Goal: Answer question/provide support

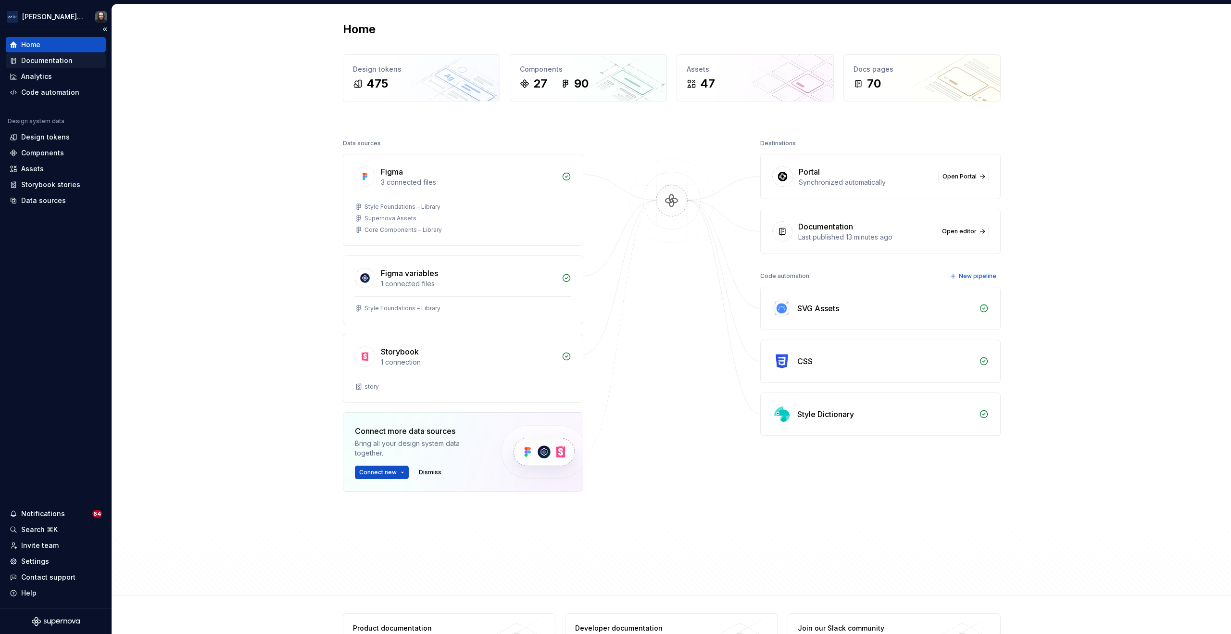
click at [41, 59] on div "Documentation" at bounding box center [46, 61] width 51 height 10
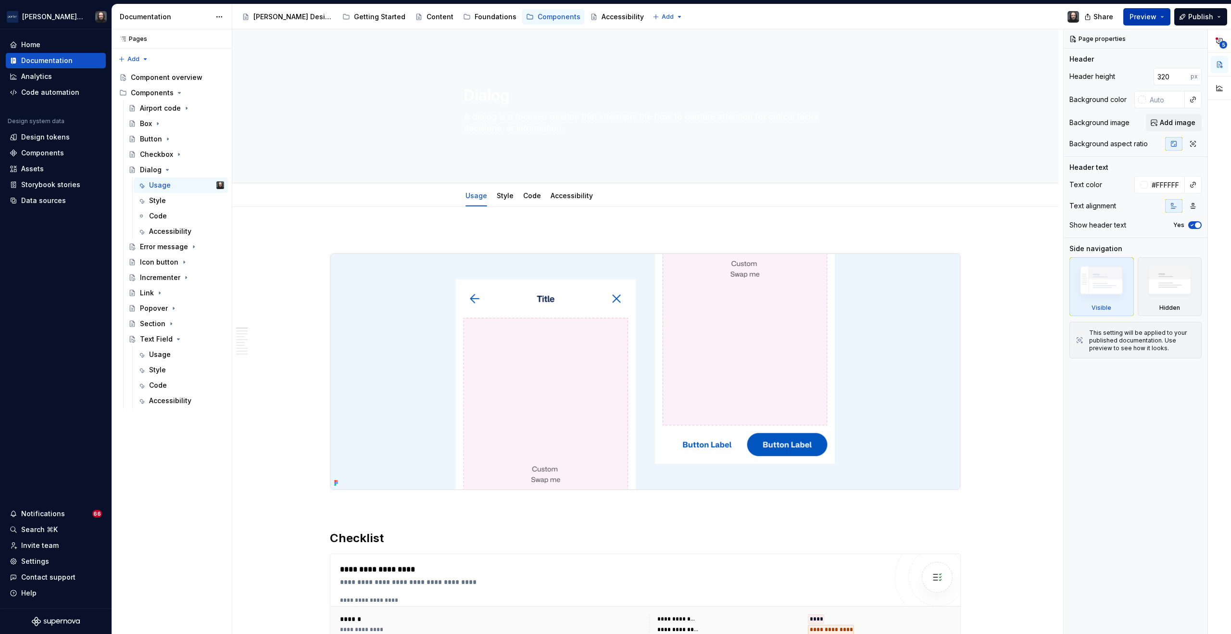
click at [1165, 14] on button "Preview" at bounding box center [1146, 16] width 47 height 17
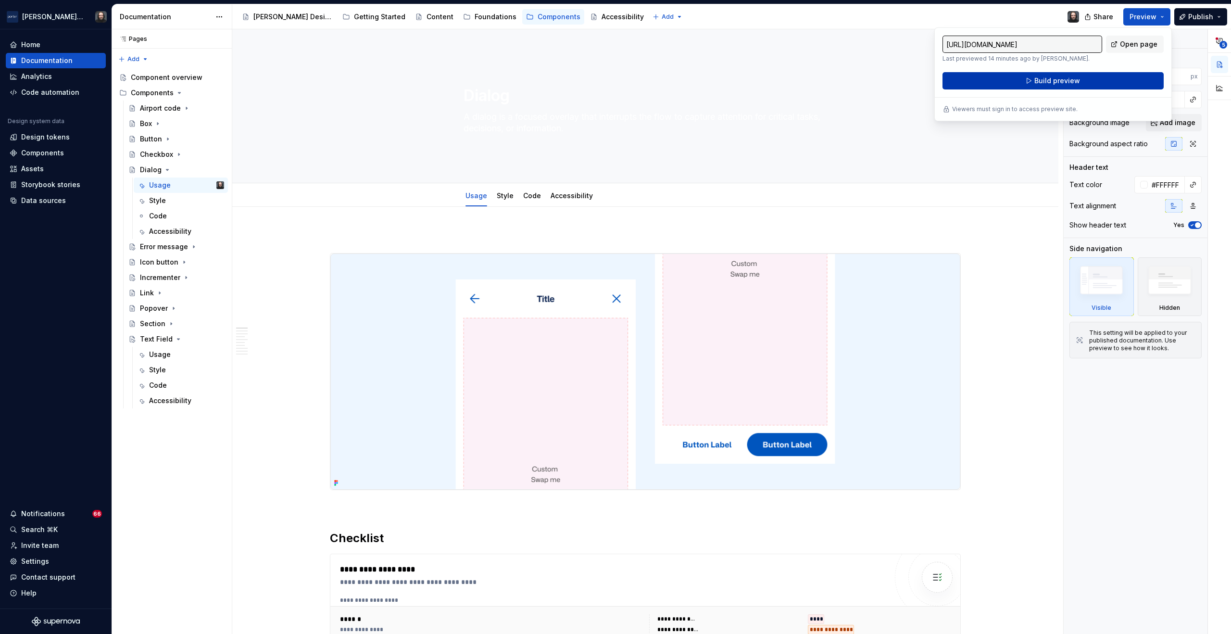
click at [1053, 80] on span "Build preview" at bounding box center [1057, 81] width 46 height 10
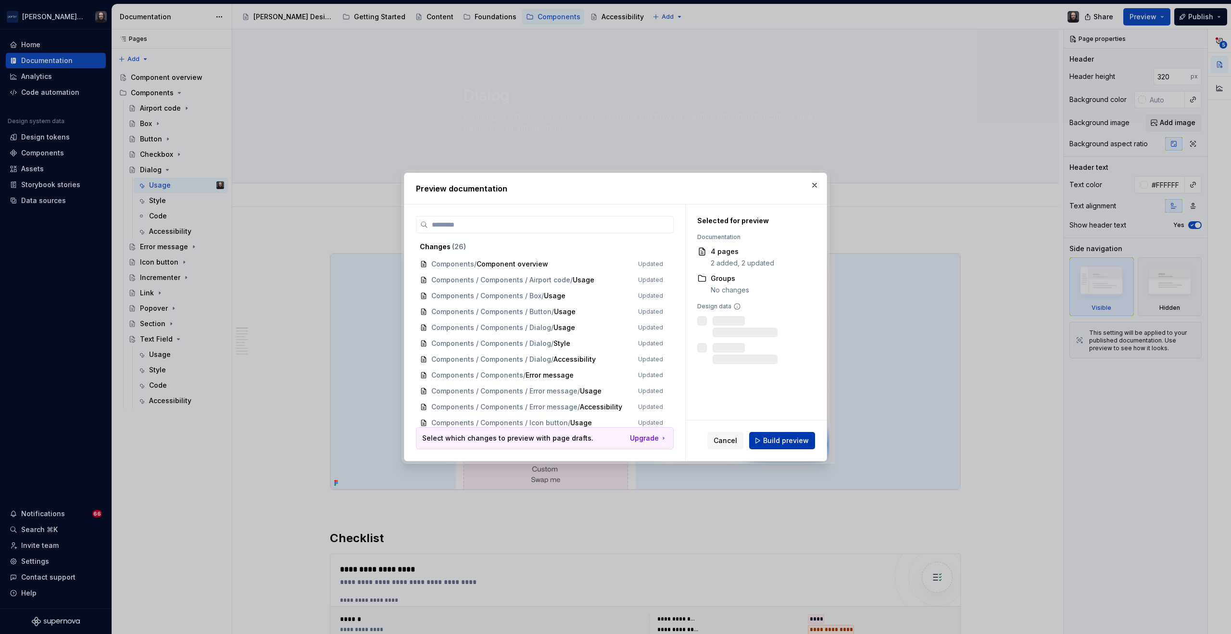
click at [779, 443] on span "Build preview" at bounding box center [786, 441] width 46 height 10
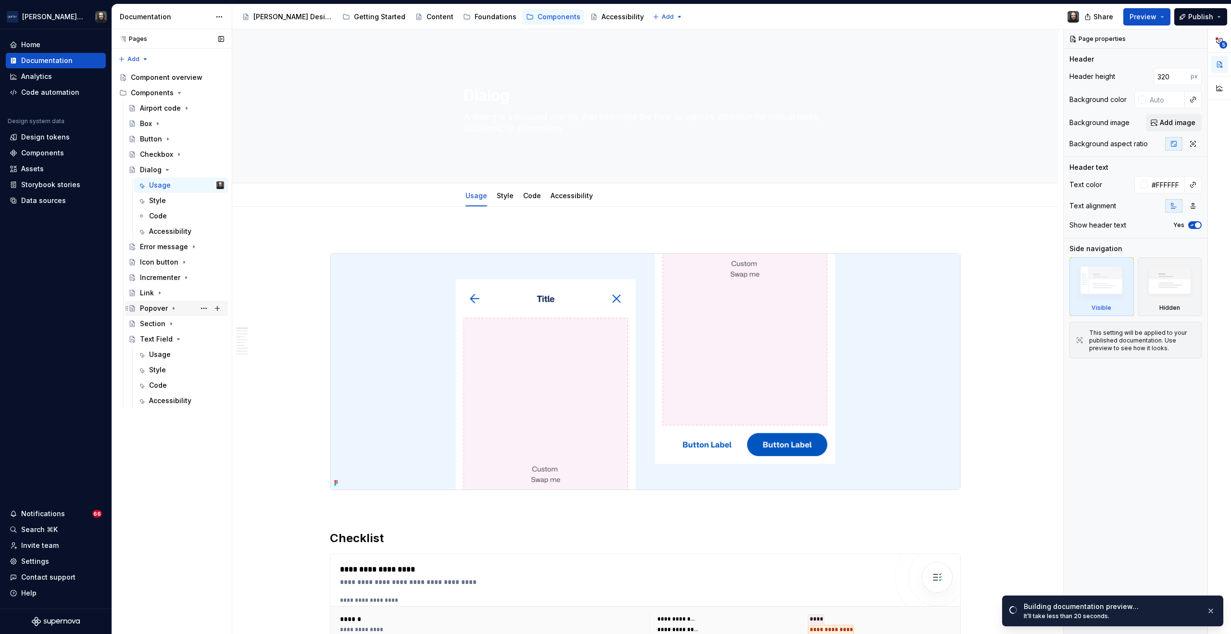
click at [174, 307] on icon "Page tree" at bounding box center [174, 308] width 8 height 8
click at [164, 324] on div "Usage" at bounding box center [160, 324] width 22 height 10
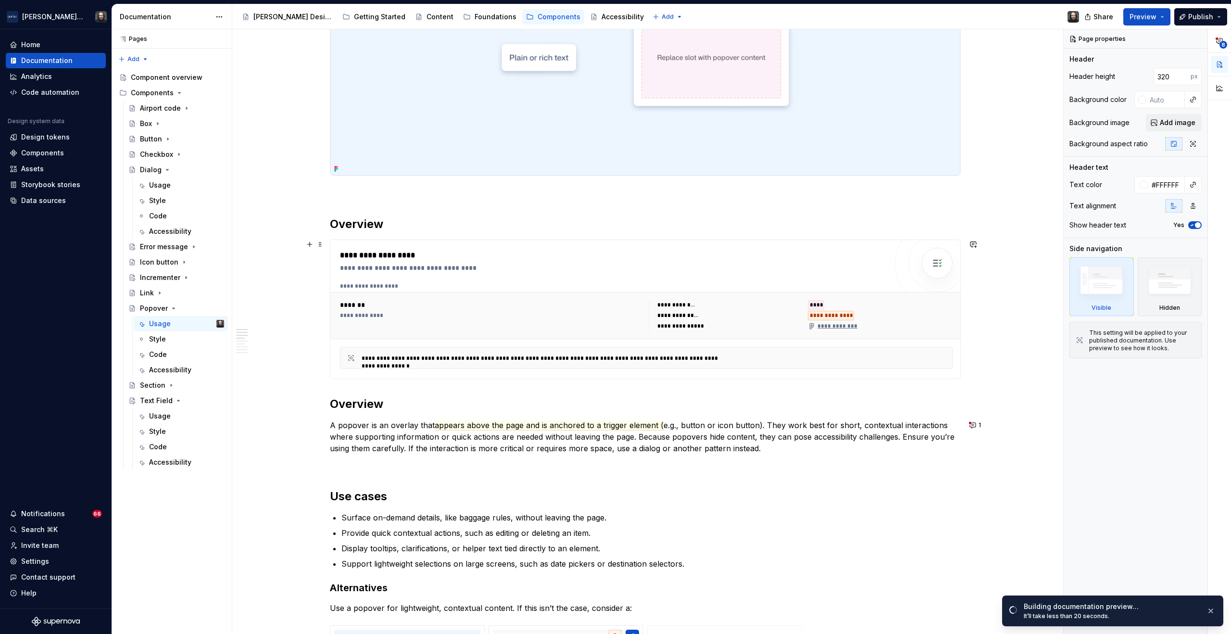
scroll to position [440, 0]
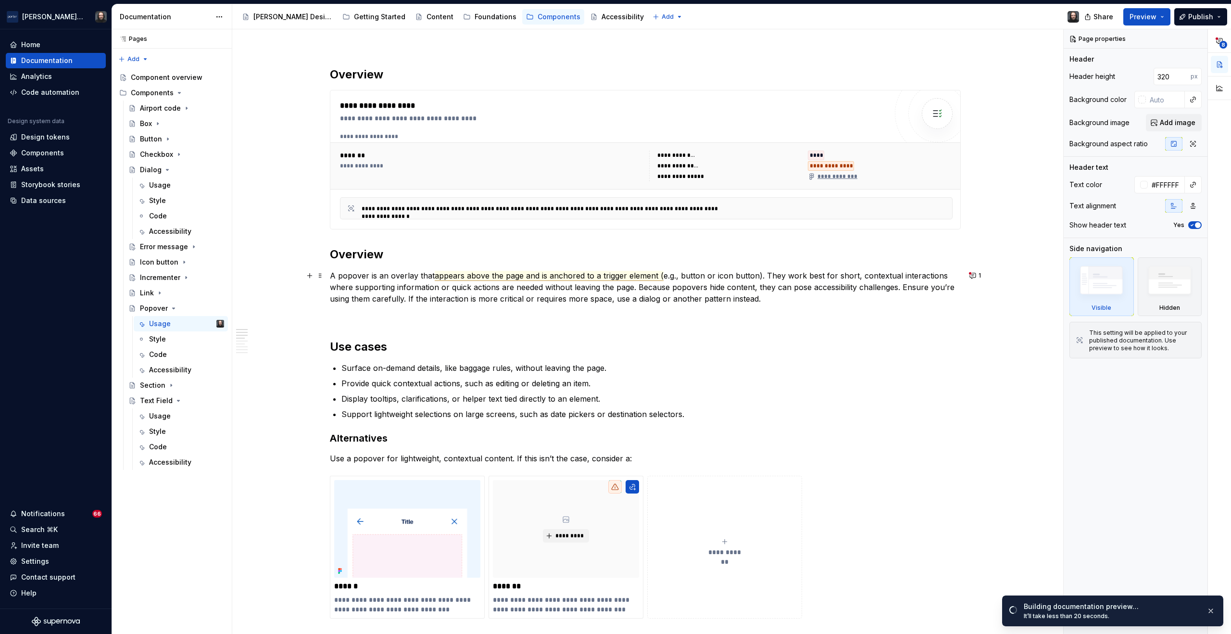
click at [605, 275] on span "appears above the page and is anchored to a trigger element (" at bounding box center [549, 276] width 229 height 10
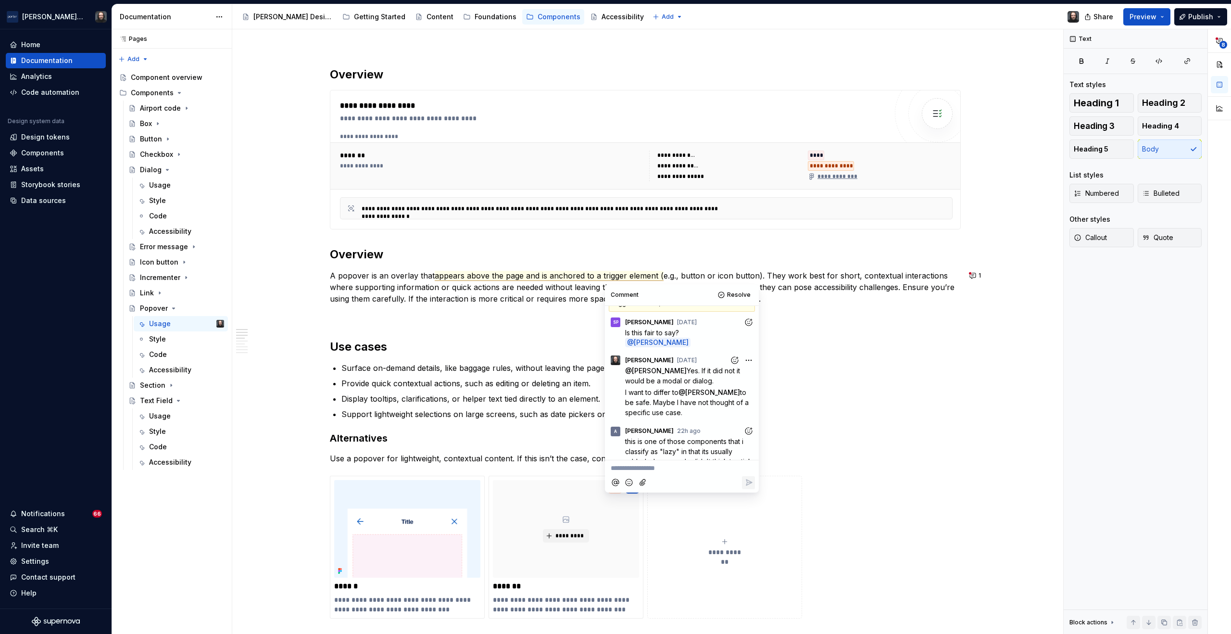
scroll to position [0, 0]
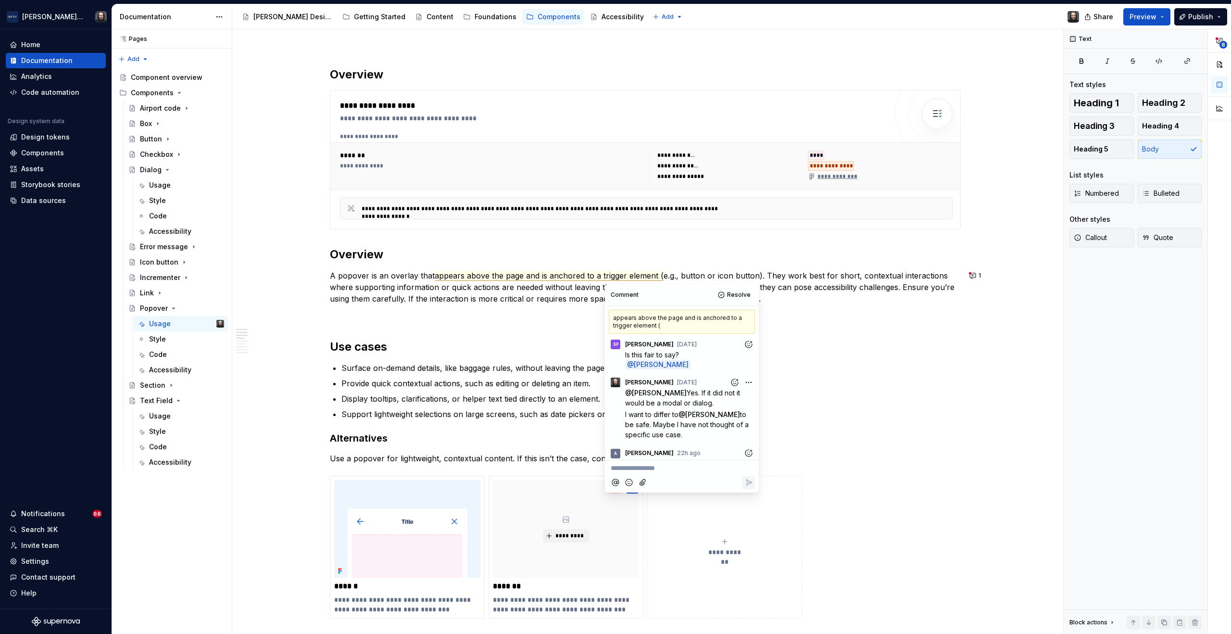
type textarea "*"
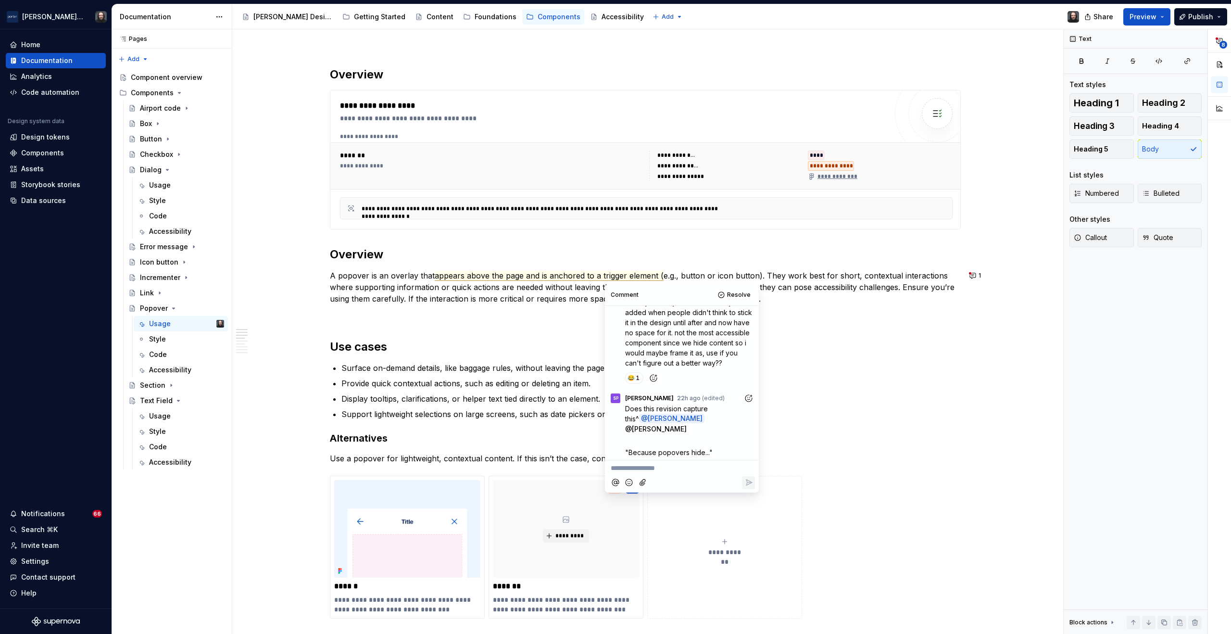
scroll to position [174, 0]
click at [952, 290] on p "A popover is an overlay that appears above the page and is anchored to a trigge…" at bounding box center [645, 287] width 631 height 35
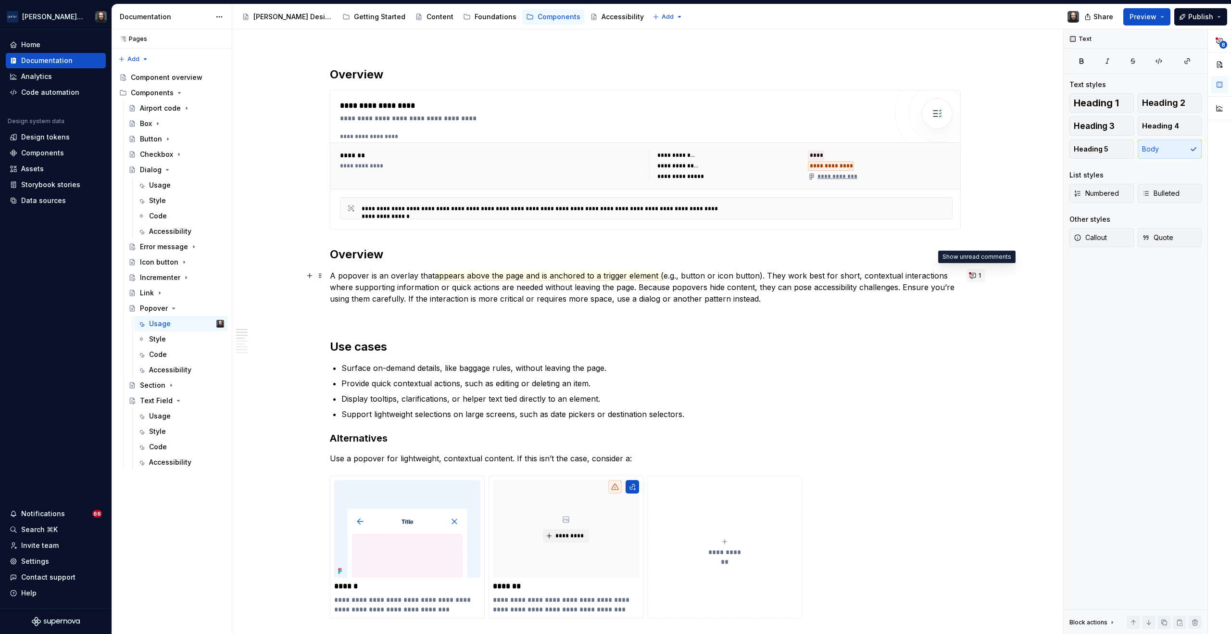
click at [974, 276] on button "1" at bounding box center [975, 275] width 19 height 13
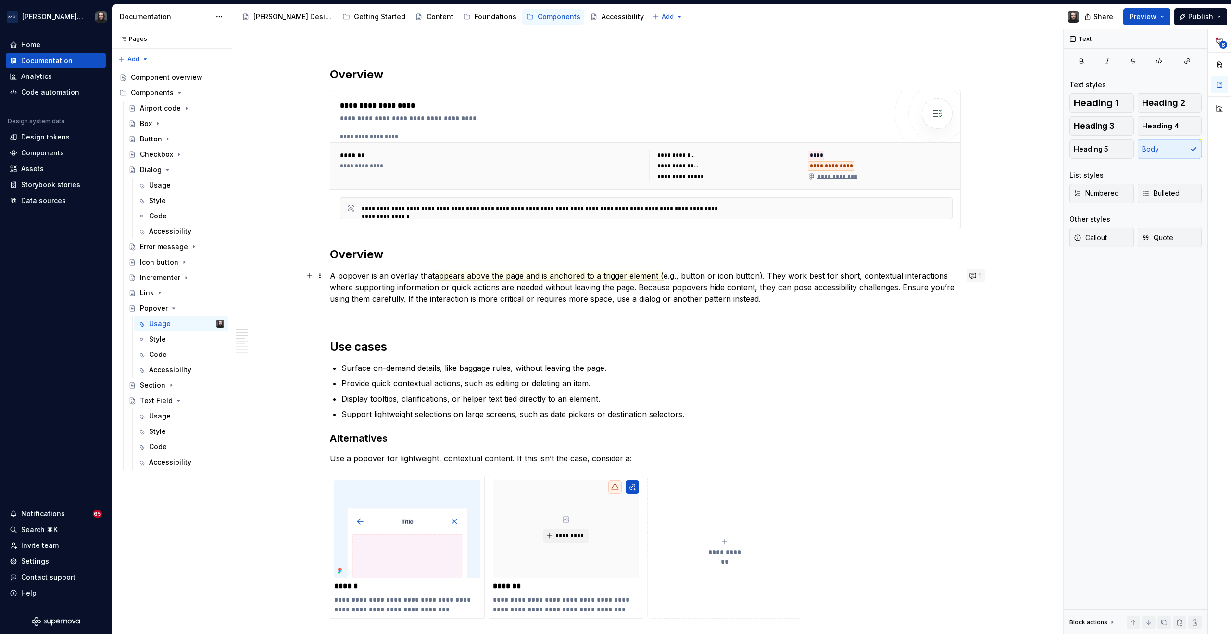
click at [973, 275] on button "1" at bounding box center [975, 275] width 19 height 13
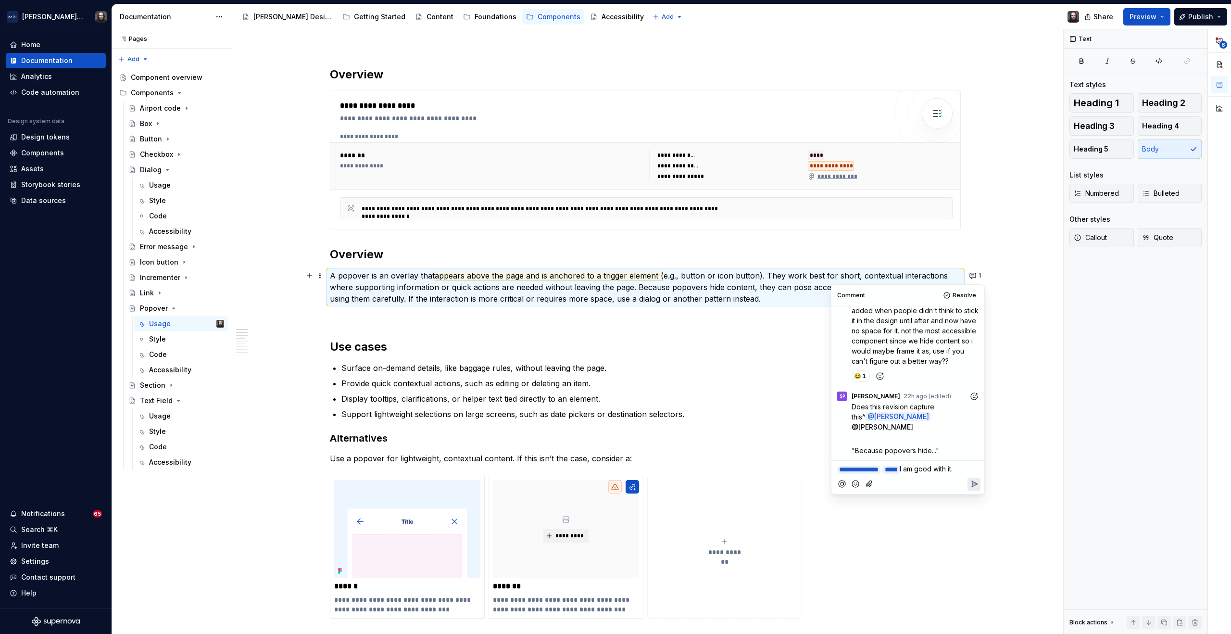
click at [974, 488] on icon "Reply" at bounding box center [974, 484] width 10 height 10
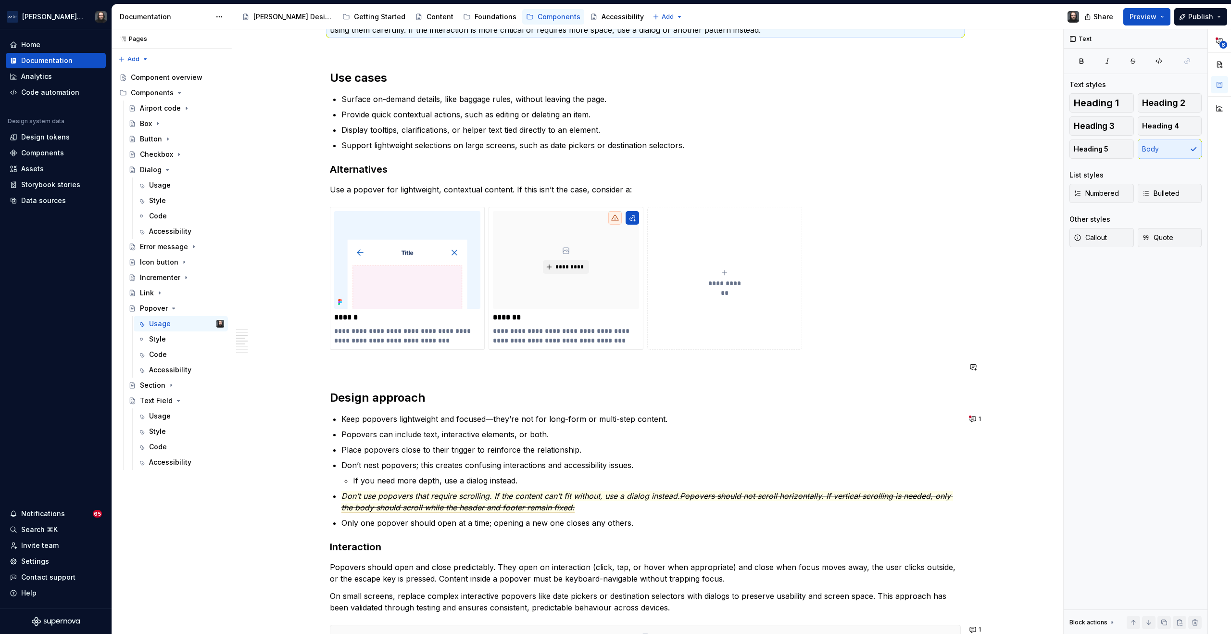
scroll to position [754, 0]
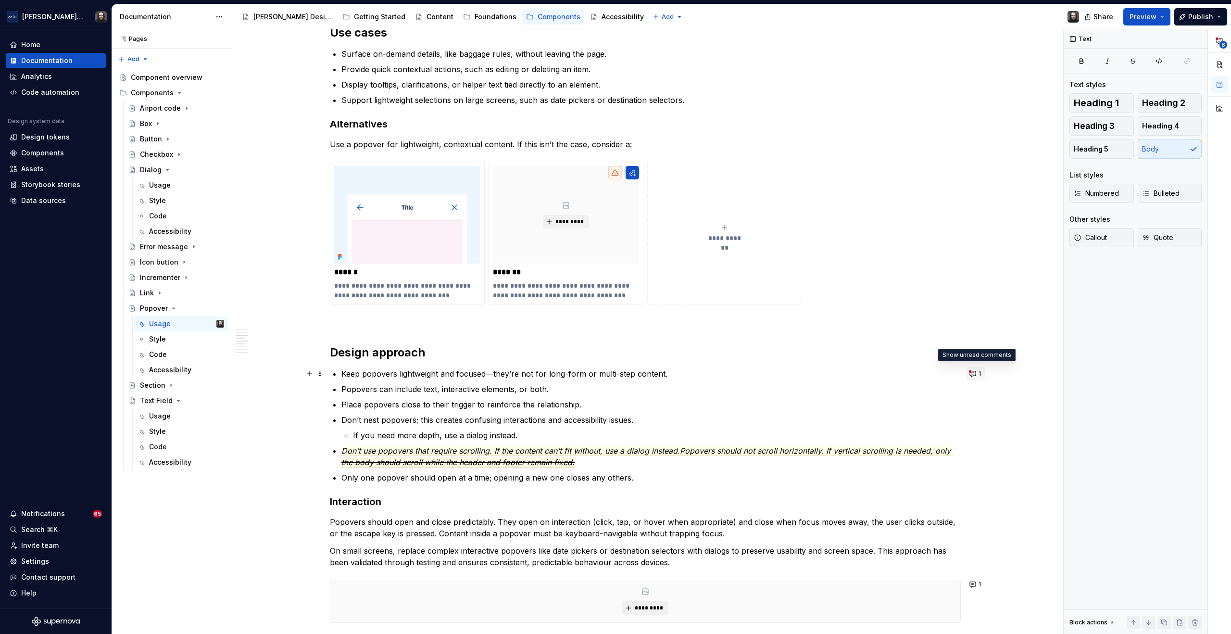
click at [971, 372] on button "1" at bounding box center [975, 373] width 19 height 13
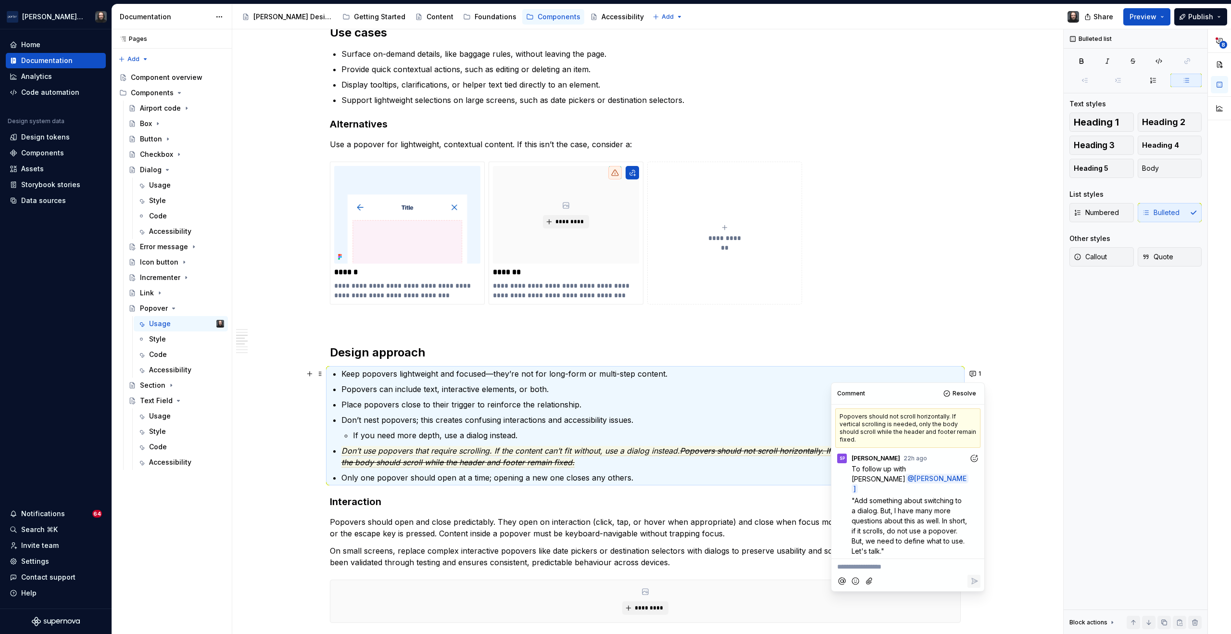
click at [1008, 461] on div "**********" at bounding box center [645, 369] width 826 height 1835
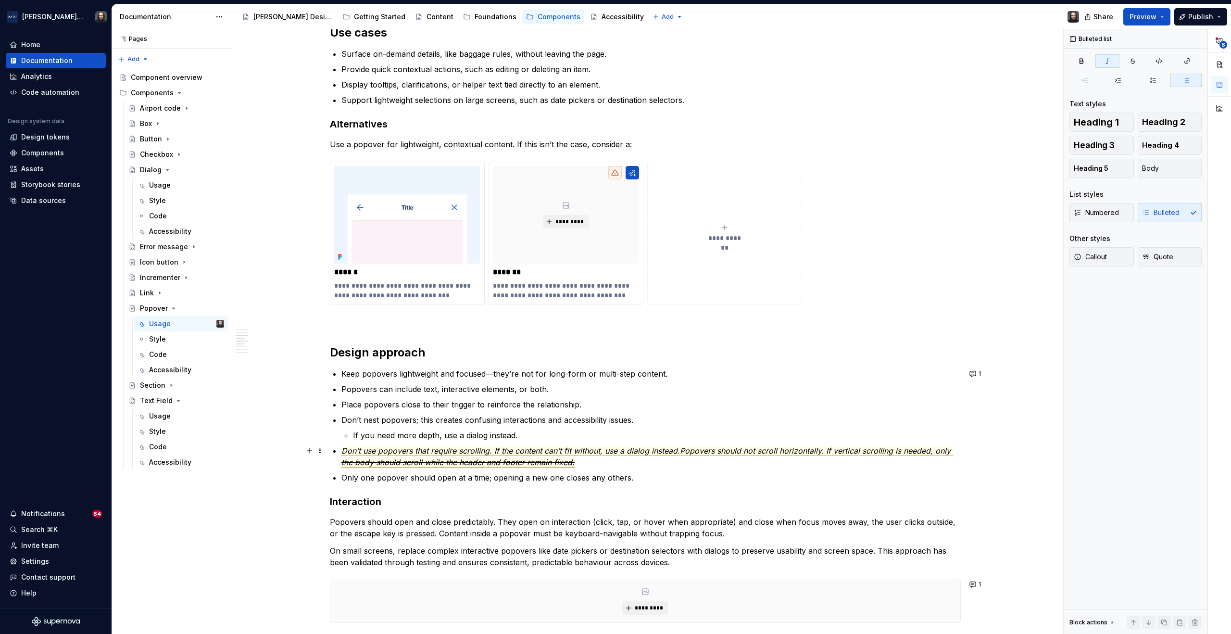
click at [516, 449] on span "Don’t use popovers that require scrolling. If the content can’t fit without, us…" at bounding box center [510, 451] width 338 height 10
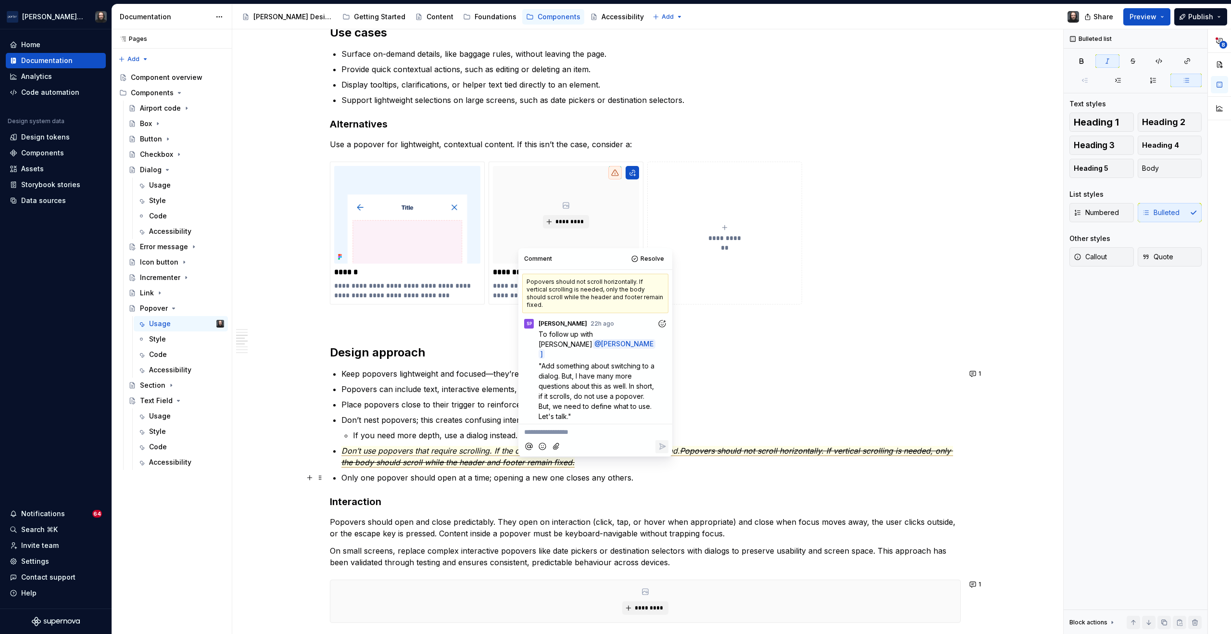
click at [990, 471] on div "**********" at bounding box center [645, 369] width 826 height 1835
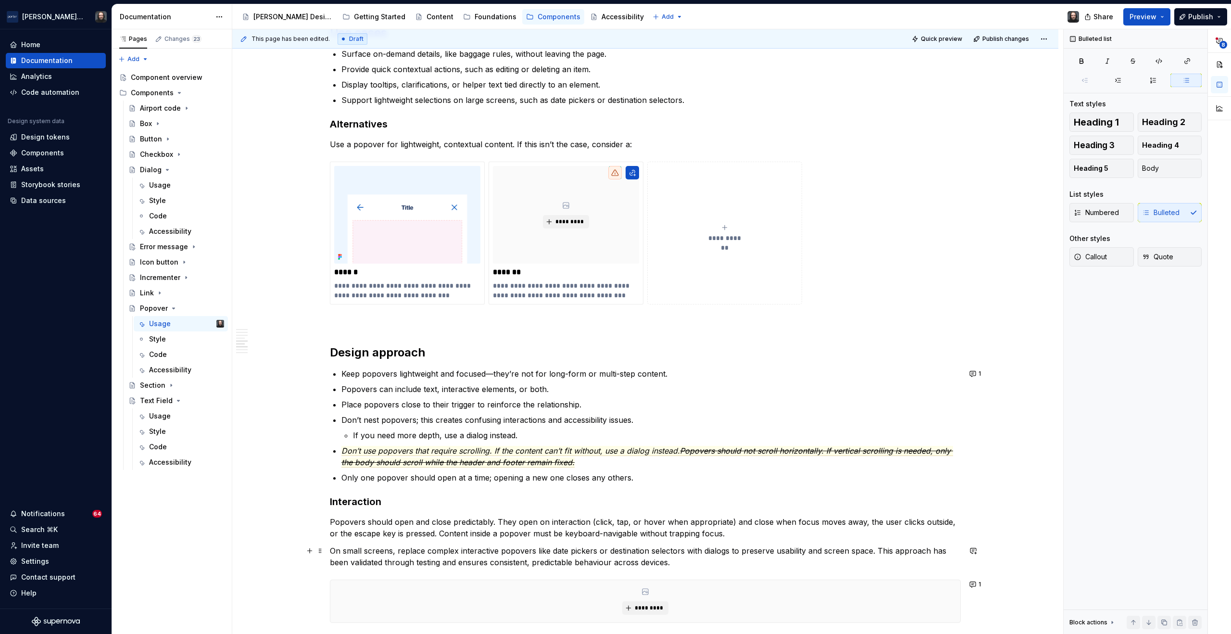
scroll to position [942, 0]
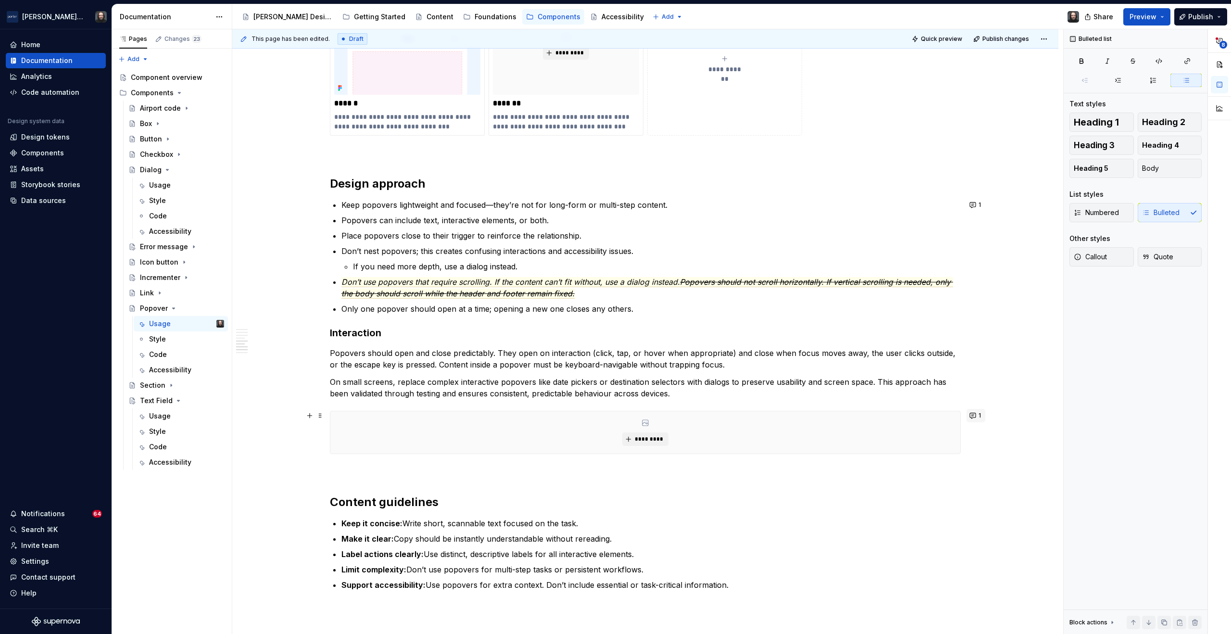
click at [975, 415] on button "1" at bounding box center [975, 415] width 19 height 13
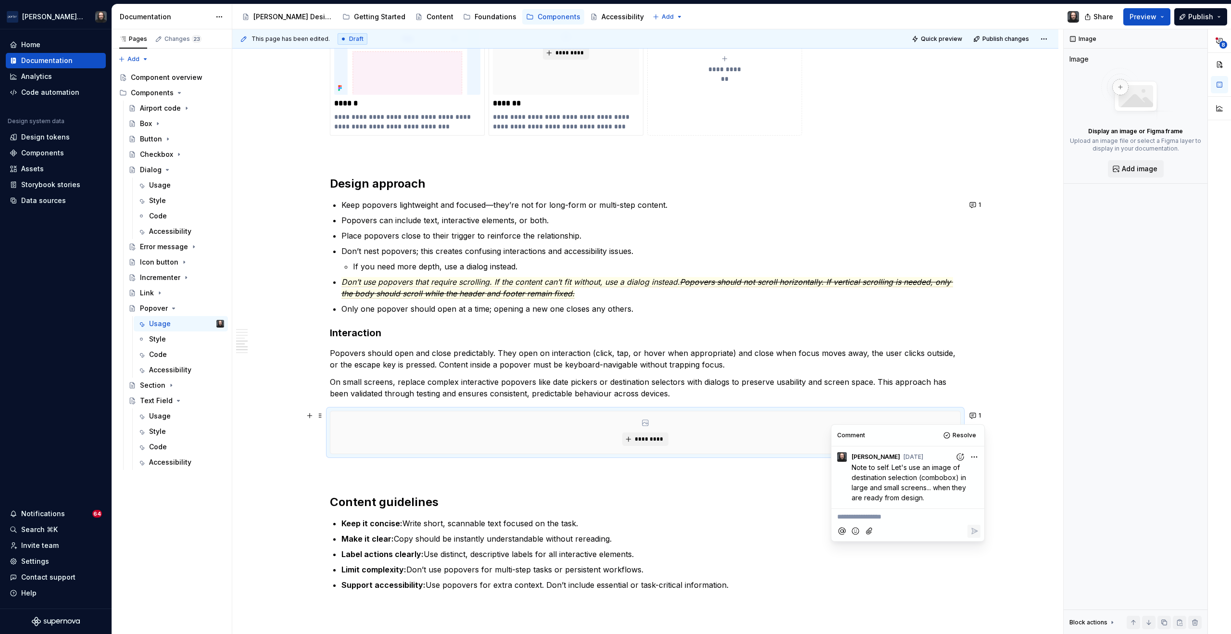
click at [1025, 444] on div "**********" at bounding box center [645, 201] width 826 height 1835
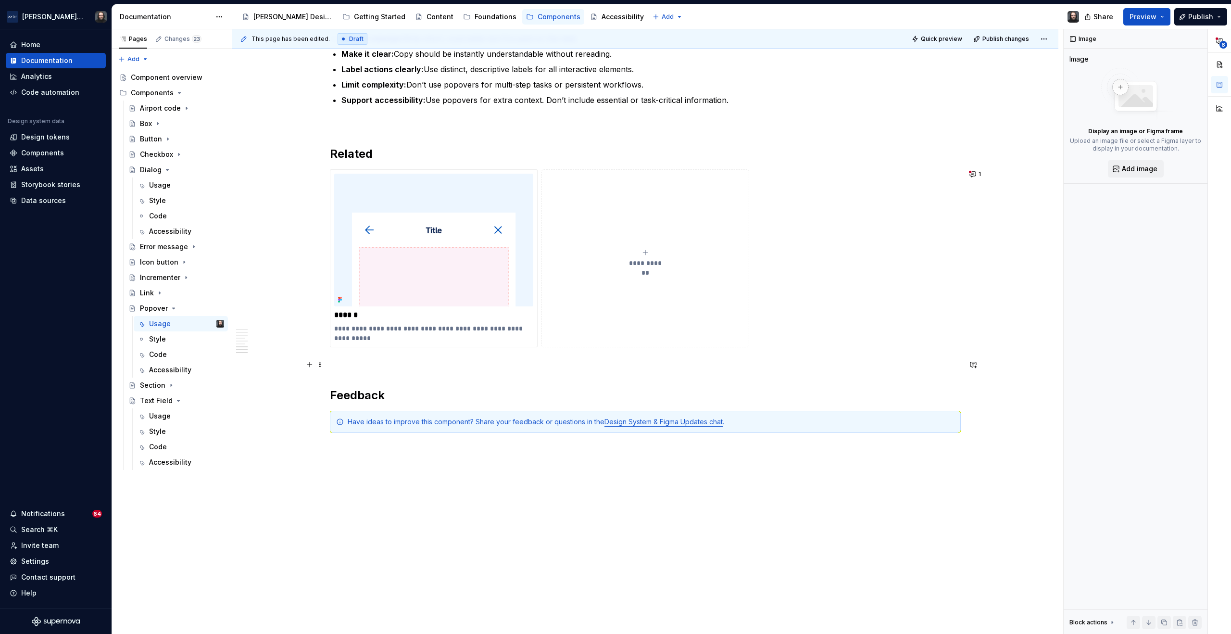
scroll to position [1310, 0]
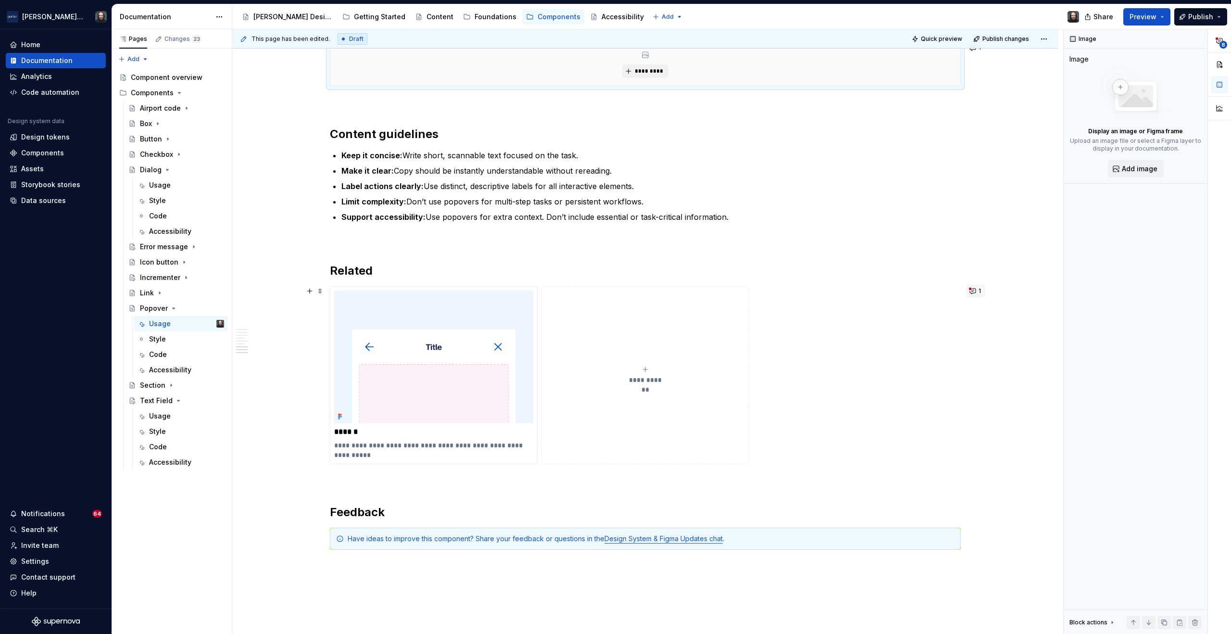
click at [973, 290] on button "1" at bounding box center [975, 290] width 19 height 13
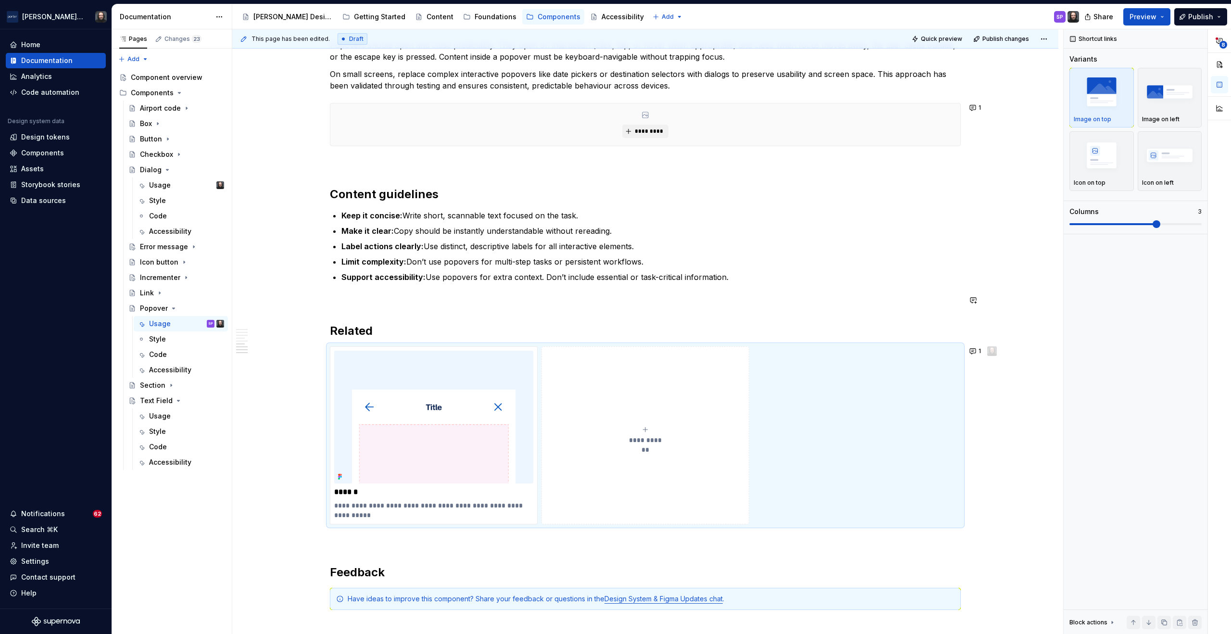
scroll to position [1404, 0]
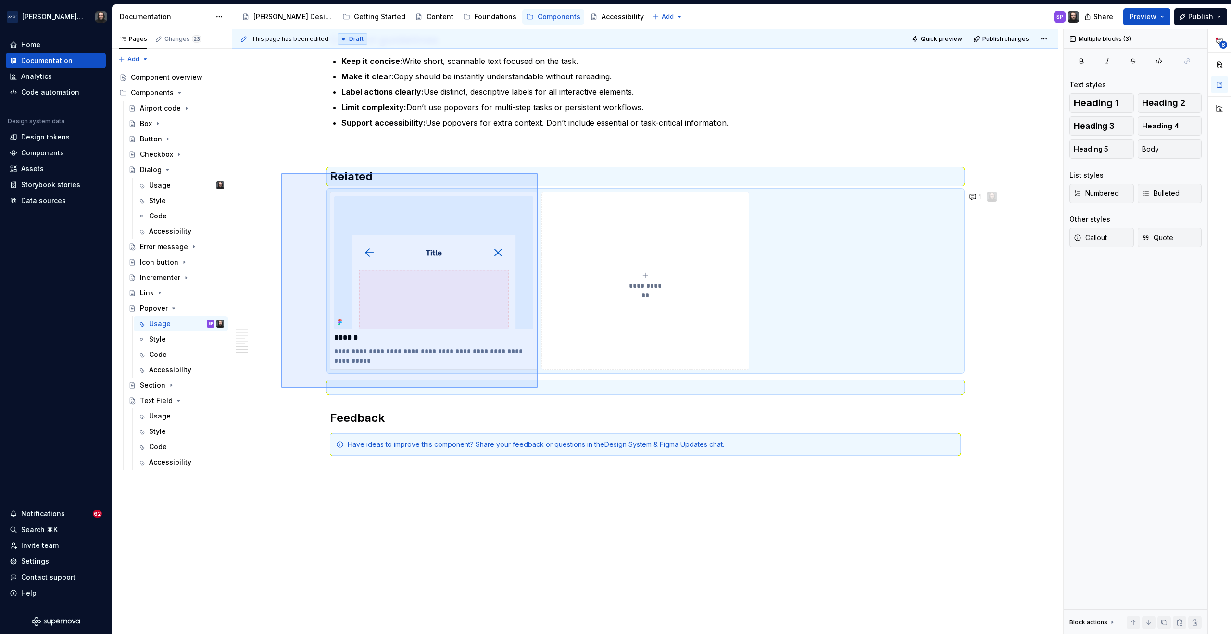
drag, startPoint x: 464, startPoint y: 298, endPoint x: 538, endPoint y: 388, distance: 116.2
click at [538, 388] on div "**********" at bounding box center [647, 331] width 831 height 605
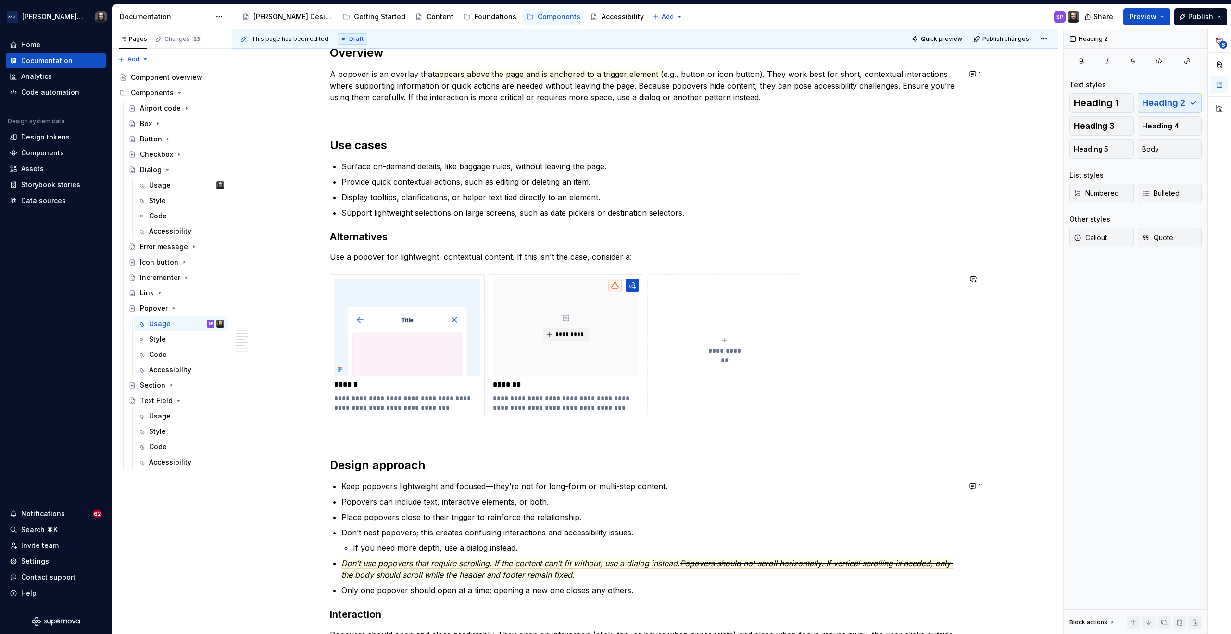
scroll to position [655, 0]
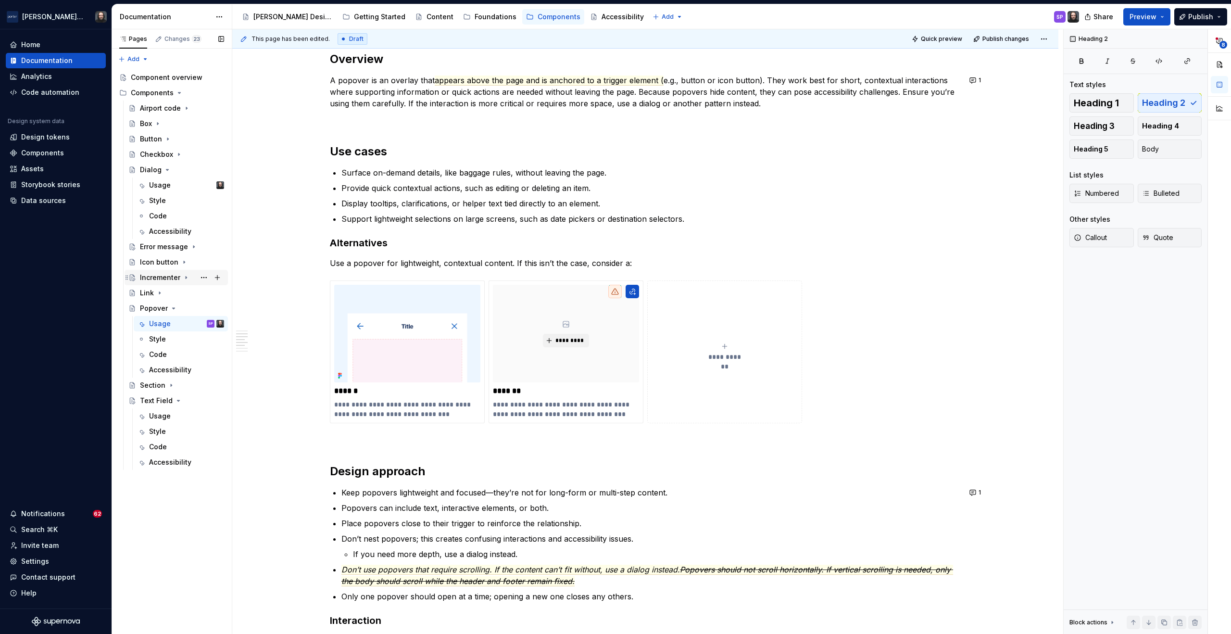
click at [188, 275] on icon "Page tree" at bounding box center [186, 278] width 8 height 8
click at [165, 168] on icon "Page tree" at bounding box center [167, 170] width 8 height 8
click at [173, 309] on icon "Page tree" at bounding box center [174, 308] width 8 height 8
click at [175, 234] on div "Usage" at bounding box center [186, 231] width 75 height 13
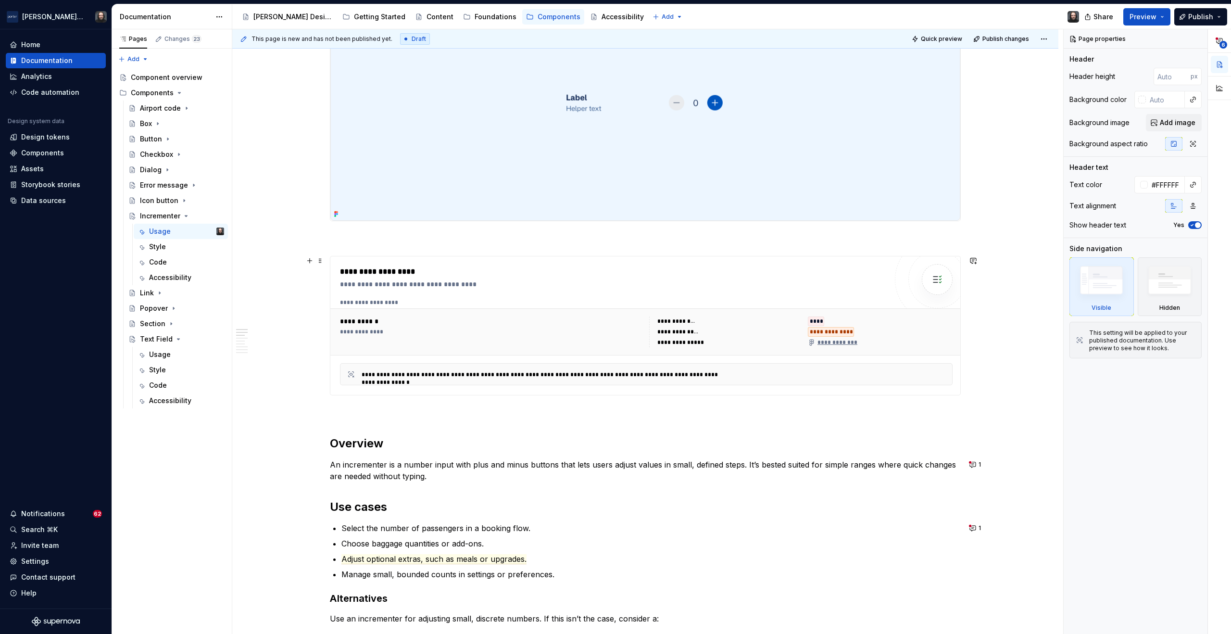
scroll to position [312, 0]
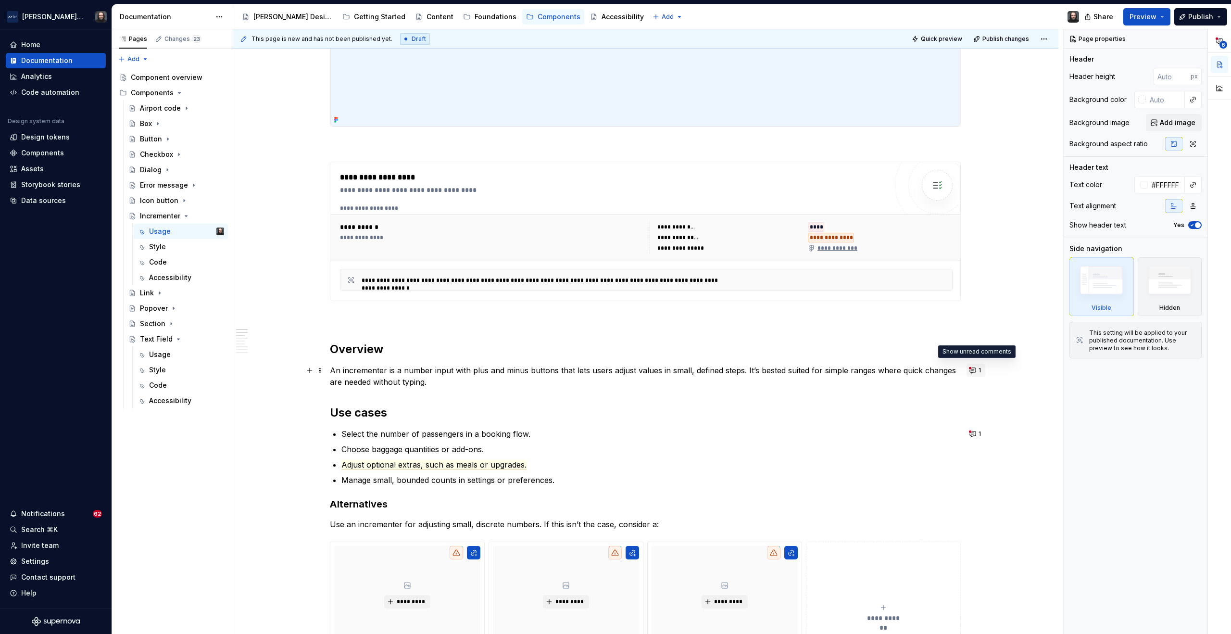
type textarea "*"
click at [973, 369] on button "1" at bounding box center [975, 369] width 19 height 13
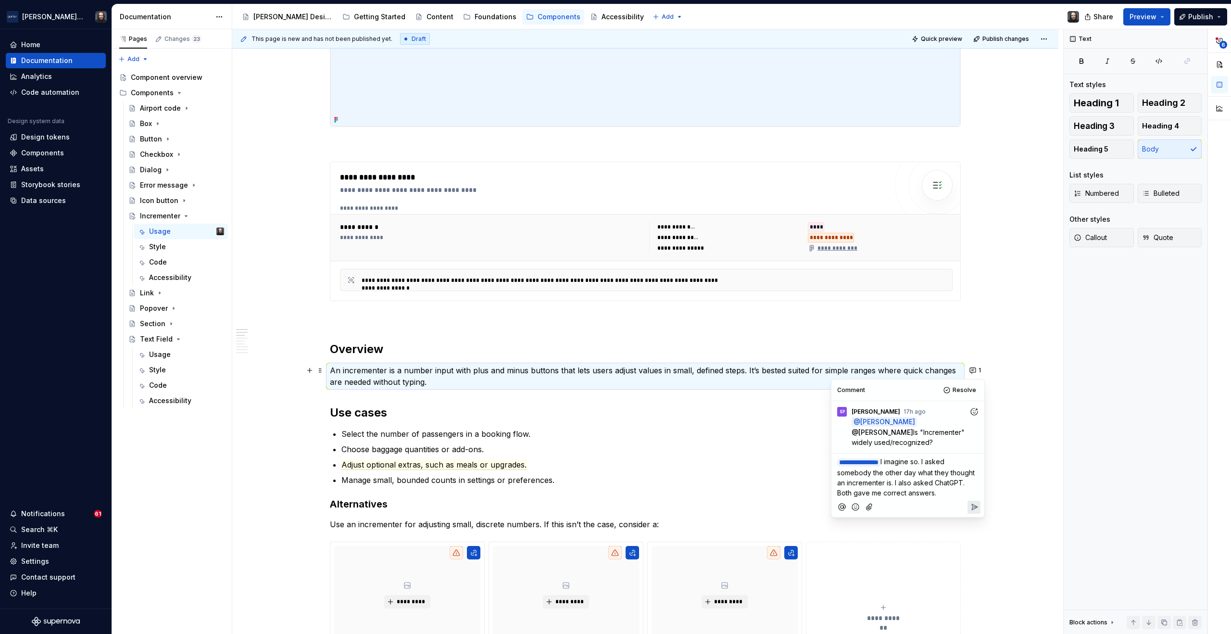
click at [944, 490] on p "**********" at bounding box center [907, 476] width 141 height 41
click at [975, 504] on icon "Reply" at bounding box center [974, 507] width 10 height 10
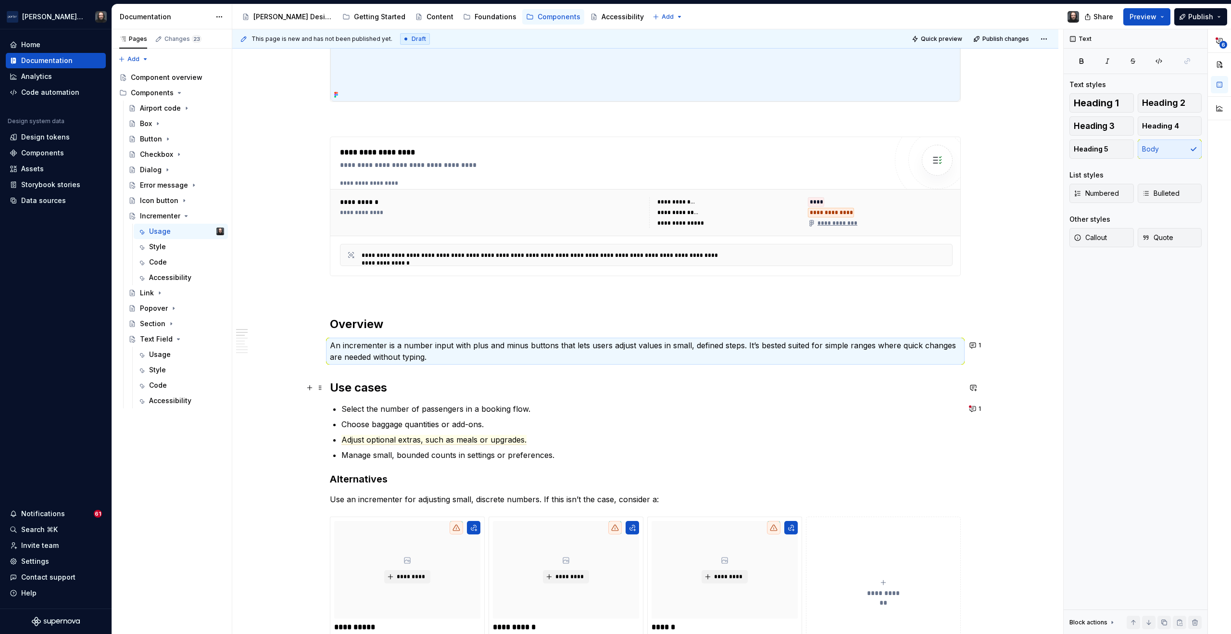
scroll to position [360, 0]
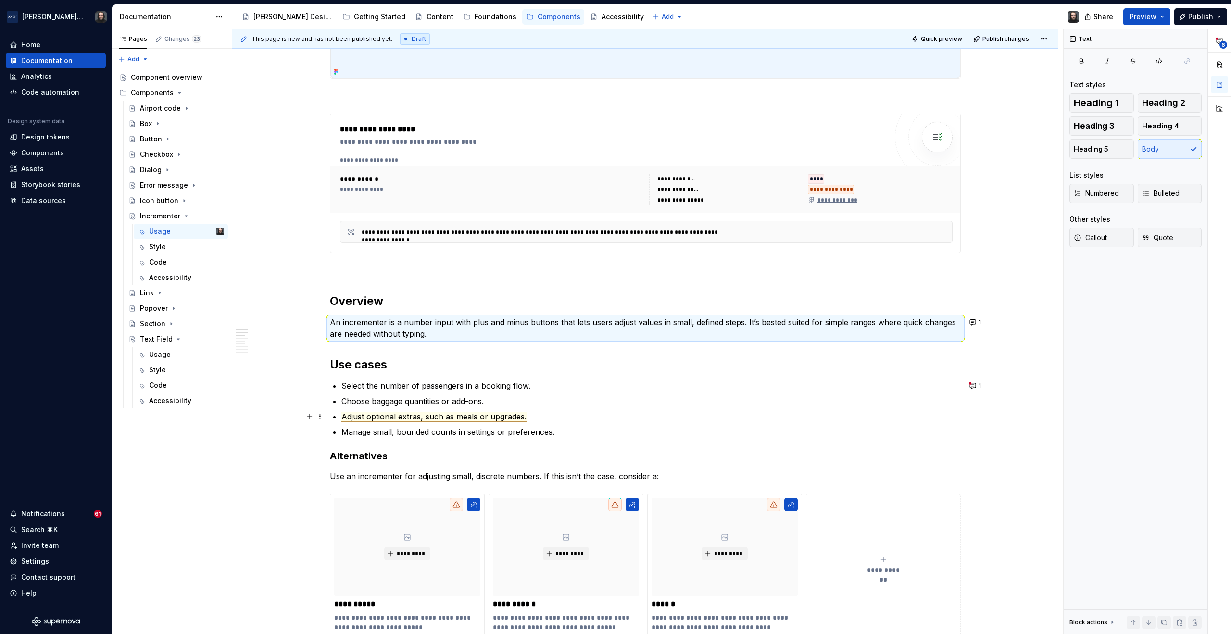
click at [475, 417] on span "Adjust optional extras, such as meals or upgrades." at bounding box center [433, 417] width 185 height 10
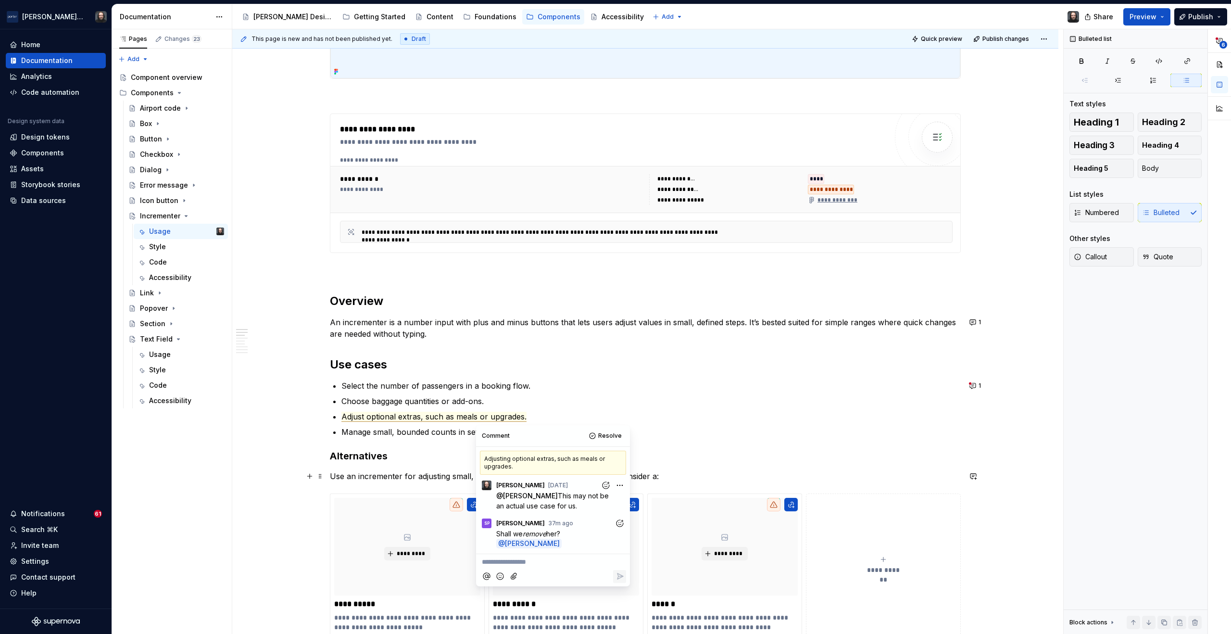
type textarea "*"
click at [504, 561] on p "**********" at bounding box center [553, 562] width 142 height 10
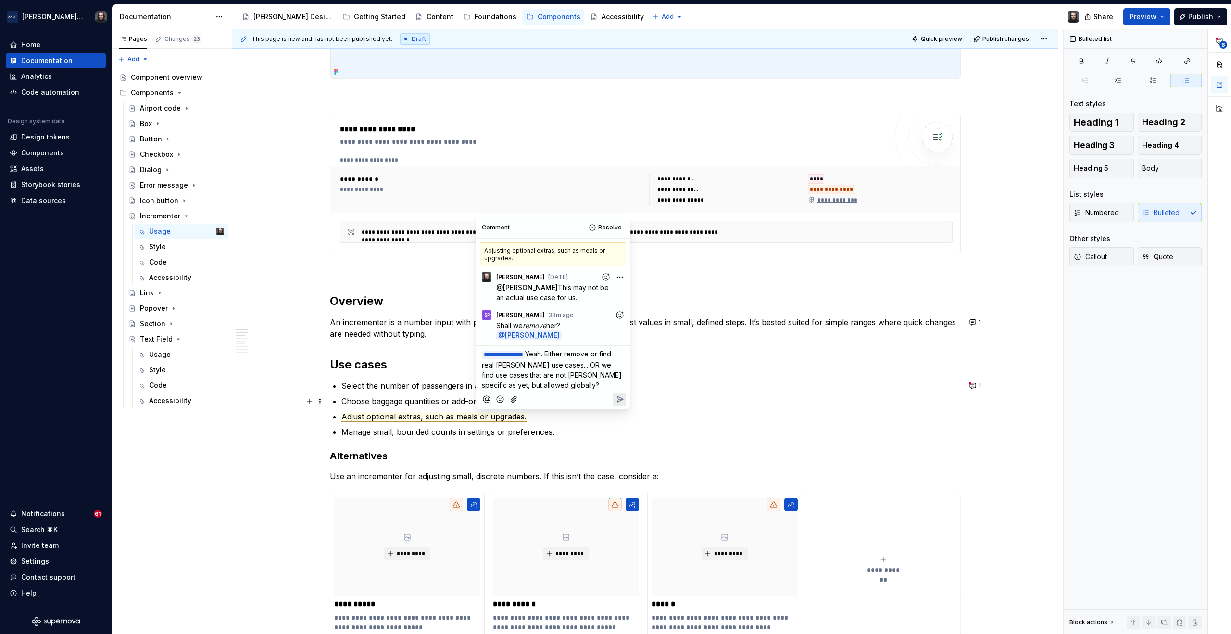
click at [620, 398] on icon "Reply" at bounding box center [620, 399] width 6 height 6
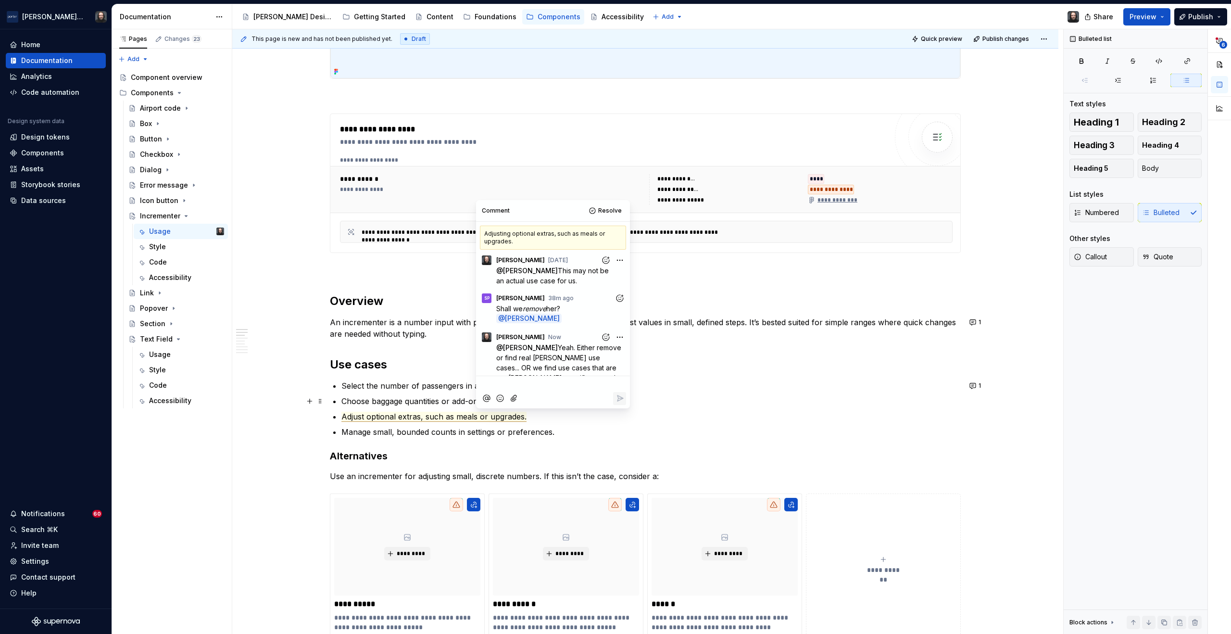
scroll to position [22, 0]
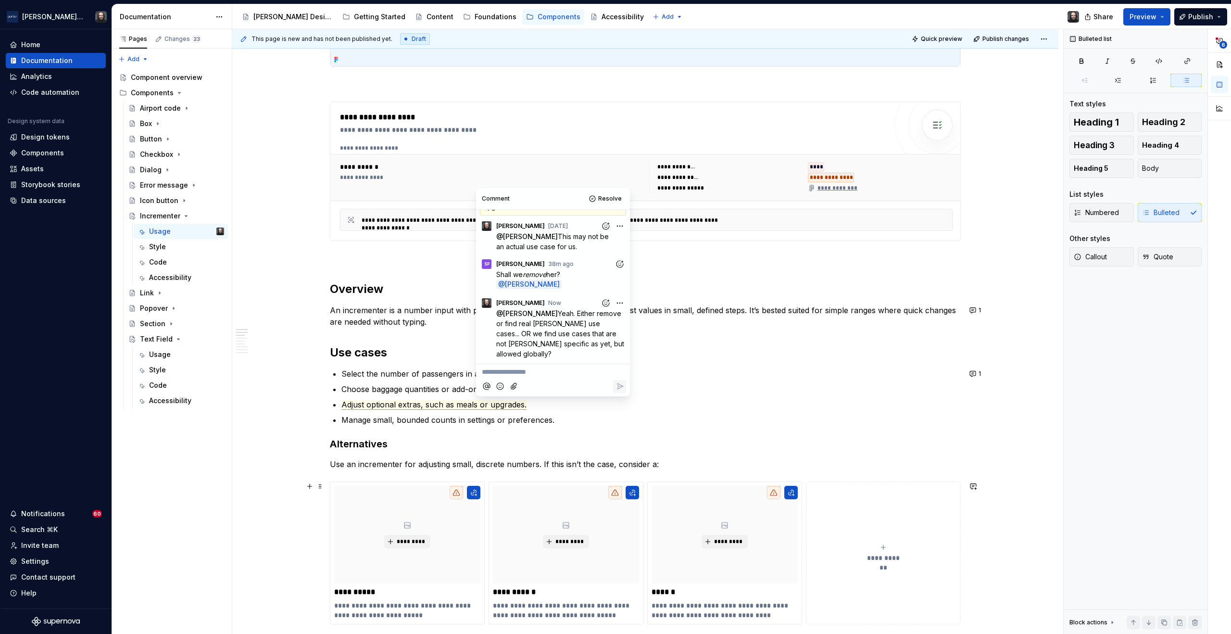
click at [1031, 474] on div "**********" at bounding box center [647, 331] width 831 height 605
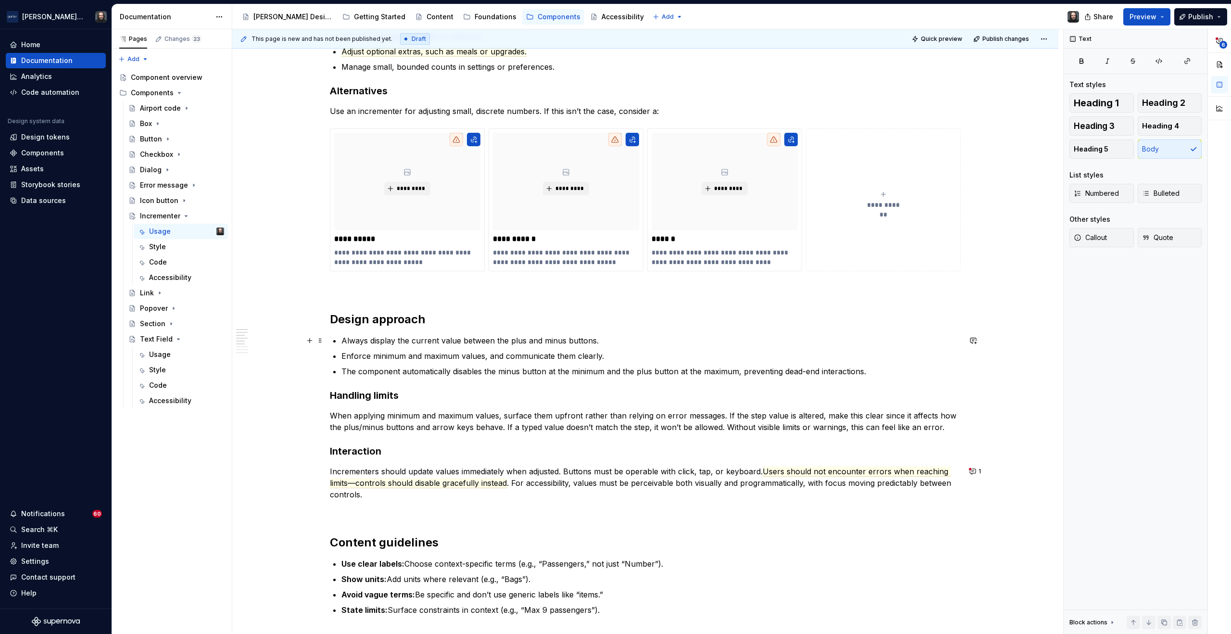
scroll to position [774, 0]
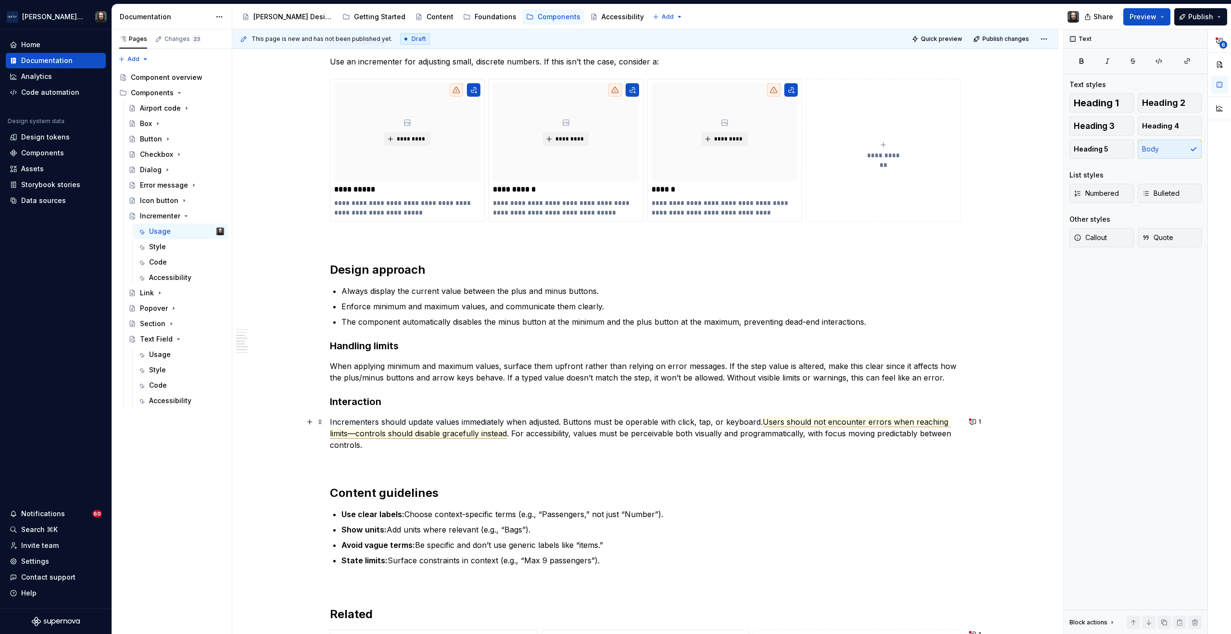
click at [900, 424] on span "Users should not encounter errors when reaching limits—controls should disable …" at bounding box center [640, 428] width 621 height 22
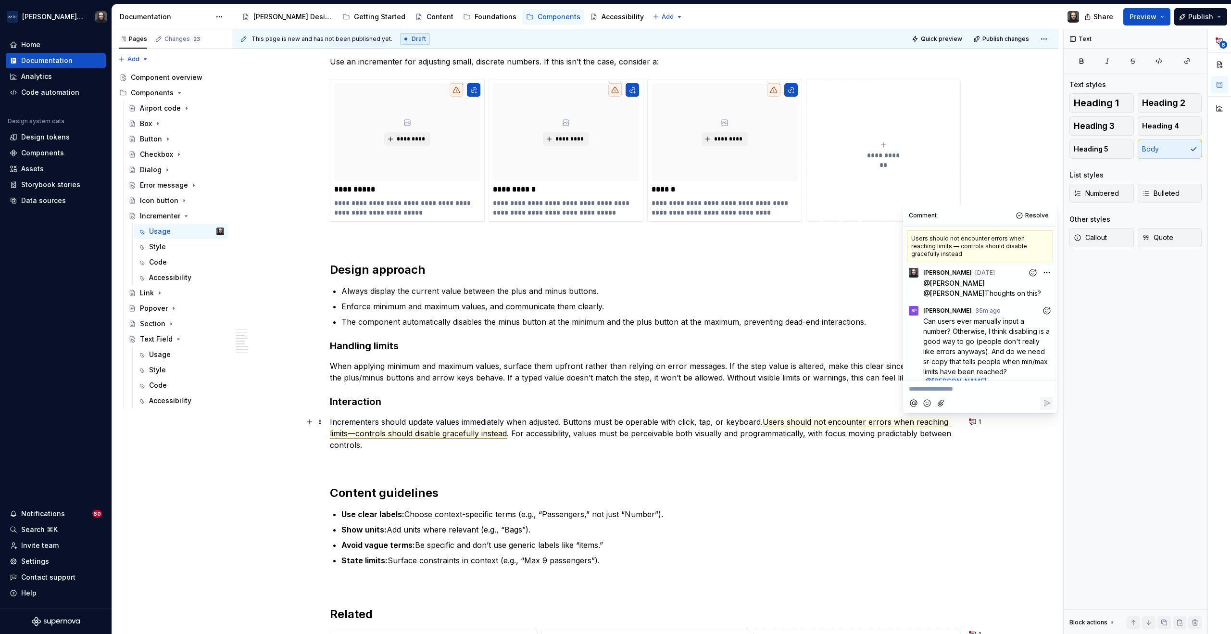
scroll to position [11, 0]
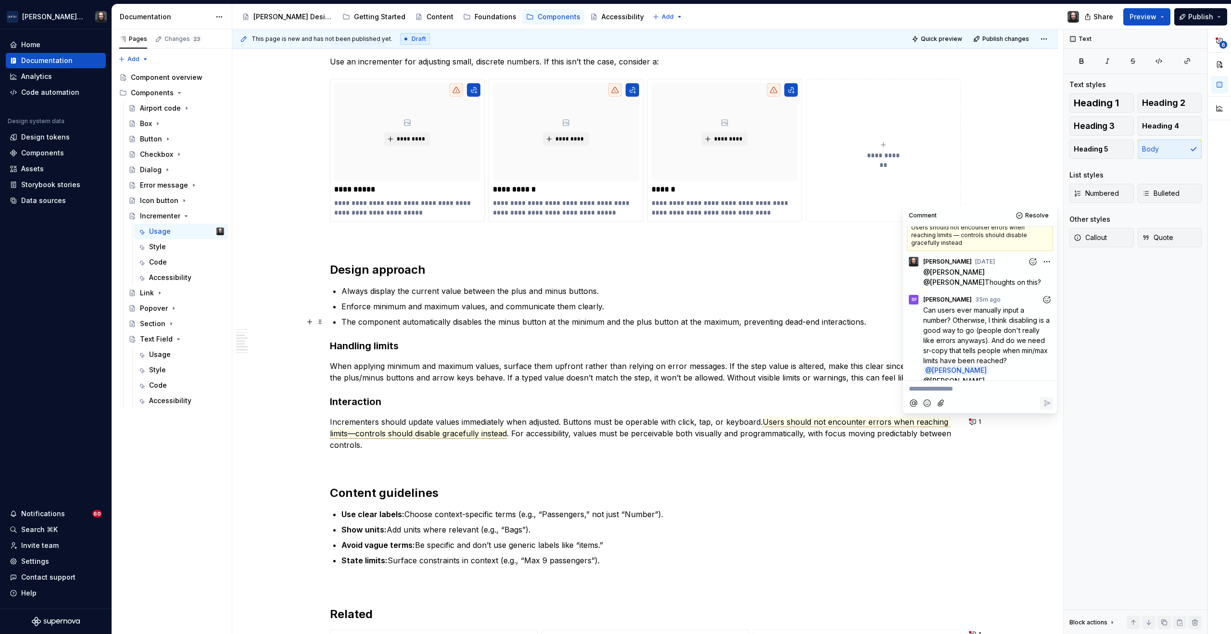
type textarea "*"
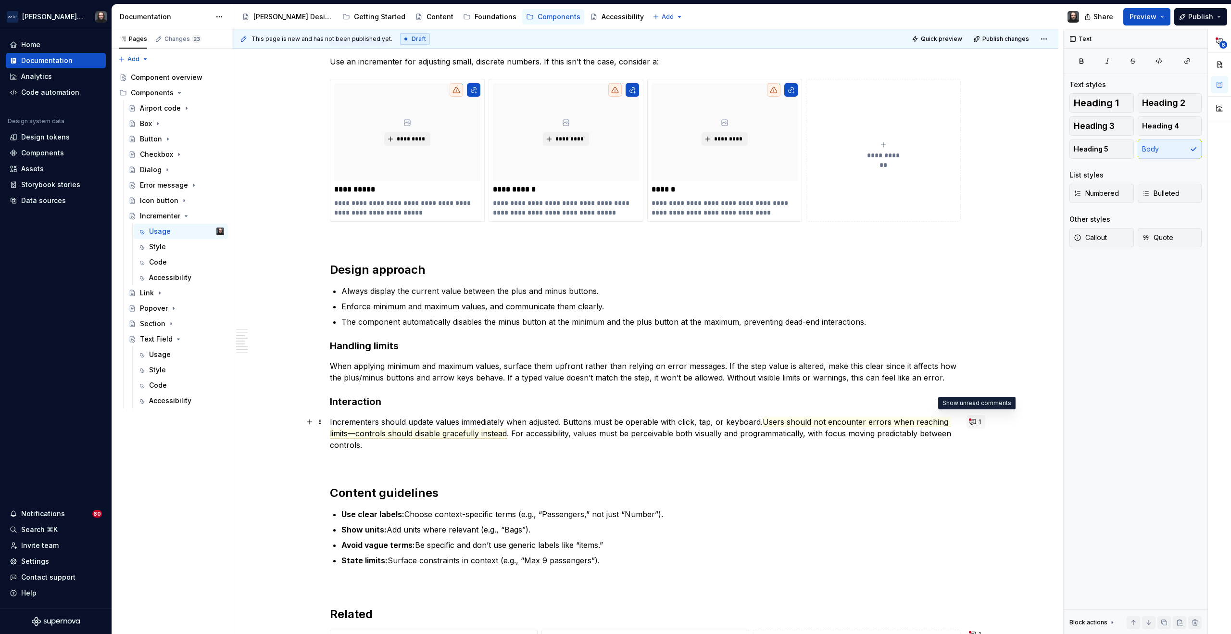
click at [972, 423] on button "1" at bounding box center [975, 421] width 19 height 13
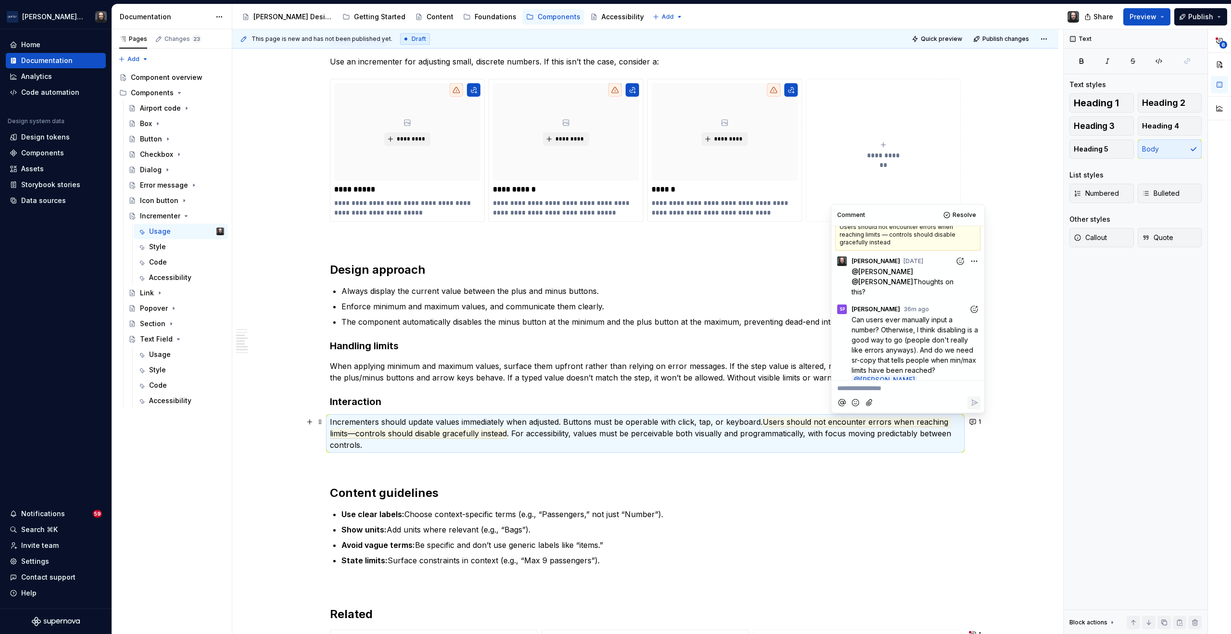
click at [867, 388] on p "**********" at bounding box center [907, 388] width 141 height 10
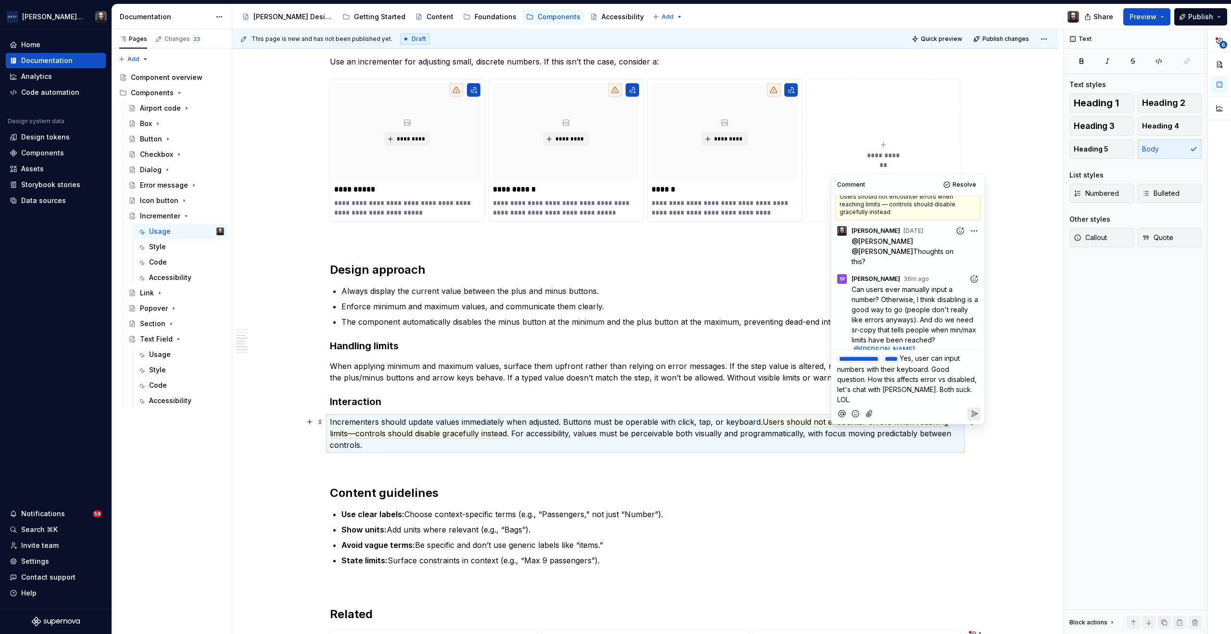
click at [974, 409] on icon "Reply" at bounding box center [974, 414] width 10 height 10
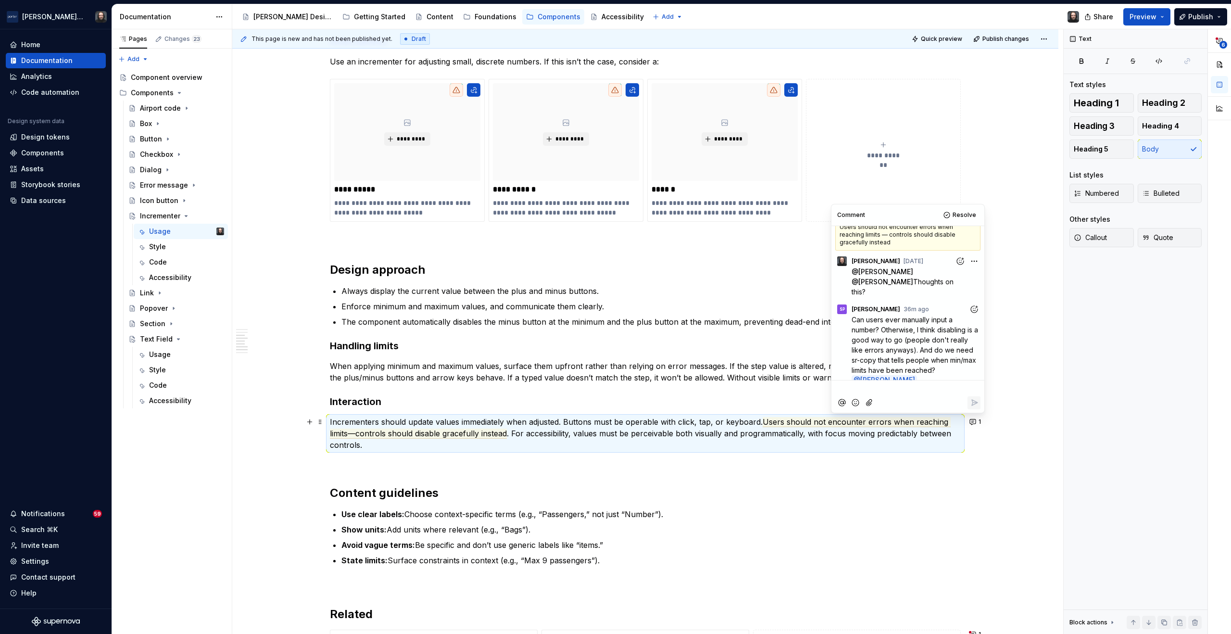
scroll to position [80, 0]
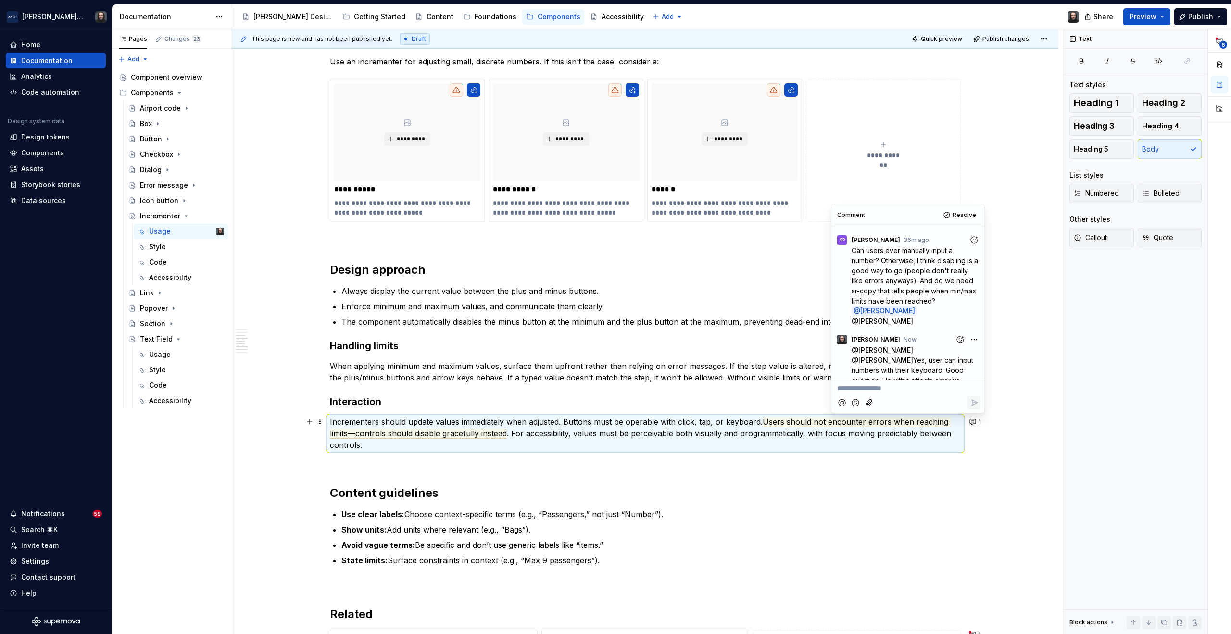
click at [1028, 431] on div "**********" at bounding box center [647, 331] width 831 height 605
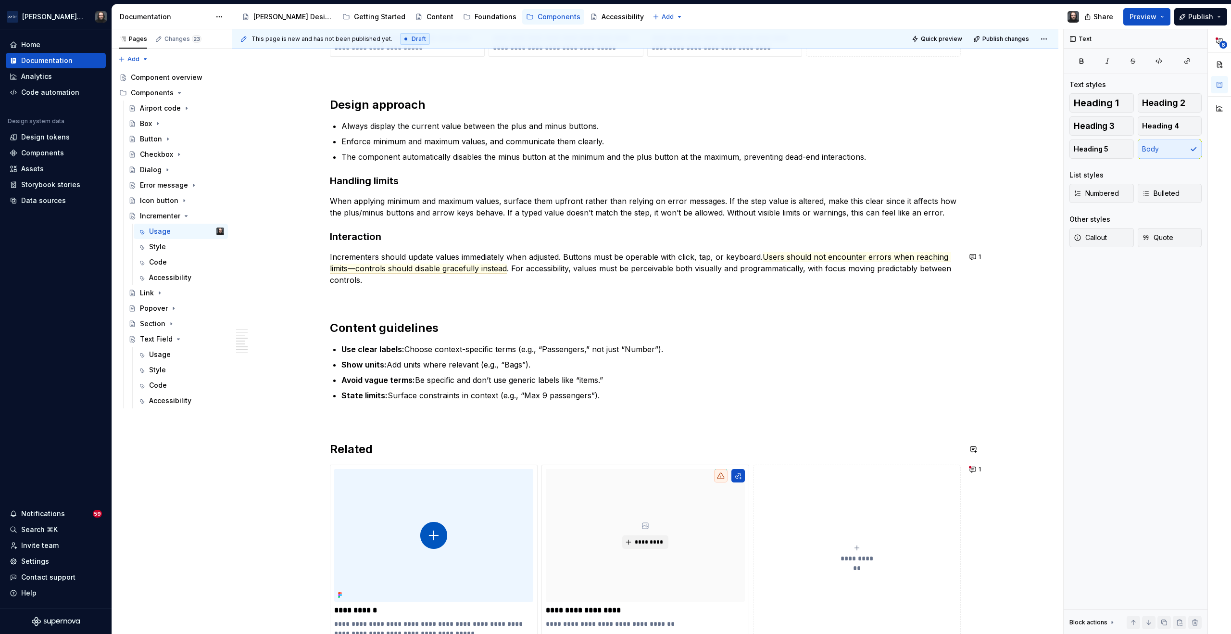
scroll to position [1050, 0]
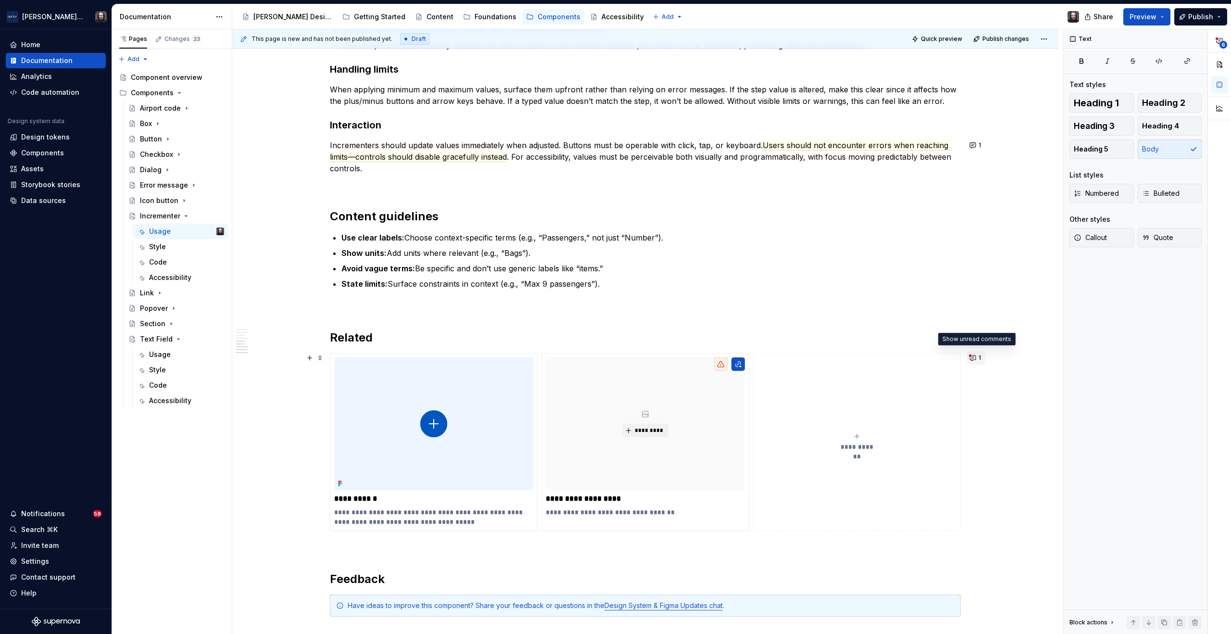
click at [972, 354] on button "1" at bounding box center [975, 357] width 19 height 13
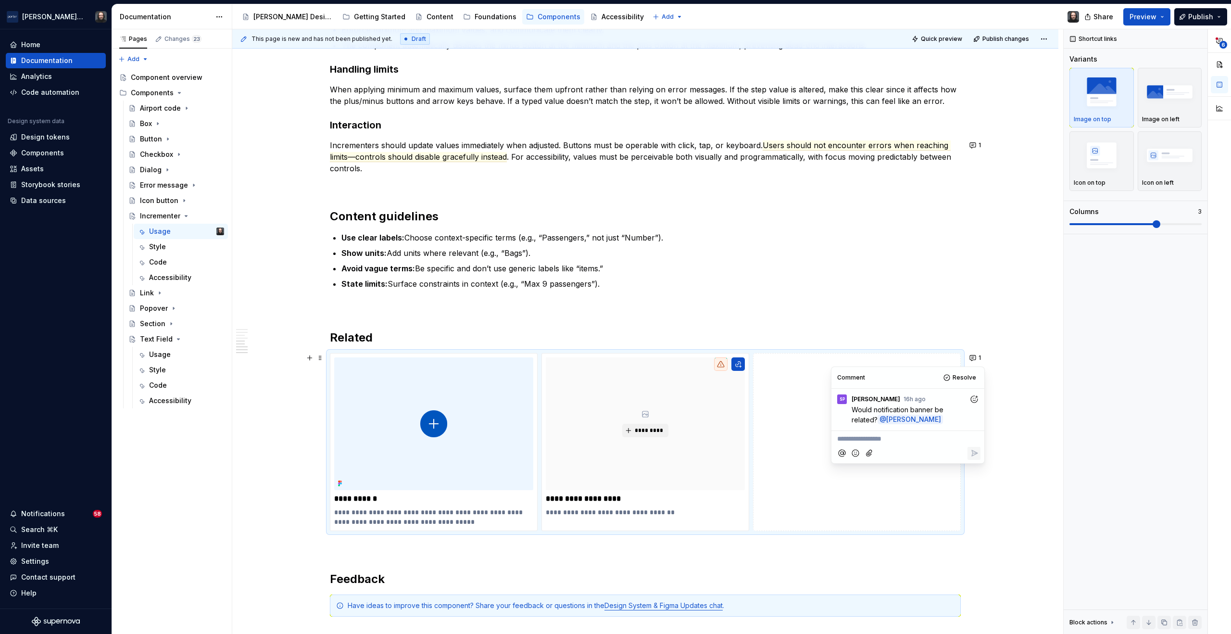
type textarea "*"
click at [974, 358] on button "1" at bounding box center [975, 357] width 19 height 13
click at [971, 512] on icon "Reply" at bounding box center [974, 517] width 10 height 10
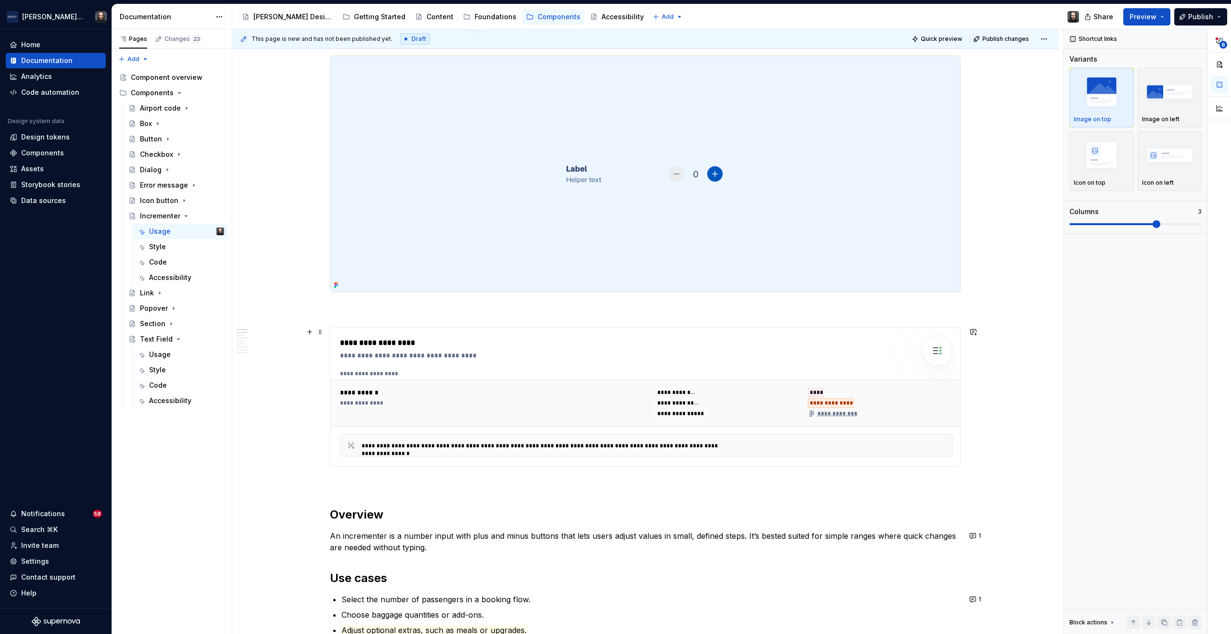
scroll to position [0, 0]
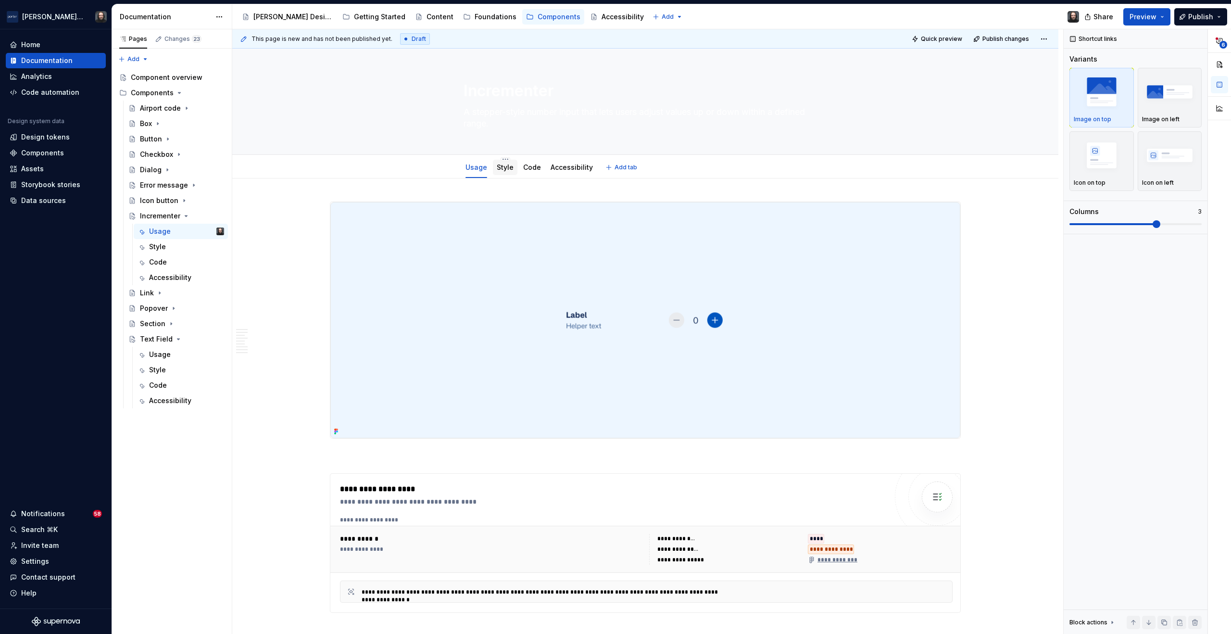
click at [505, 169] on link "Style" at bounding box center [505, 167] width 17 height 8
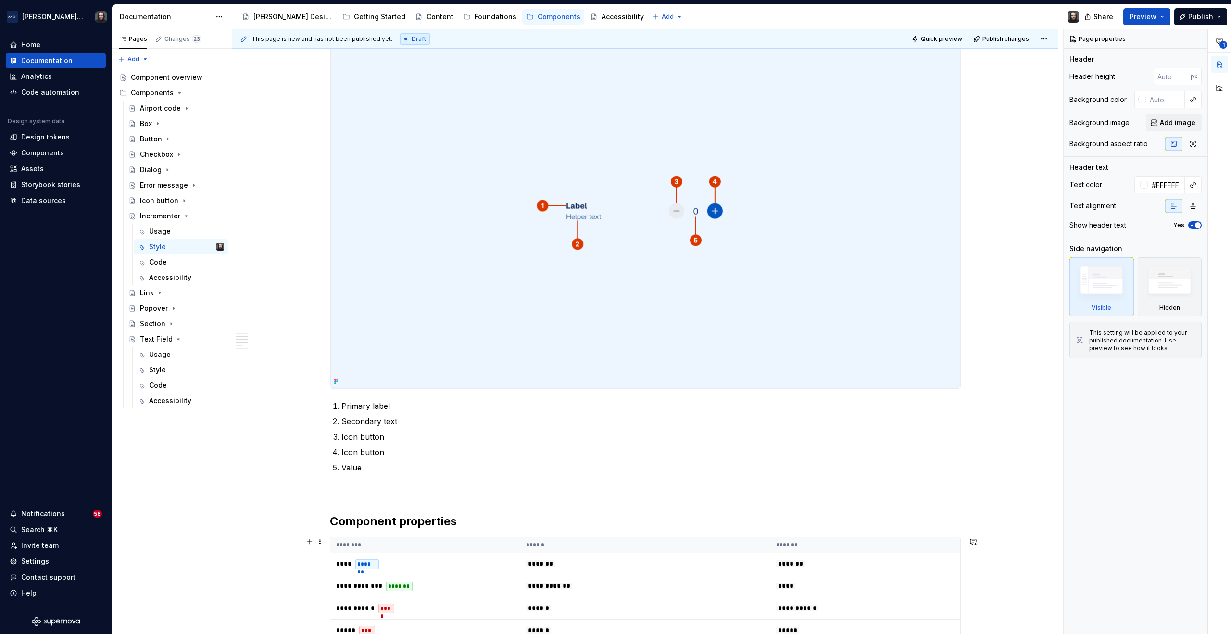
scroll to position [623, 0]
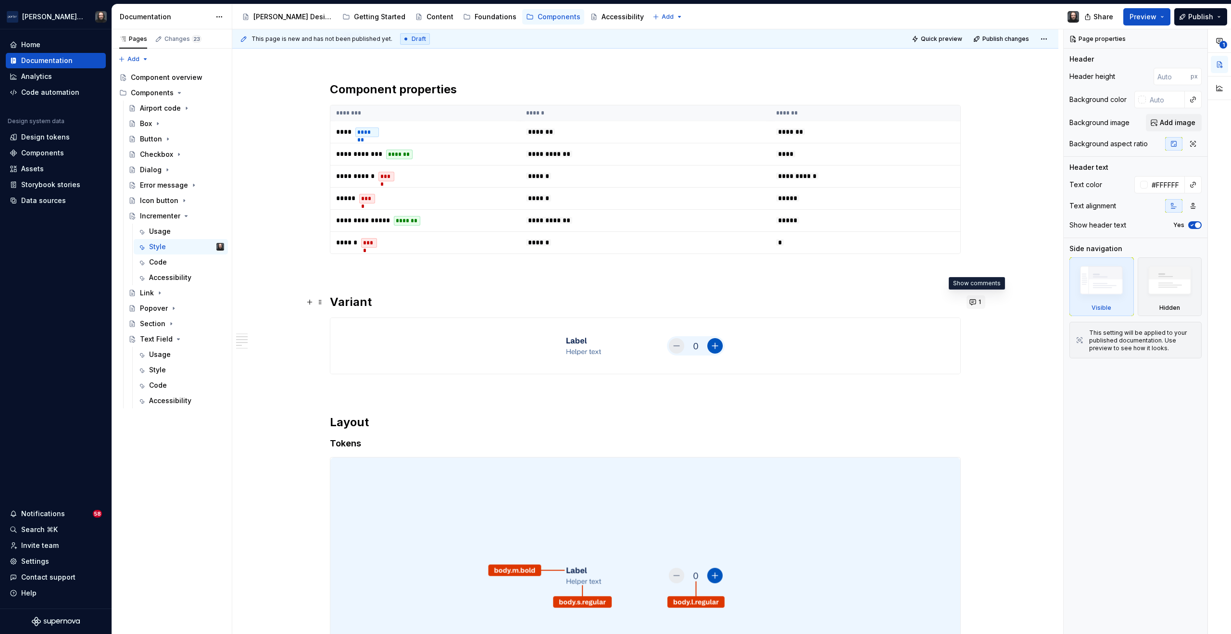
click at [972, 303] on button "1" at bounding box center [975, 301] width 19 height 13
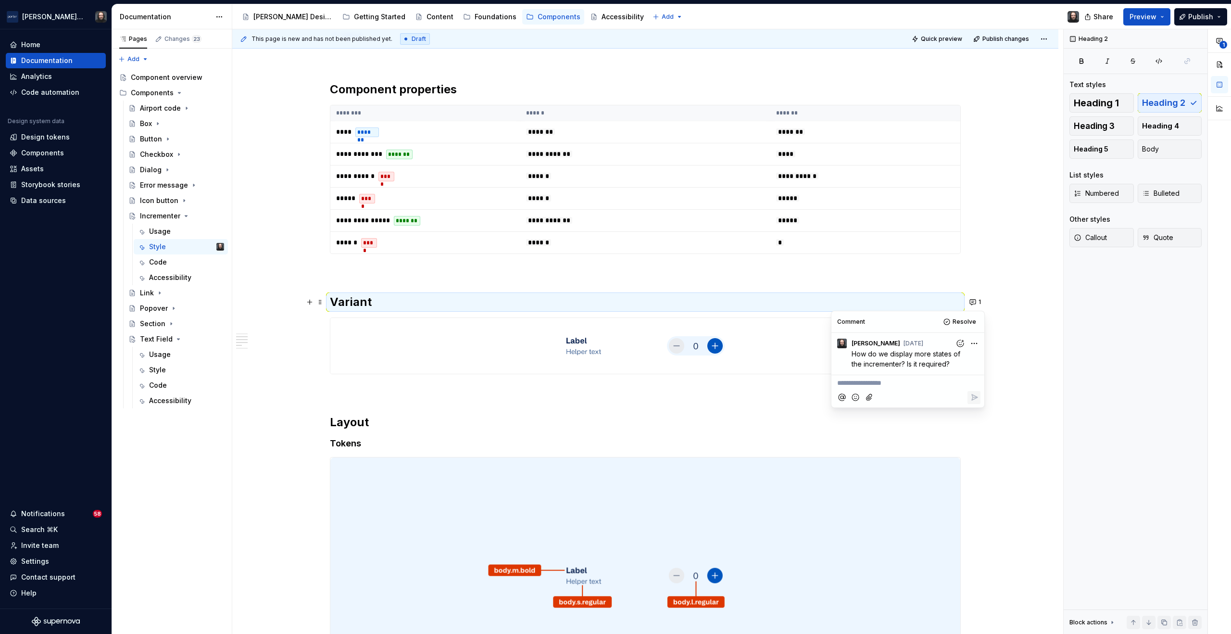
click at [1014, 329] on div "**********" at bounding box center [645, 268] width 826 height 1426
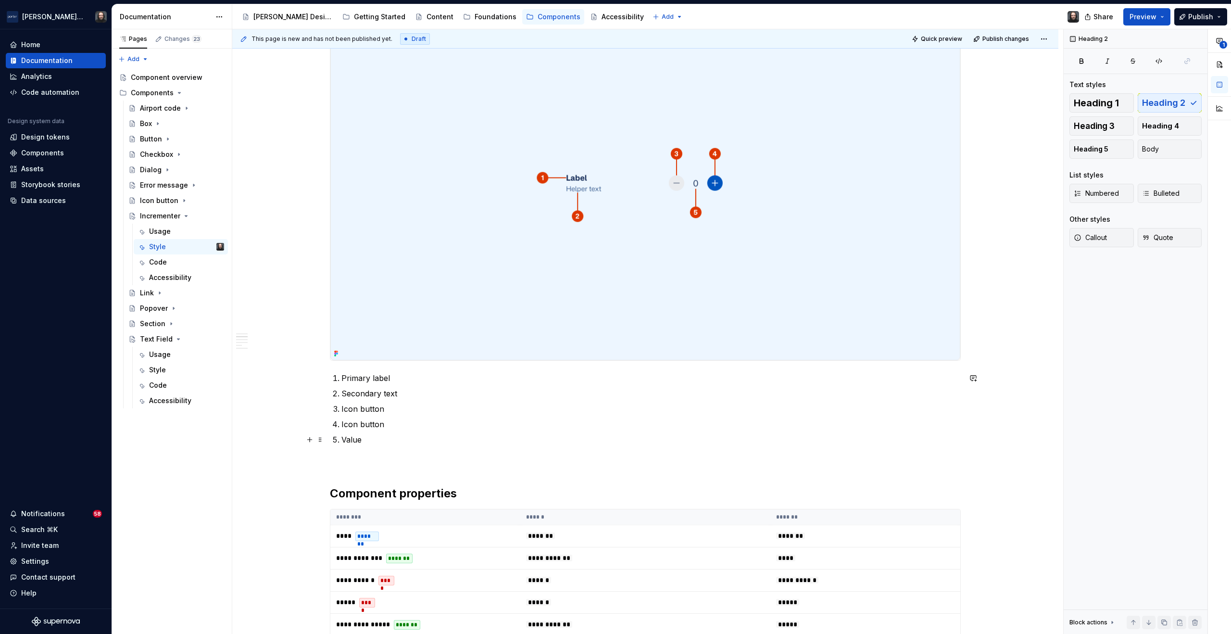
scroll to position [0, 0]
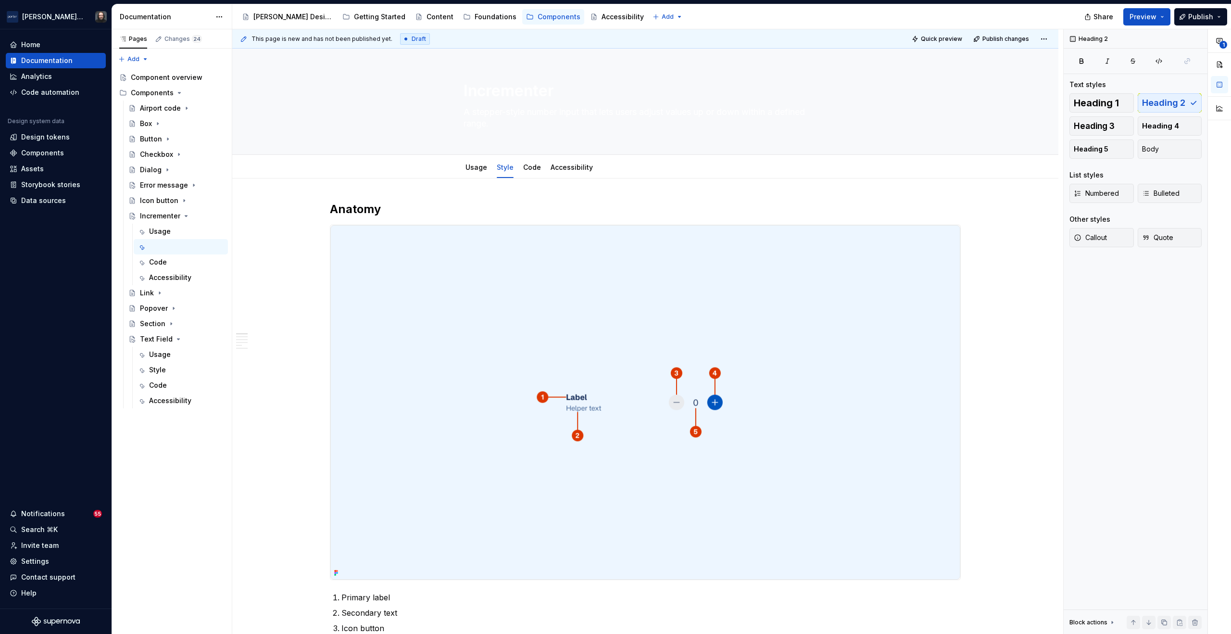
type textarea "*"
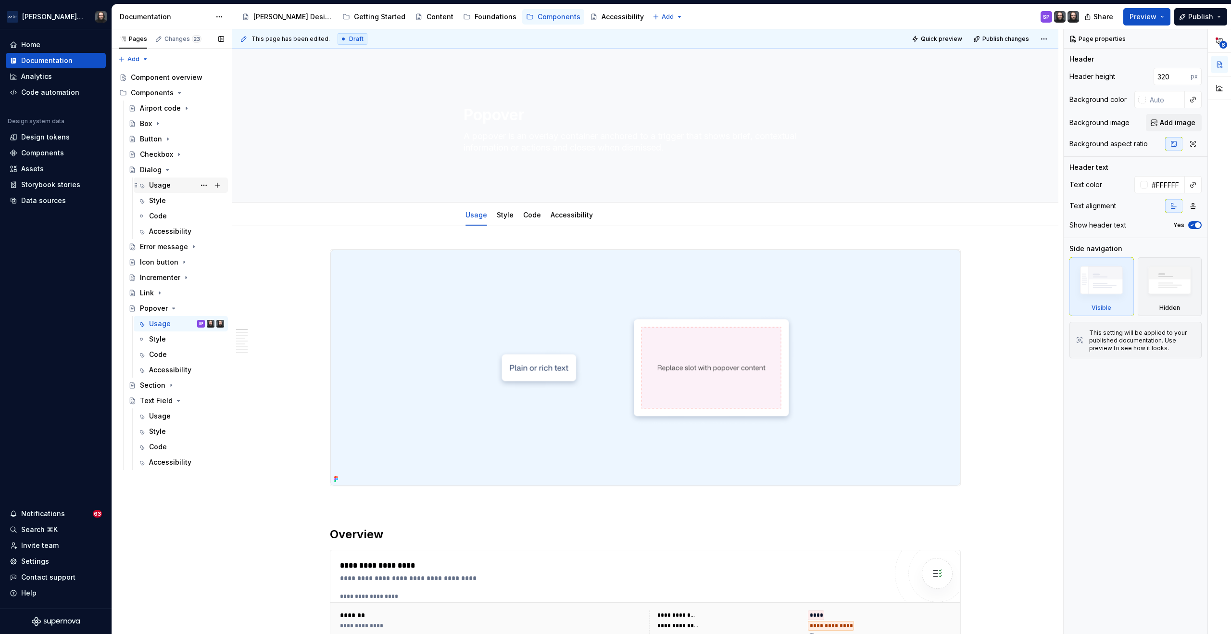
click at [159, 184] on div "Usage" at bounding box center [160, 185] width 22 height 10
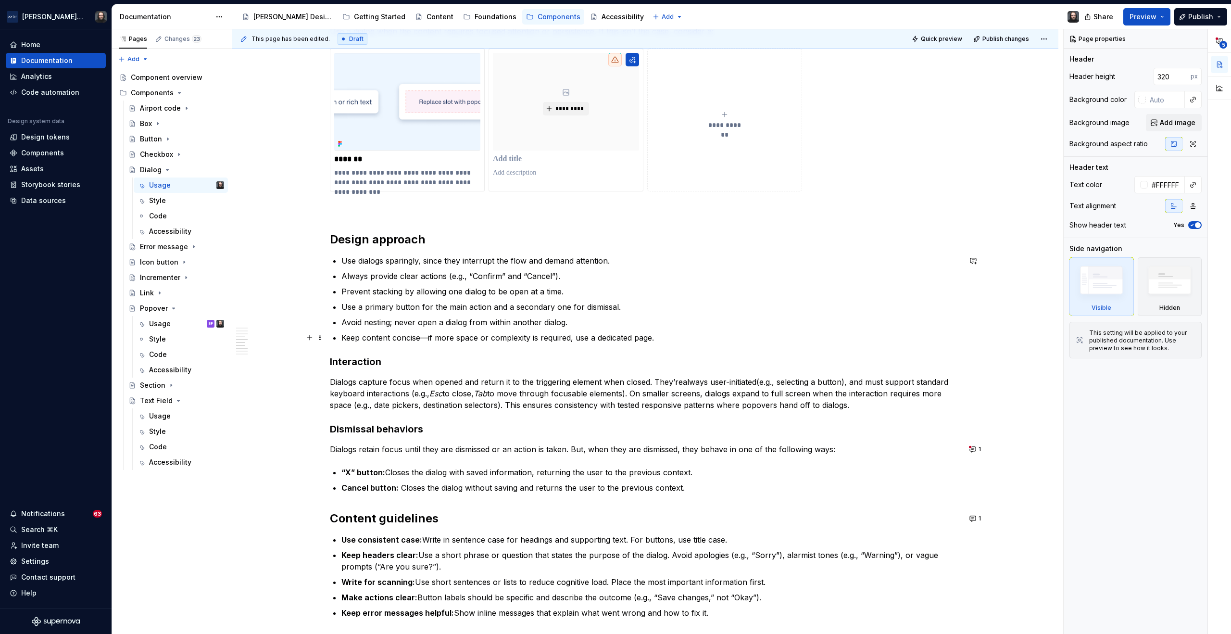
scroll to position [1101, 0]
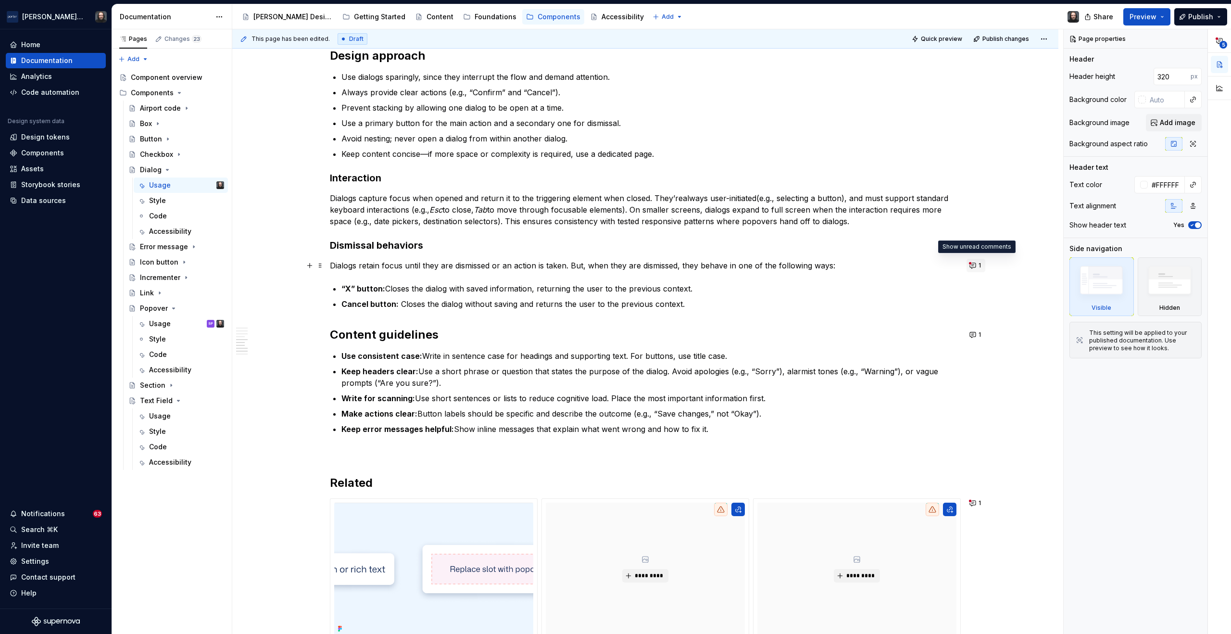
type textarea "*"
click at [974, 265] on button "1" at bounding box center [975, 265] width 19 height 13
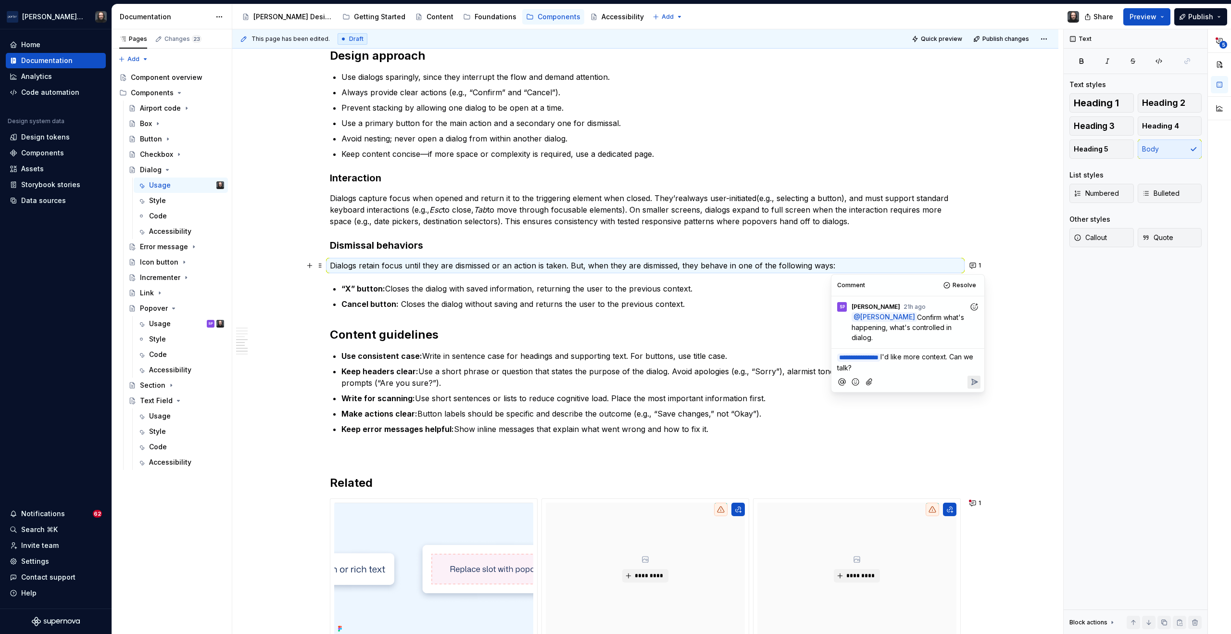
click at [974, 383] on icon "Reply" at bounding box center [974, 382] width 10 height 10
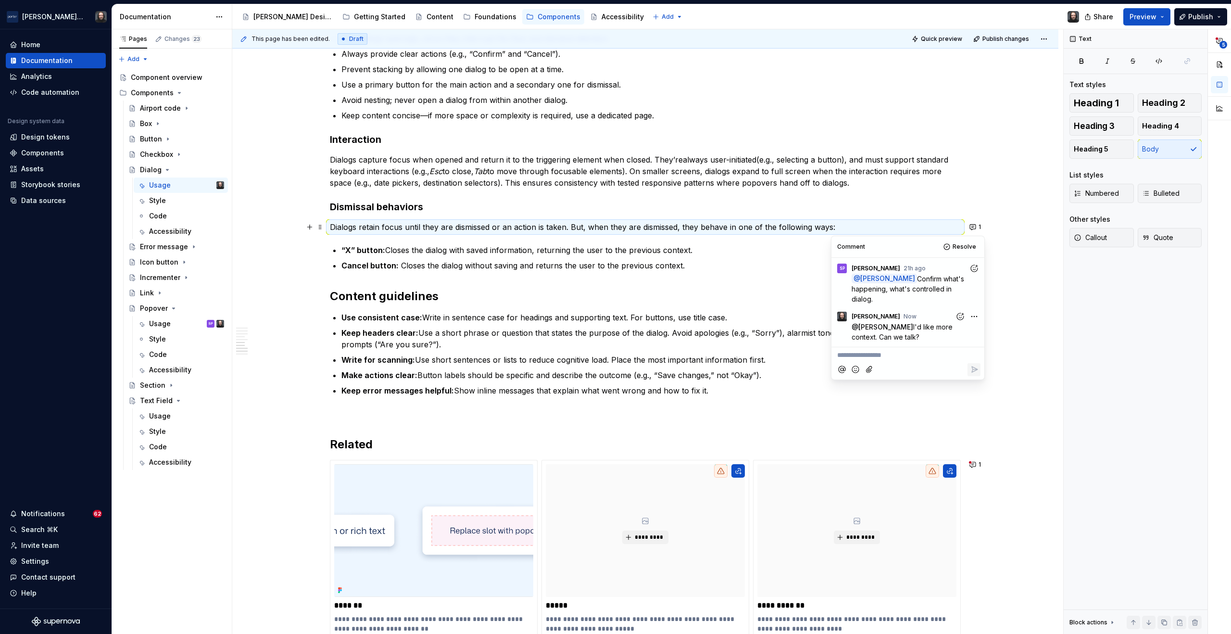
click at [1024, 375] on div "**********" at bounding box center [645, 33] width 826 height 1893
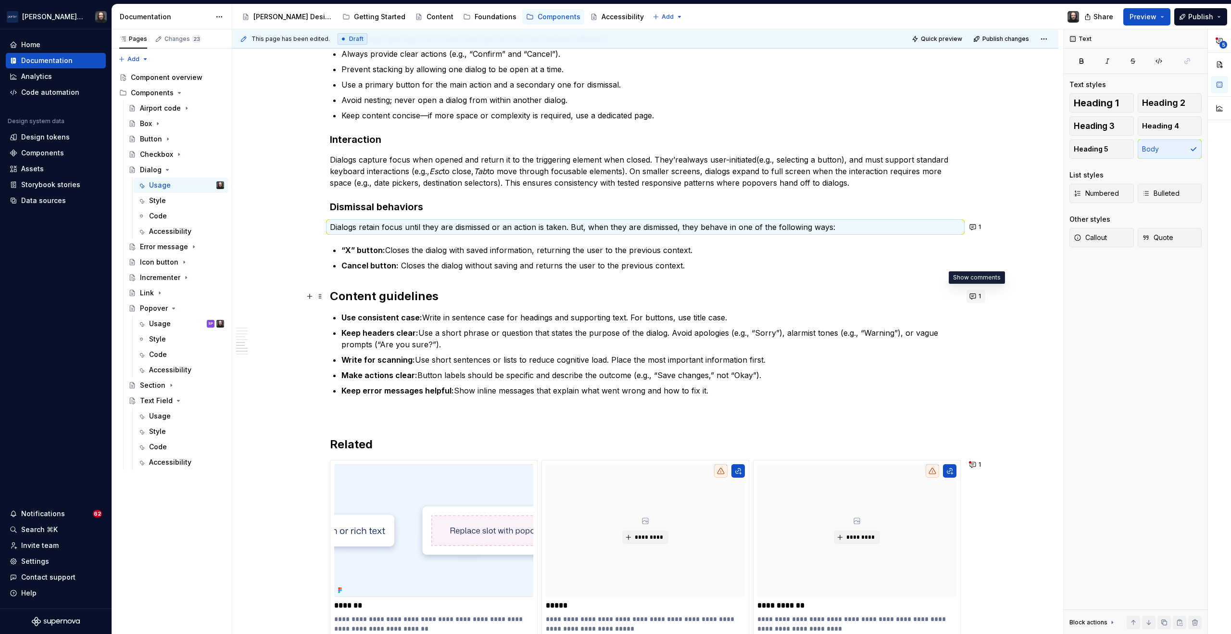
click at [973, 297] on button "1" at bounding box center [975, 295] width 19 height 13
click at [1016, 335] on div "**********" at bounding box center [647, 331] width 831 height 605
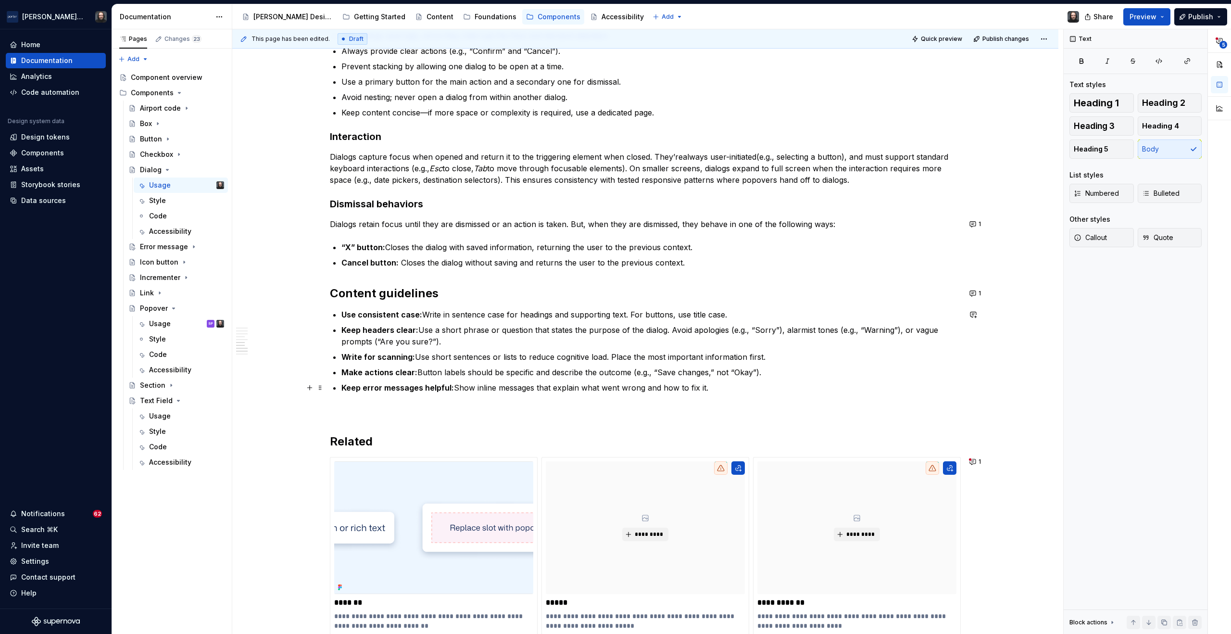
scroll to position [1185, 0]
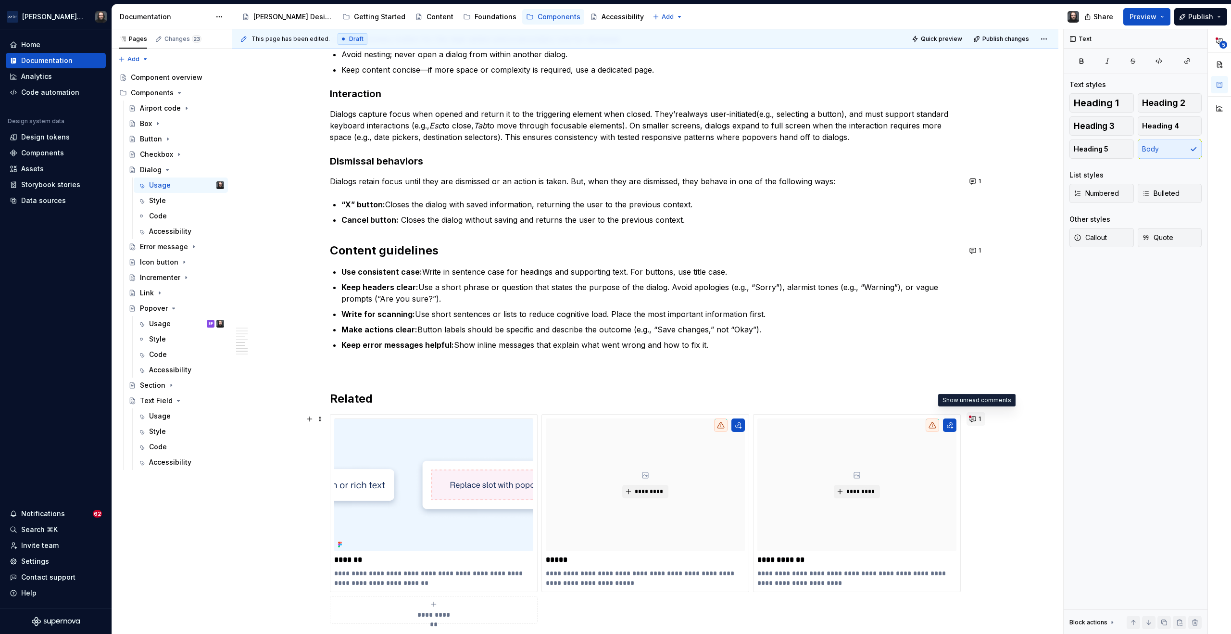
click at [971, 419] on button "1" at bounding box center [975, 418] width 19 height 13
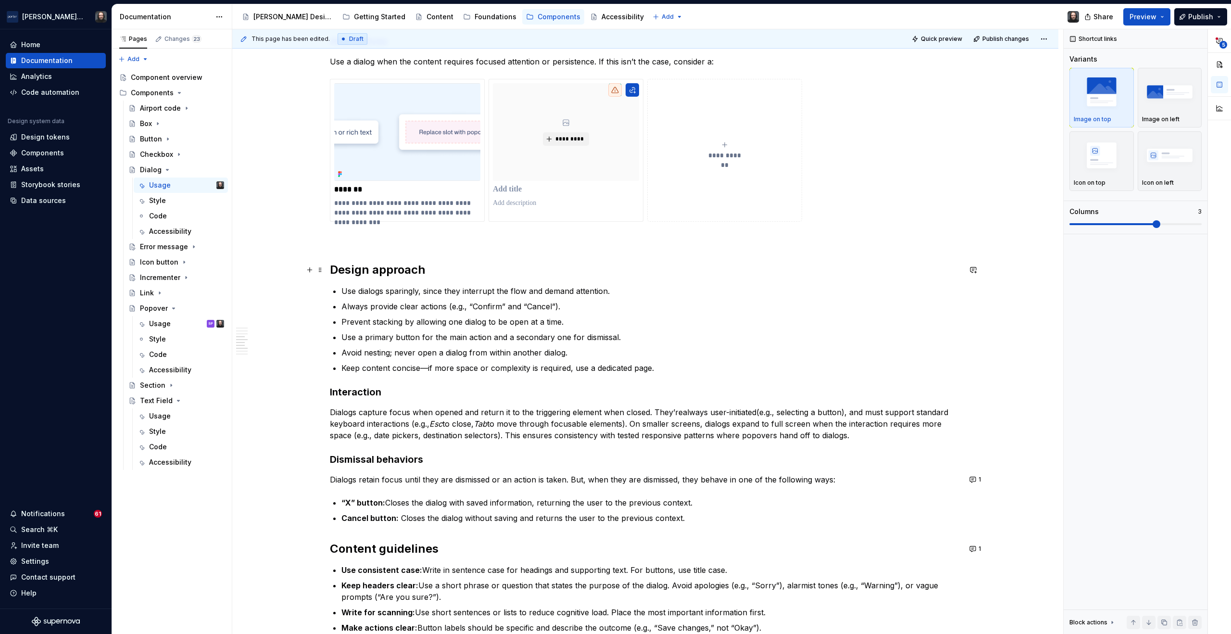
scroll to position [797, 0]
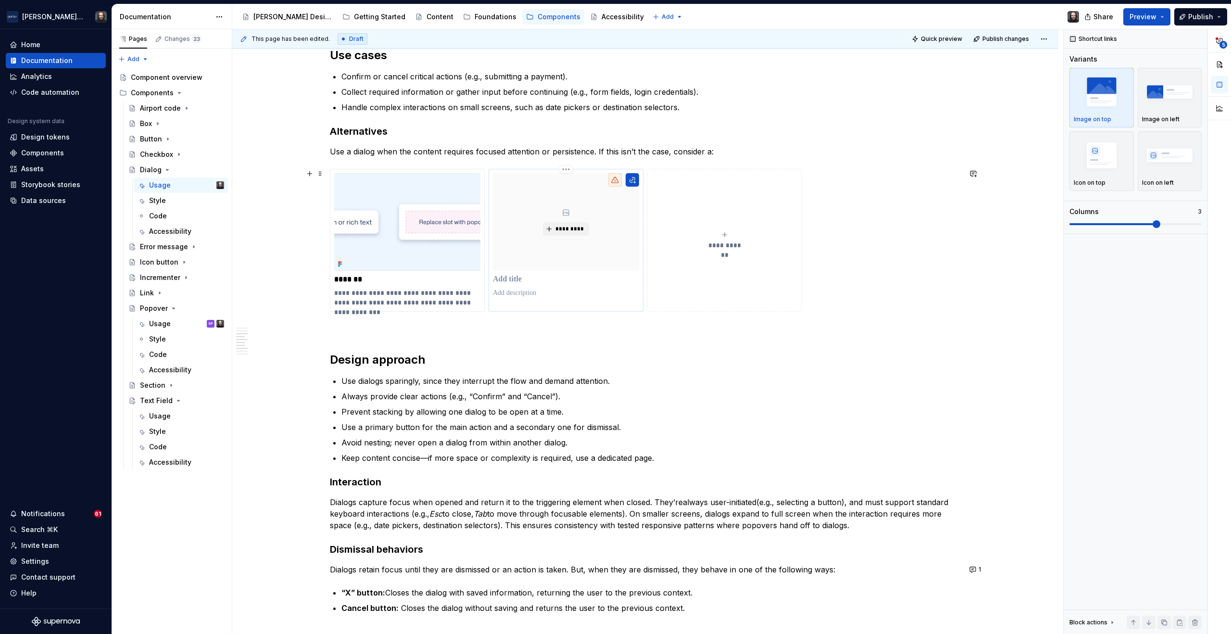
click at [520, 276] on p at bounding box center [566, 280] width 146 height 10
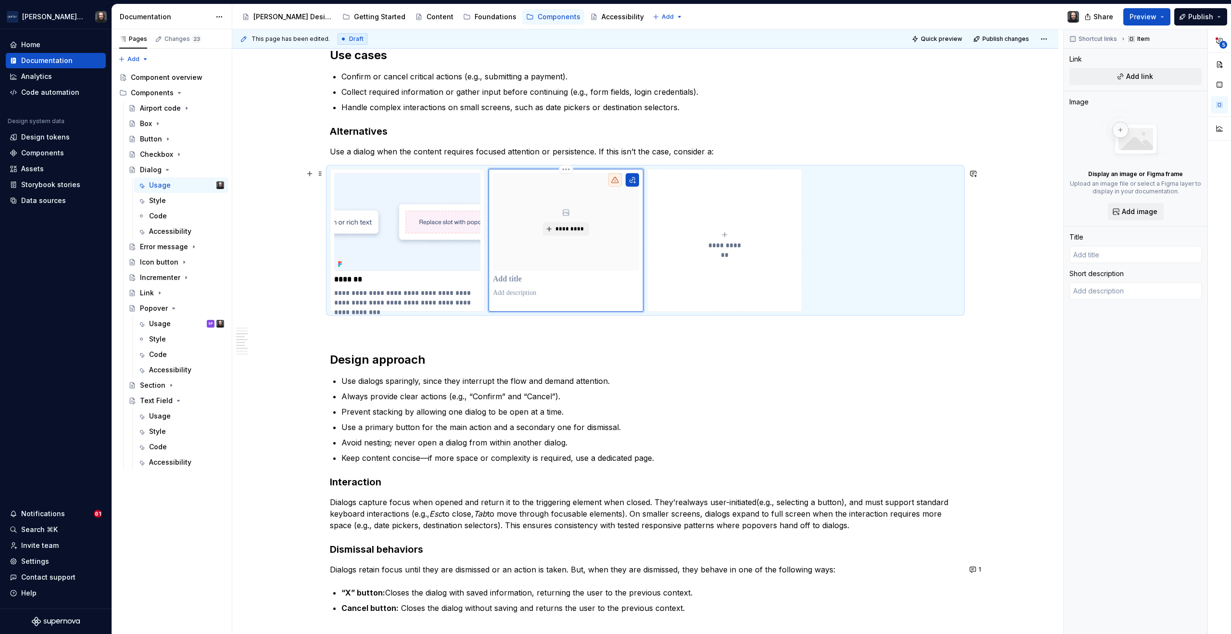
type textarea "*"
type input "M"
type textarea "*"
type input "MO"
type textarea "*"
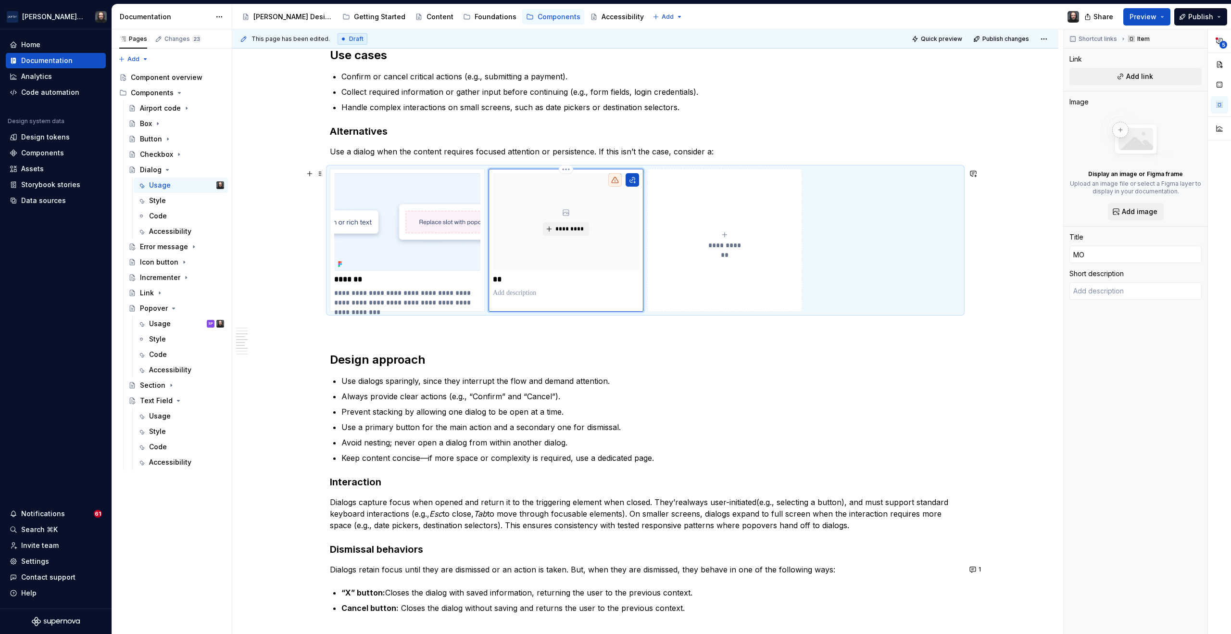
type input "MOd"
type textarea "*"
type input "MOda"
type textarea "*"
type input "MOdal"
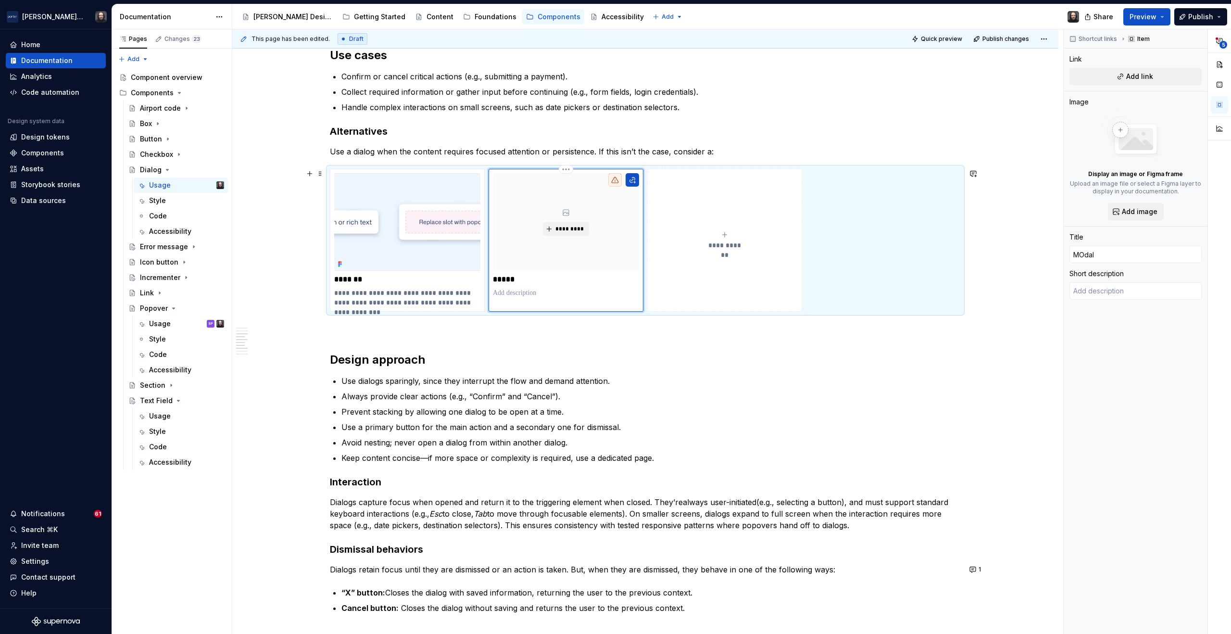
type textarea "*"
type input "MOda"
type textarea "*"
type input "MOd"
type textarea "*"
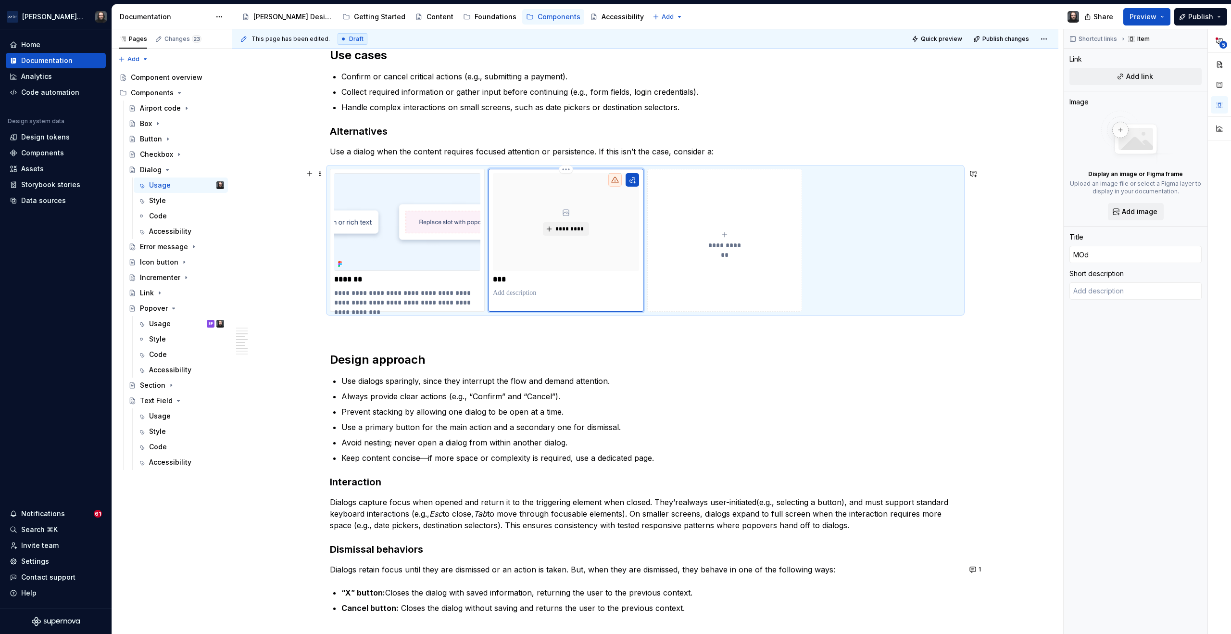
type input "MO"
type textarea "*"
type input "M"
type textarea "*"
type input "Mo"
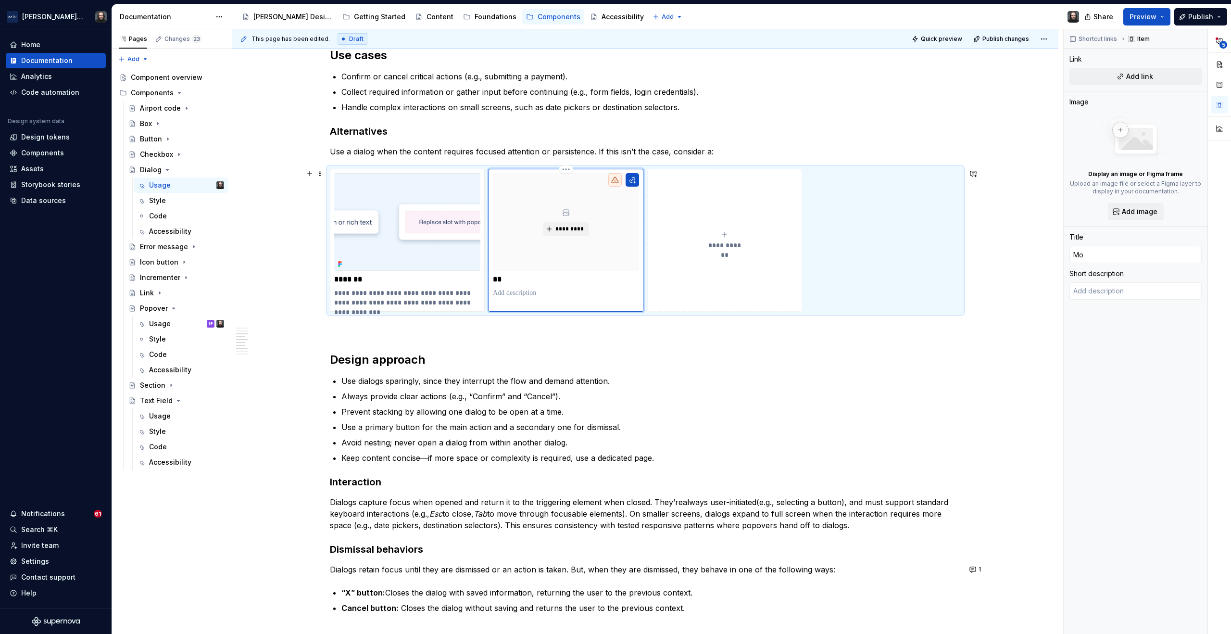
type textarea "*"
type input "Mod"
type textarea "*"
type input "Moda"
type textarea "*"
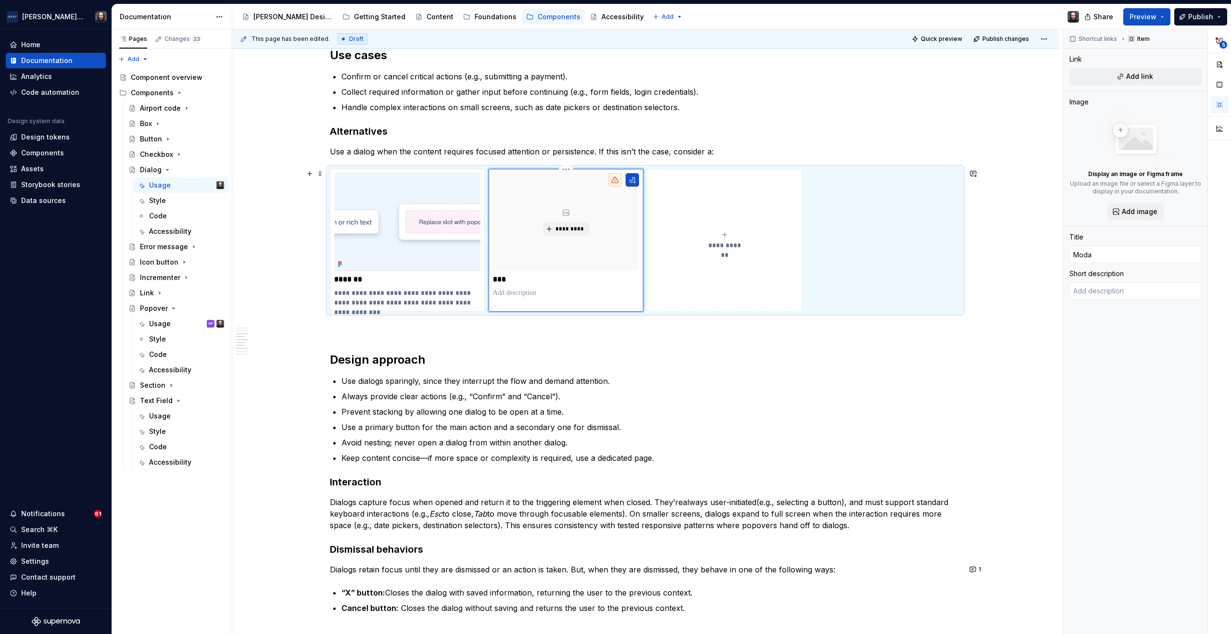
type input "Modal"
type textarea "*"
type input "Modal"
type textarea "*"
type input "Modal ("
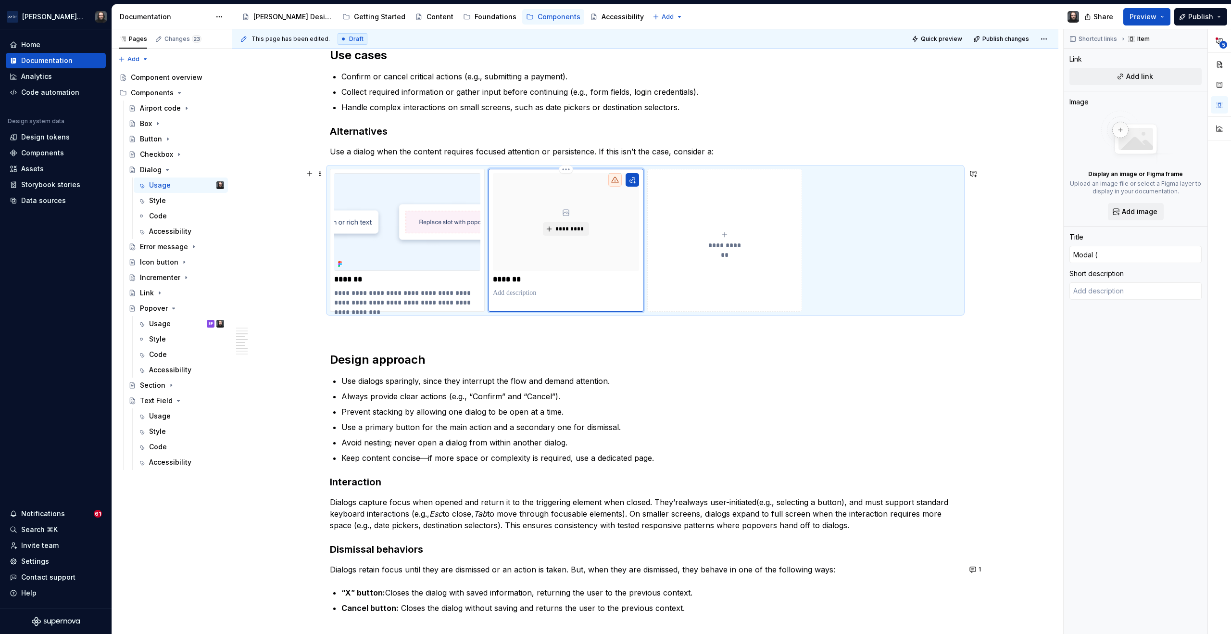
type textarea "*"
type input "Modal (i"
type textarea "*"
type input "Modal (if"
type textarea "*"
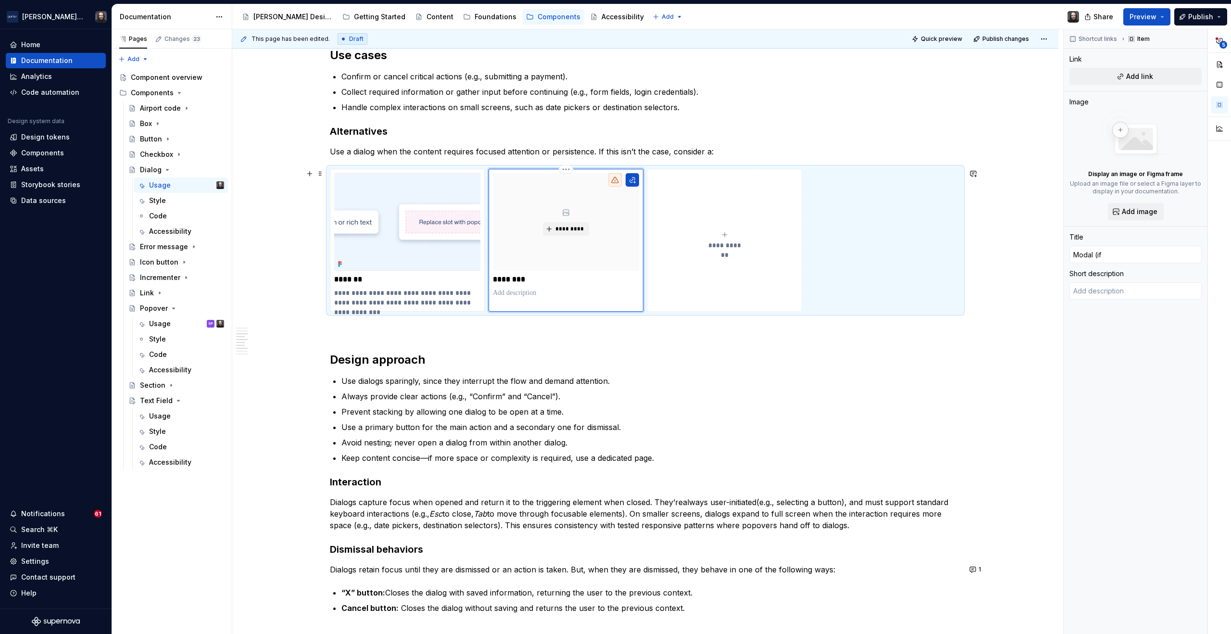
type input "Modal (if"
type textarea "*"
type input "Modal (if"
type textarea "*"
type input "Modal (if/"
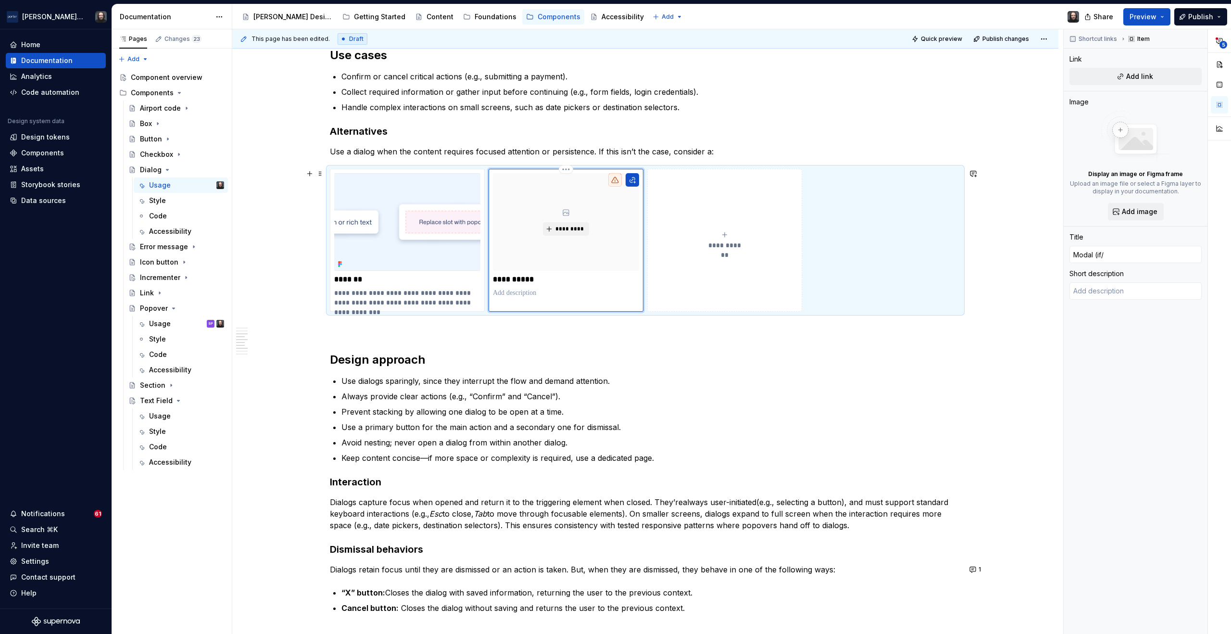
type textarea "*"
type input "Modal (if/w"
type textarea "*"
type input "Modal (if/wh"
type textarea "*"
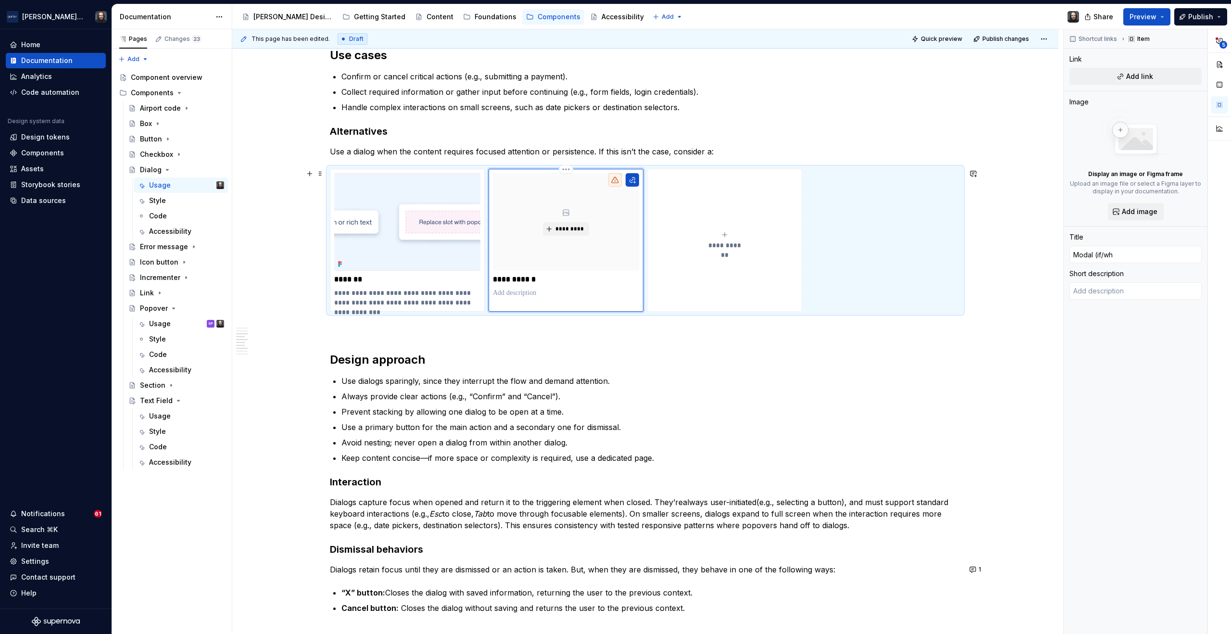
type input "Modal (if/whe"
type textarea "*"
type input "Modal (if/when"
type textarea "*"
type input "Modal (if/when"
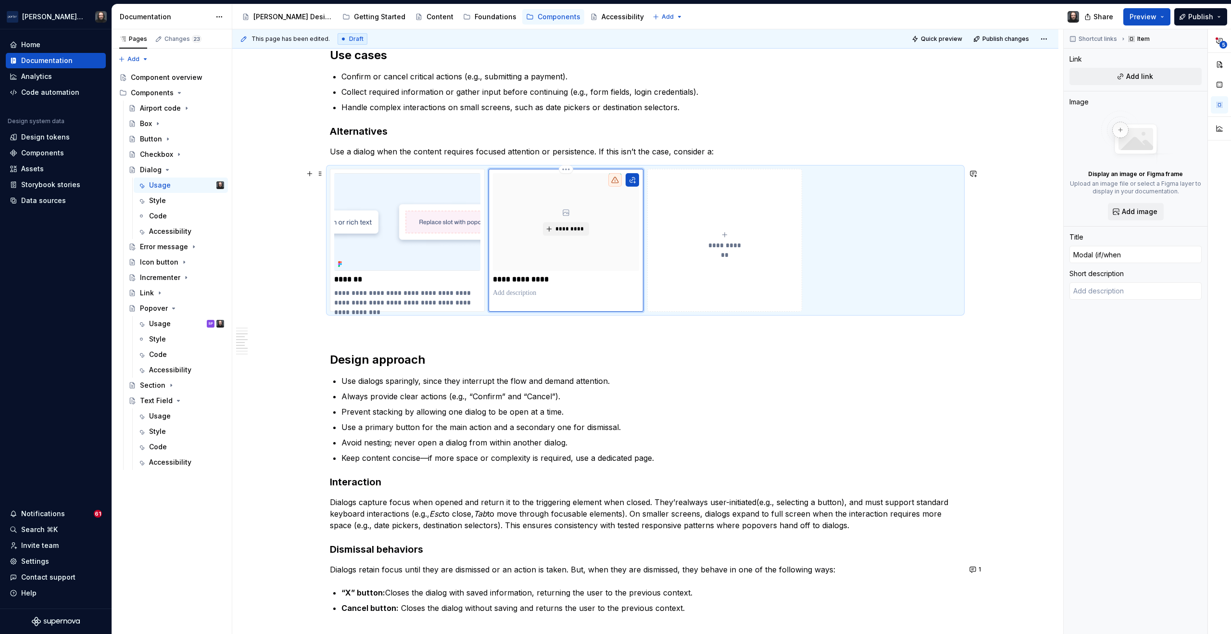
type textarea "*"
type input "Modal (if/when w"
type textarea "*"
type input "Modal (if/when we"
type textarea "*"
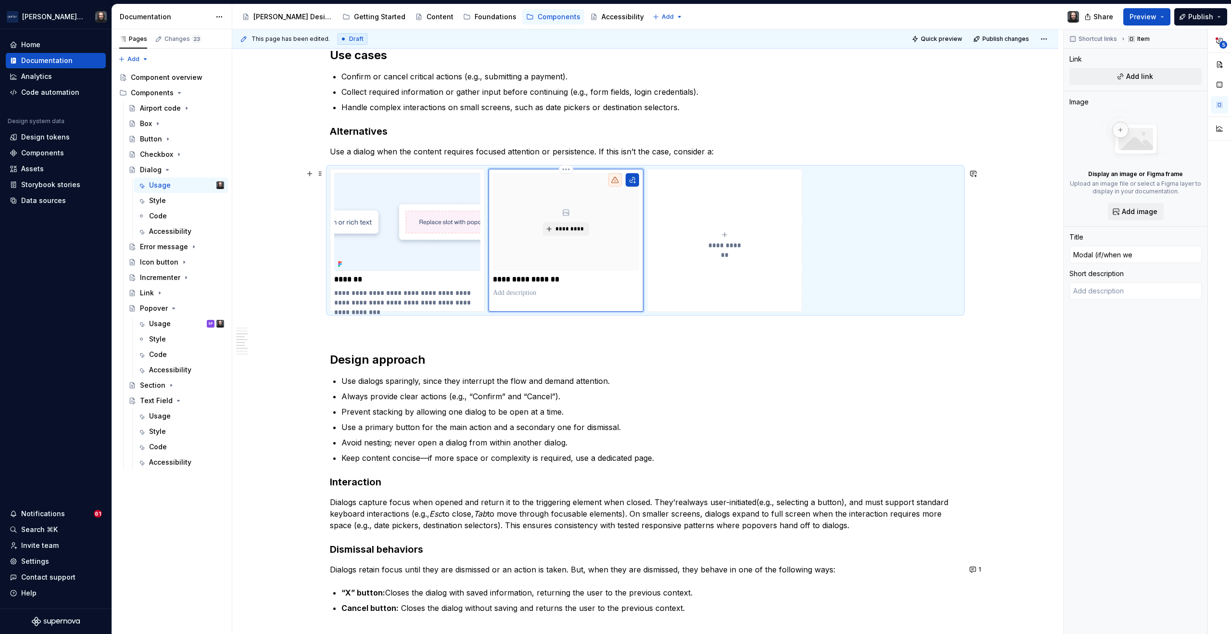
type input "Modal (if/when we"
type textarea "*"
type input "Modal (if/when we m"
type textarea "*"
type input "Modal (if/when we ma"
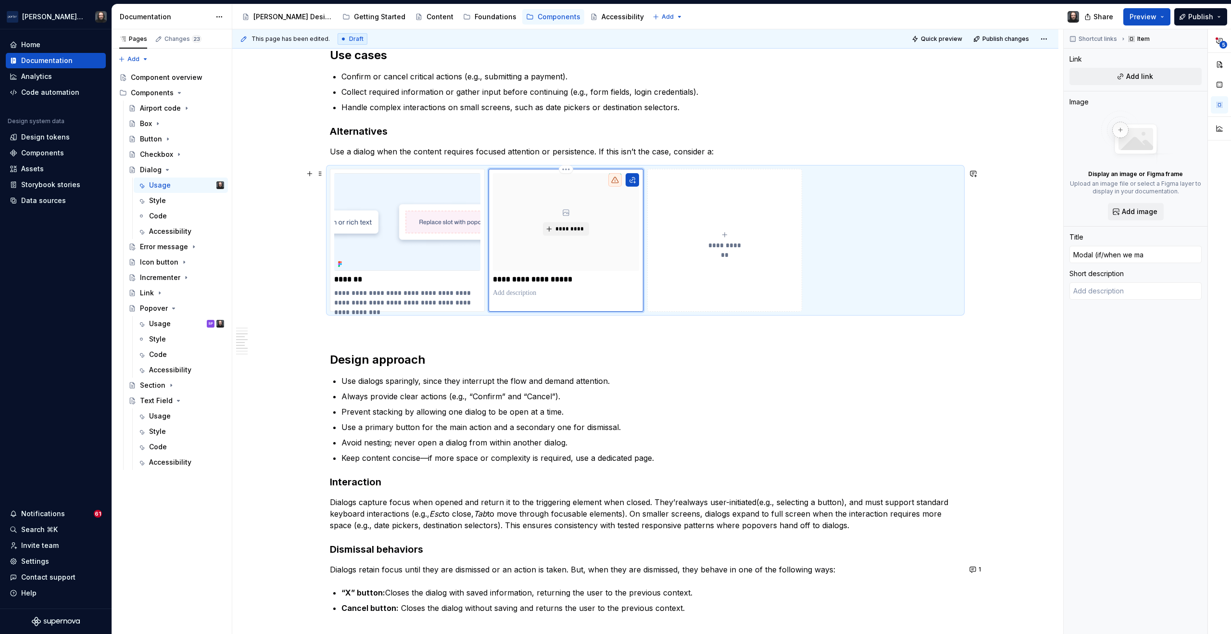
type textarea "*"
type input "Modal (if/when we mak"
type textarea "*"
type input "Modal (if/when we make"
type textarea "*"
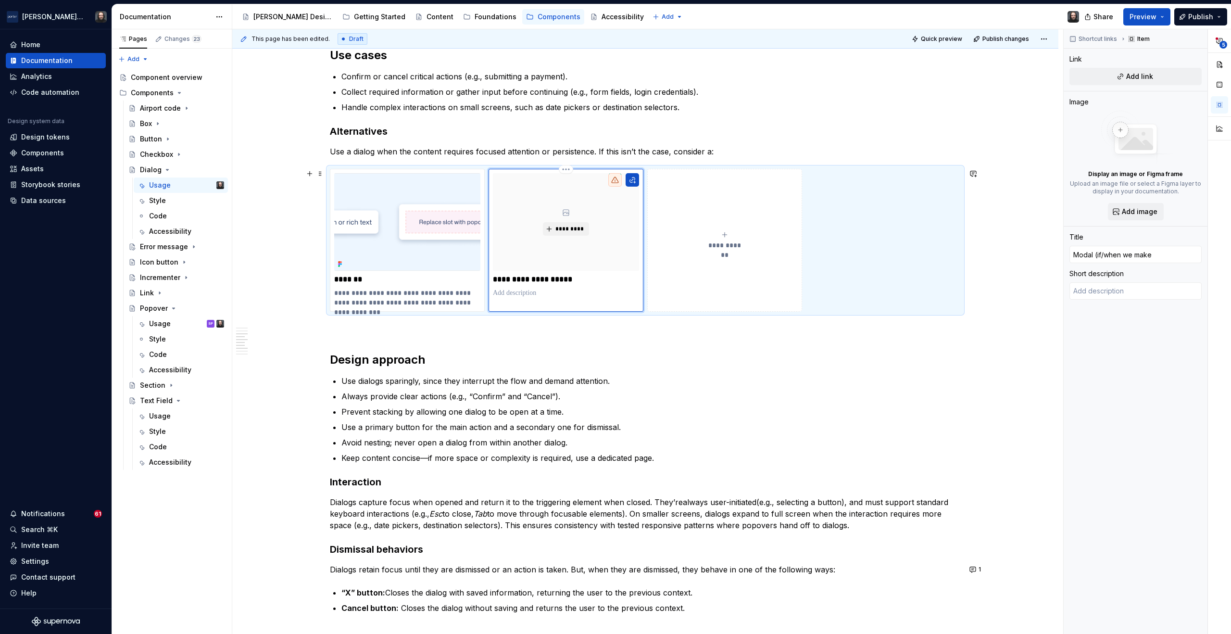
type input "Modal (if/when we make"
type textarea "*"
type input "Modal (if/when we make o"
type textarea "*"
type input "Modal (if/when we make on"
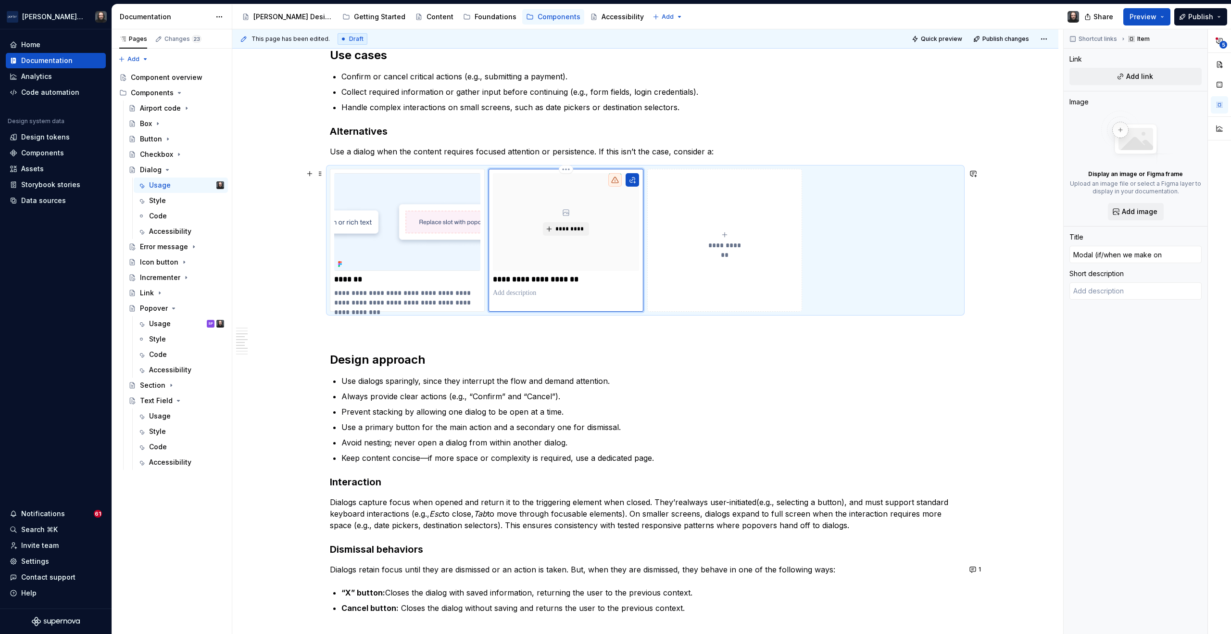
type textarea "*"
type input "Modal (if/when we make one"
type textarea "*"
type input "Modal (if/when we make one)"
click at [728, 237] on div "**********" at bounding box center [724, 240] width 146 height 19
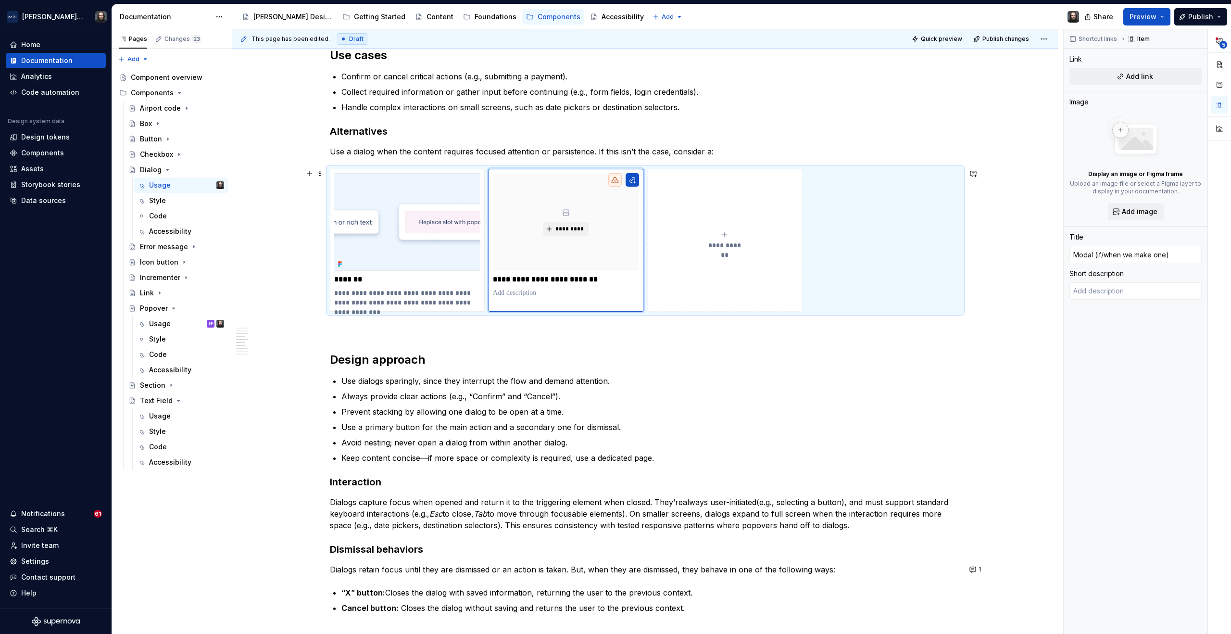
type textarea "*"
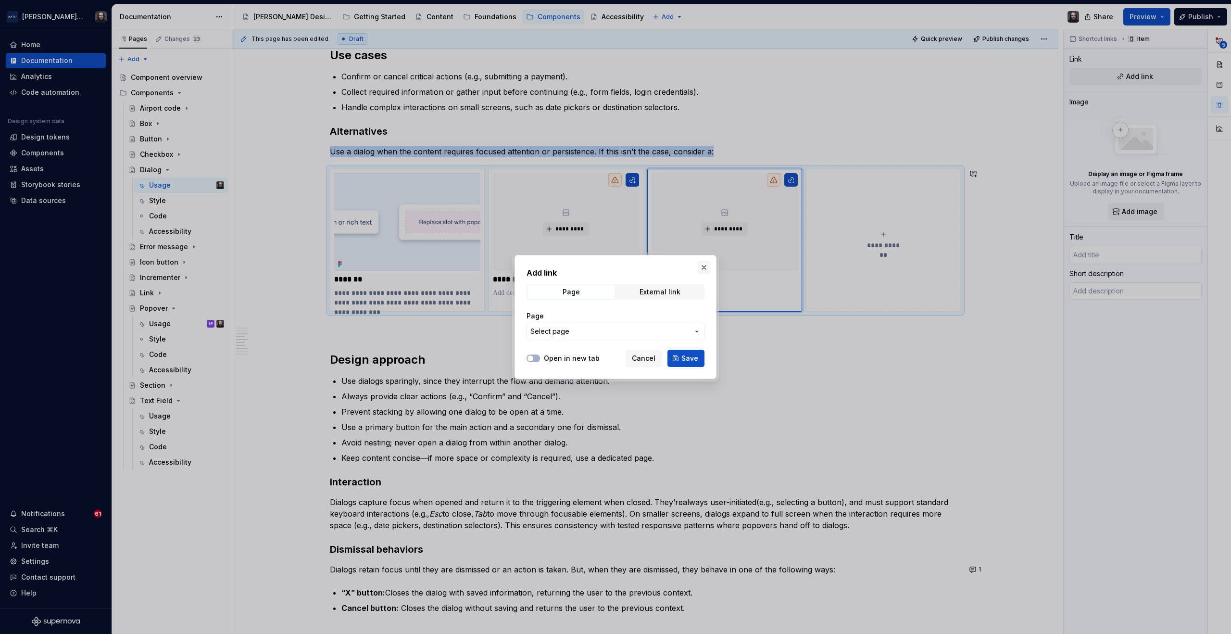
click at [700, 268] on button "button" at bounding box center [703, 267] width 13 height 13
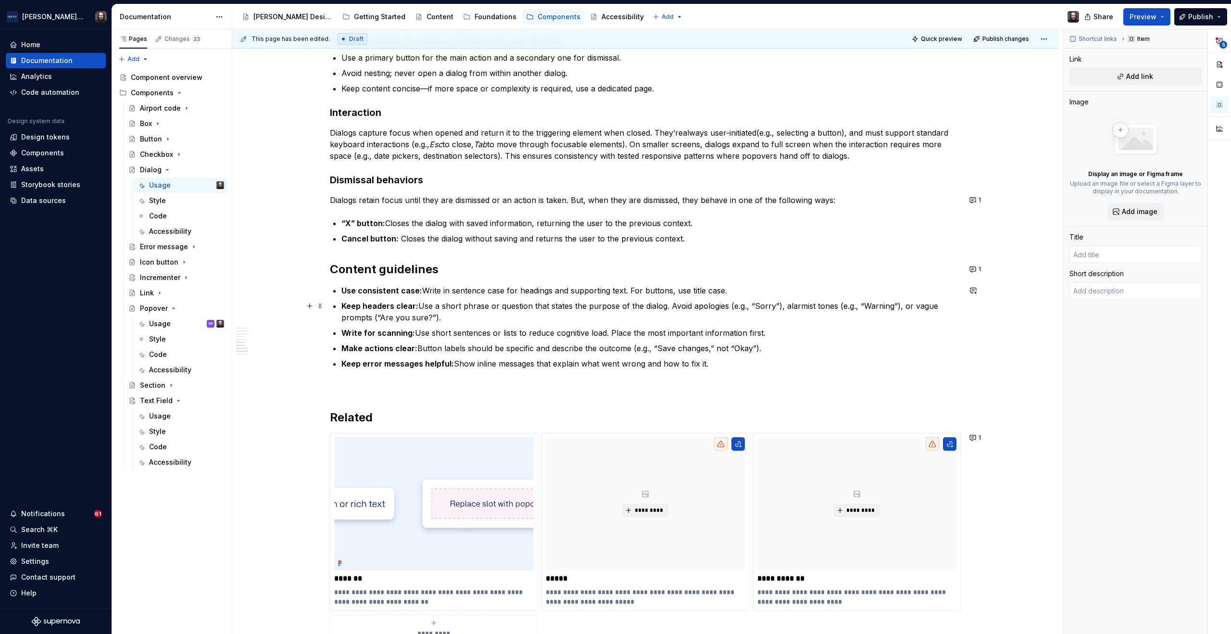
scroll to position [986, 0]
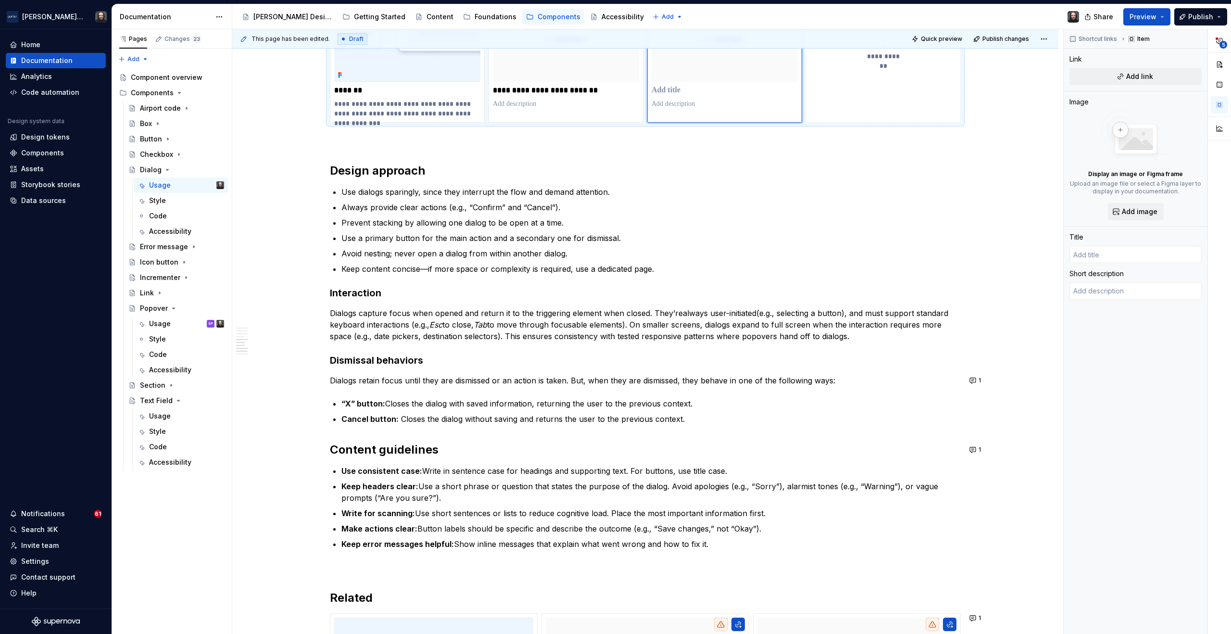
click at [669, 90] on p at bounding box center [724, 91] width 146 height 10
type textarea "*"
type input "D"
type textarea "*"
type input "Dr"
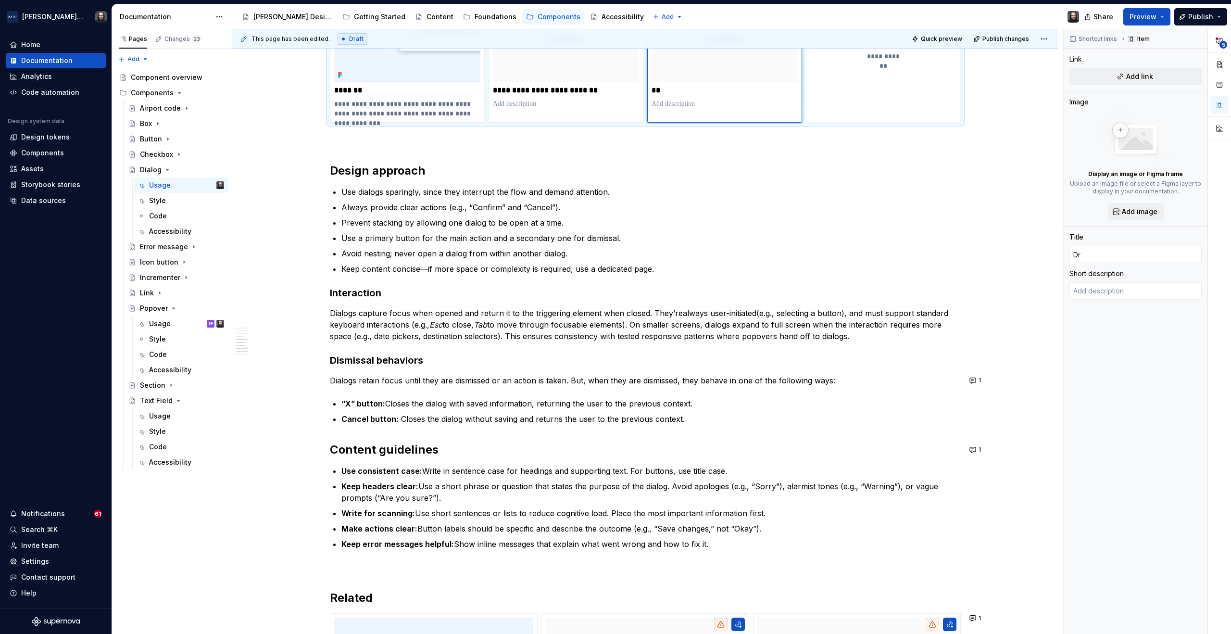
type textarea "*"
type input "Dra"
type textarea "*"
type input "Draw"
type textarea "*"
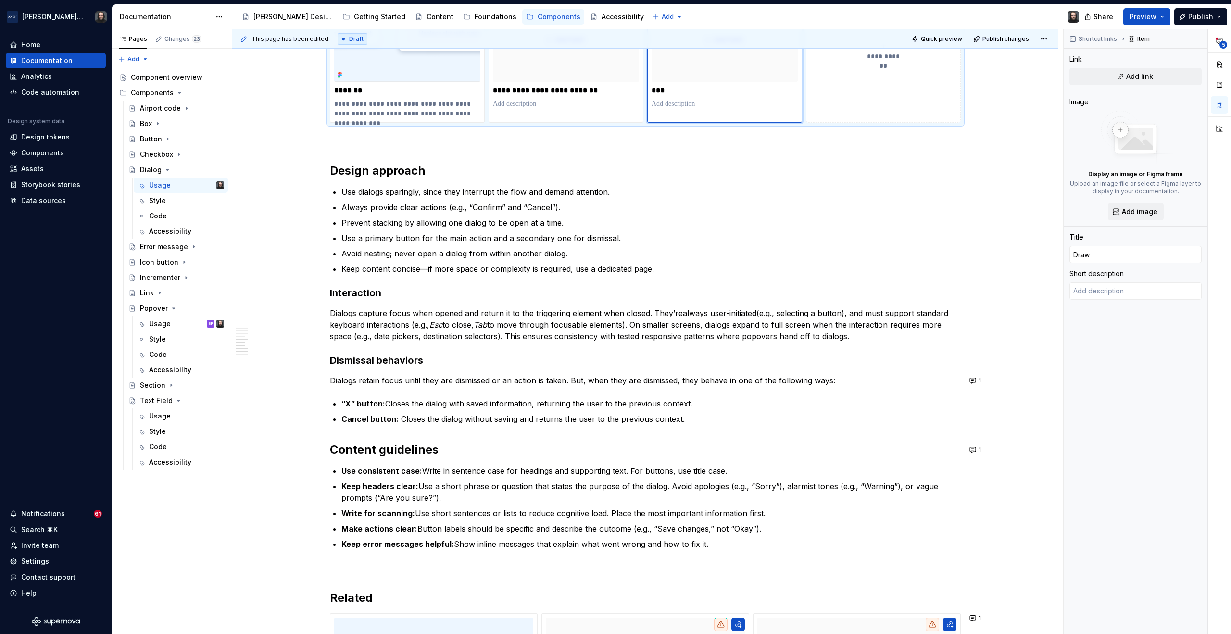
type input "Drawe"
type textarea "*"
type input "Drawer"
type textarea "*"
type input "Drawer/"
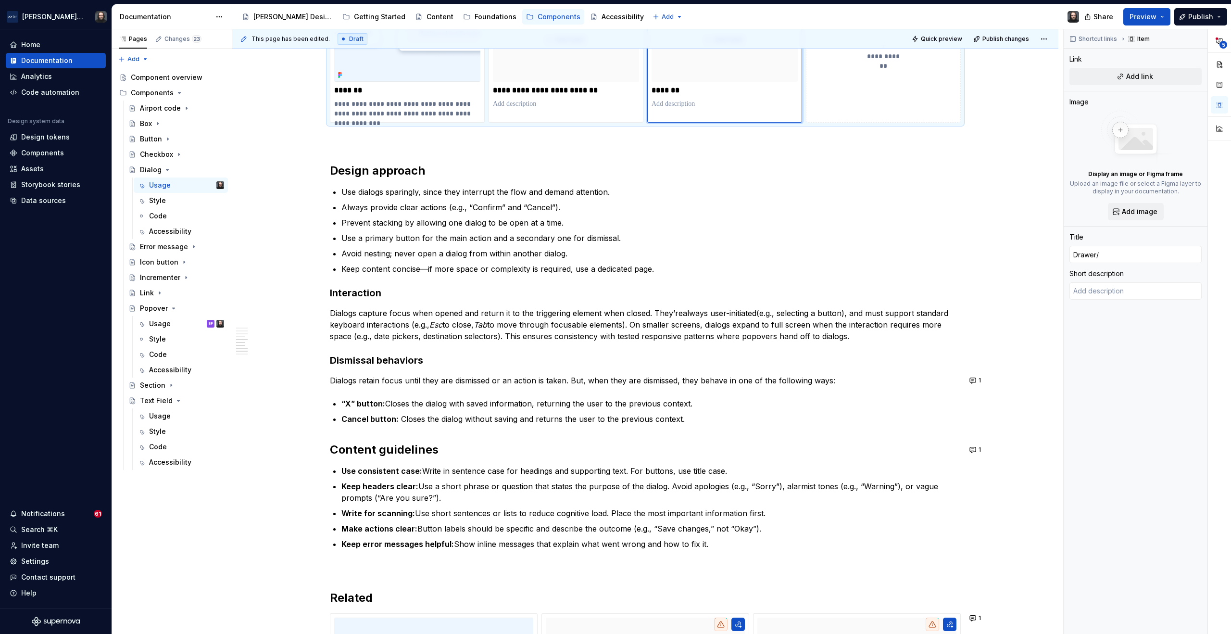
type textarea "*"
type input "Drawer/S"
type textarea "*"
type input "Drawer/Sh"
type textarea "*"
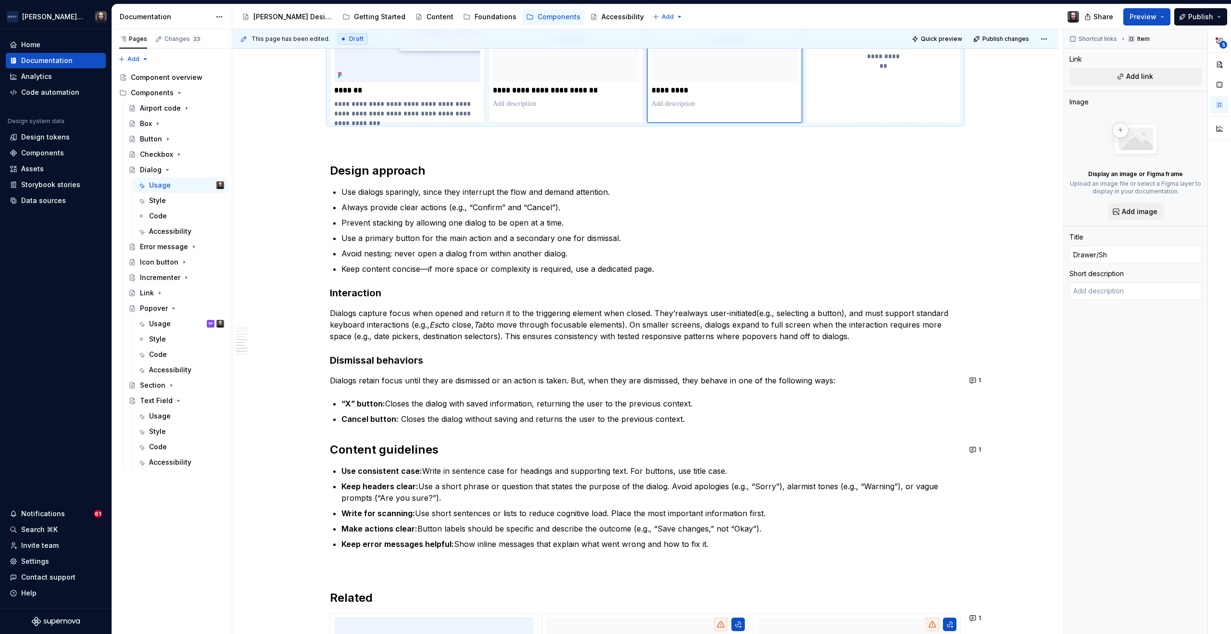
type input "Drawer/She"
type textarea "*"
type input "Drawer/Shee"
type textarea "*"
type input "Drawer/Sheet"
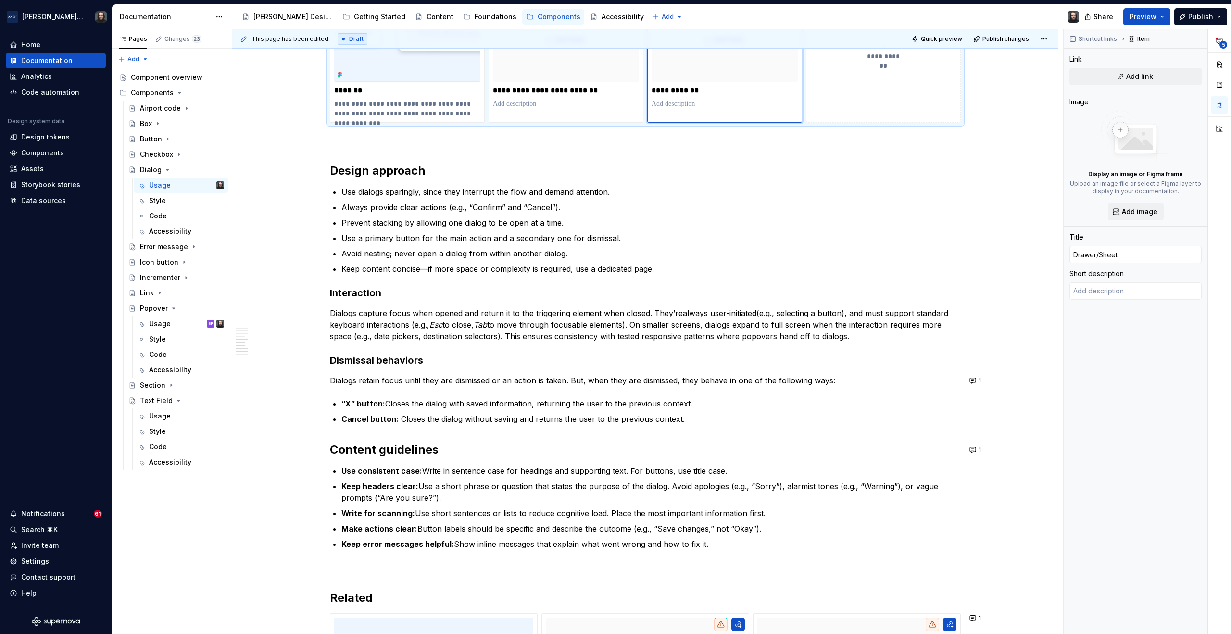
type textarea "*"
type input "Drawer/Sheet"
type textarea "*"
type input "Drawer/Sheet ("
type textarea "*"
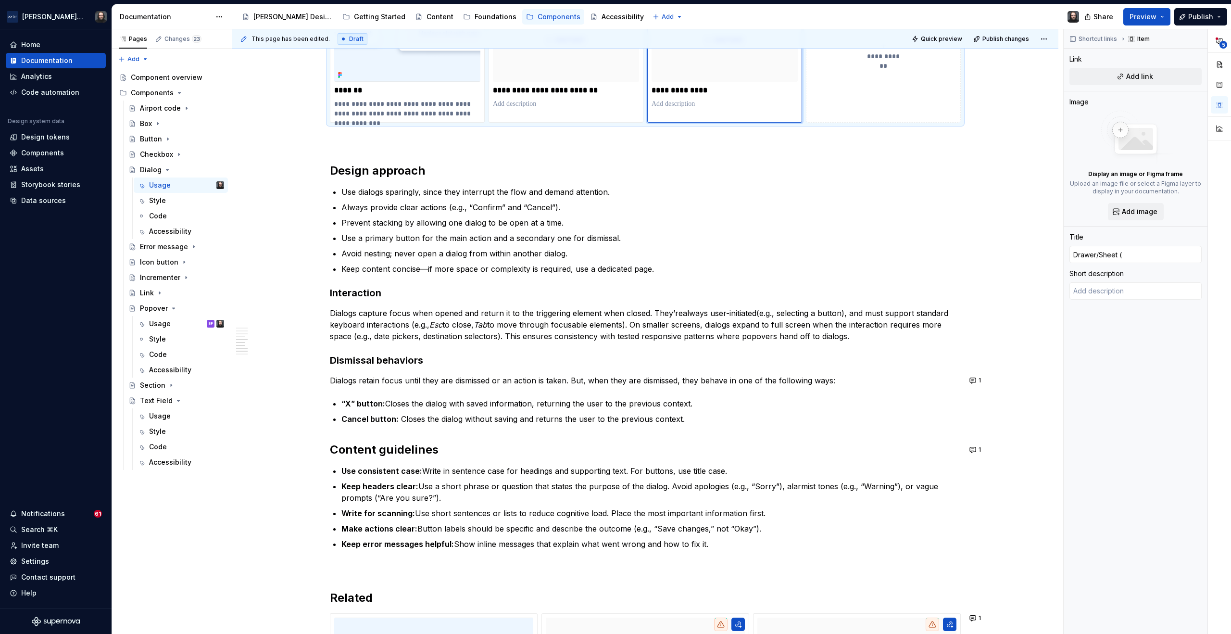
type input "Drawer/Sheet (i"
type textarea "*"
type input "Drawer/Sheet (if"
type textarea "*"
type input "Drawer/Sheet (if"
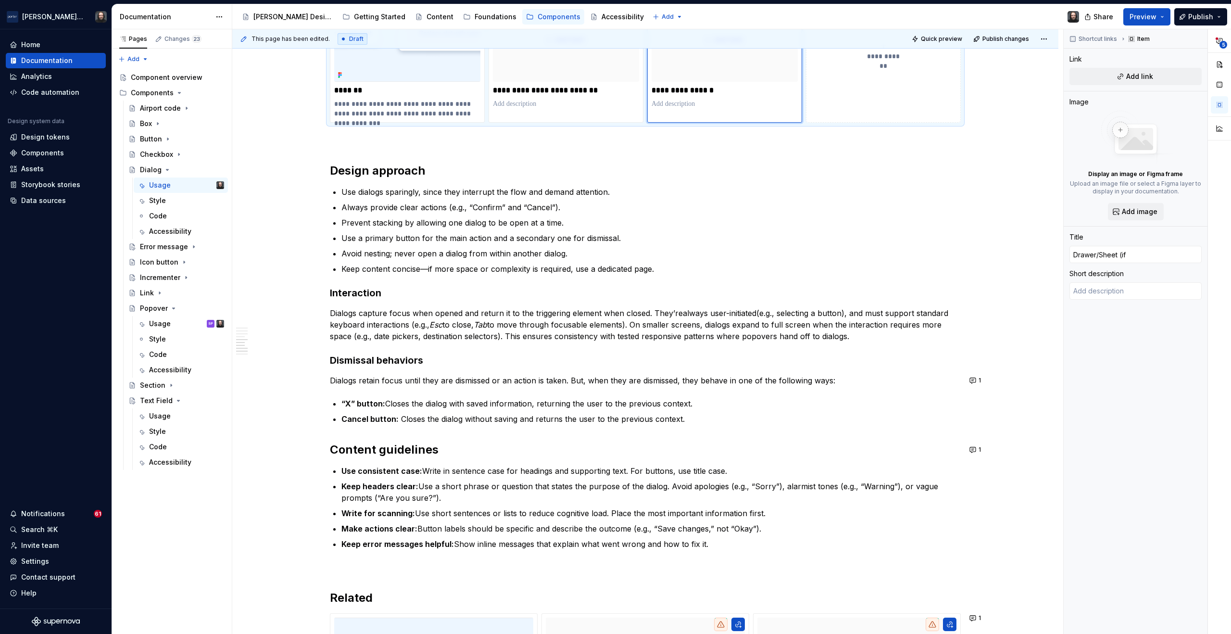
type textarea "*"
type input "Drawer/Sheet (if w"
type textarea "*"
type input "Drawer/Sheet (if wh"
type textarea "*"
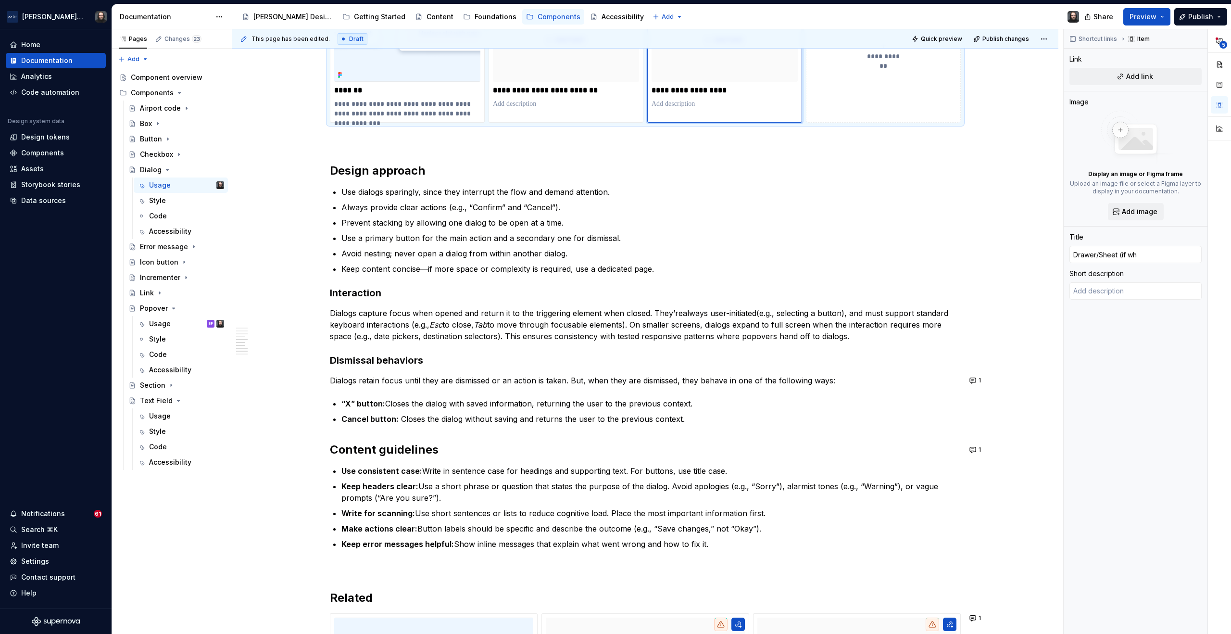
type input "Drawer/Sheet (if whe"
type textarea "*"
type input "Drawer/Sheet (if wh"
type textarea "*"
type input "Drawer/Sheet (if w"
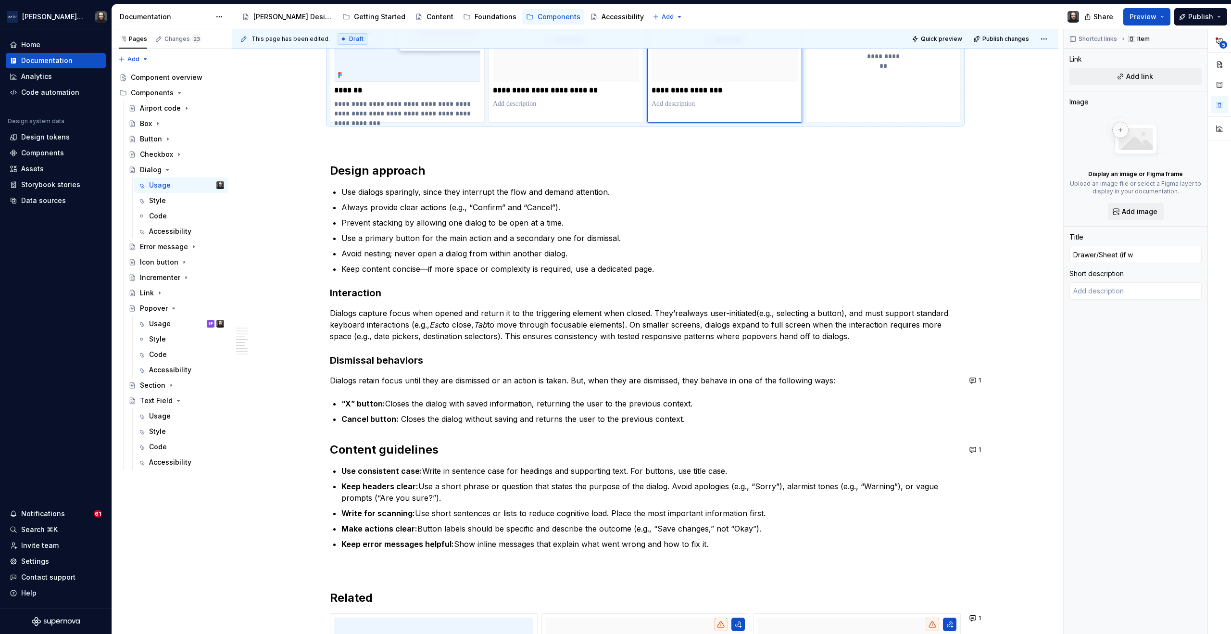
type textarea "*"
type input "Drawer/Sheet (if"
type textarea "*"
type input "Drawer/Sheet (if"
type textarea "*"
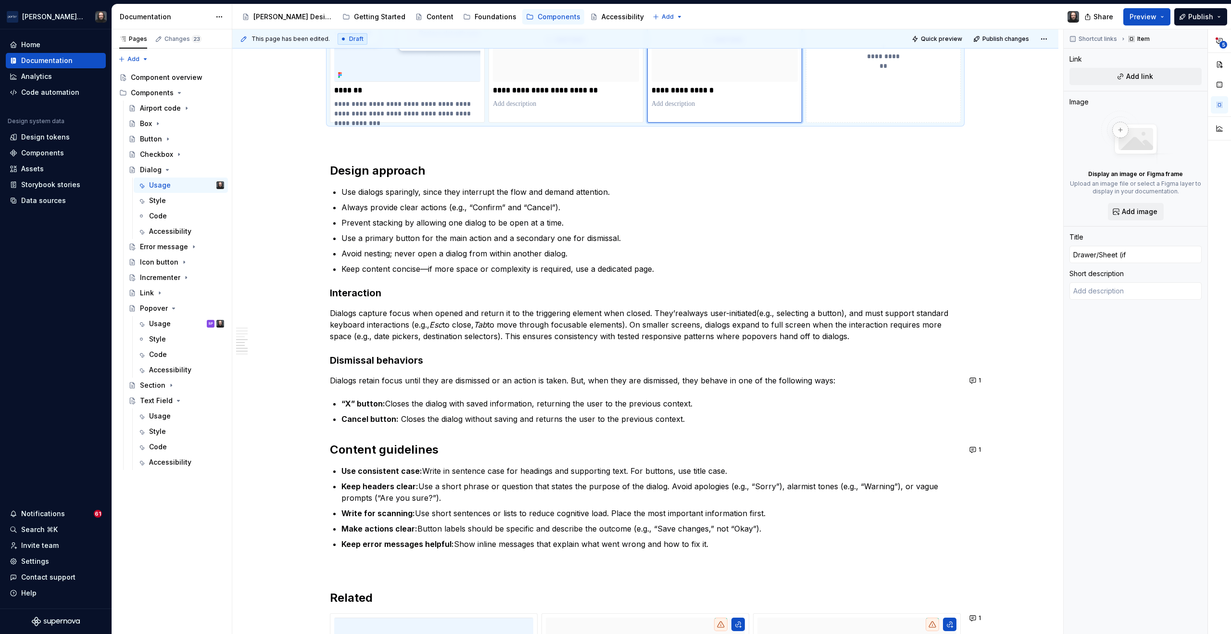
type input "Drawer/Sheet (if/"
type textarea "*"
type input "Drawer/Sheet (if/w"
type textarea "*"
type input "Drawer/Sheet (if/wh"
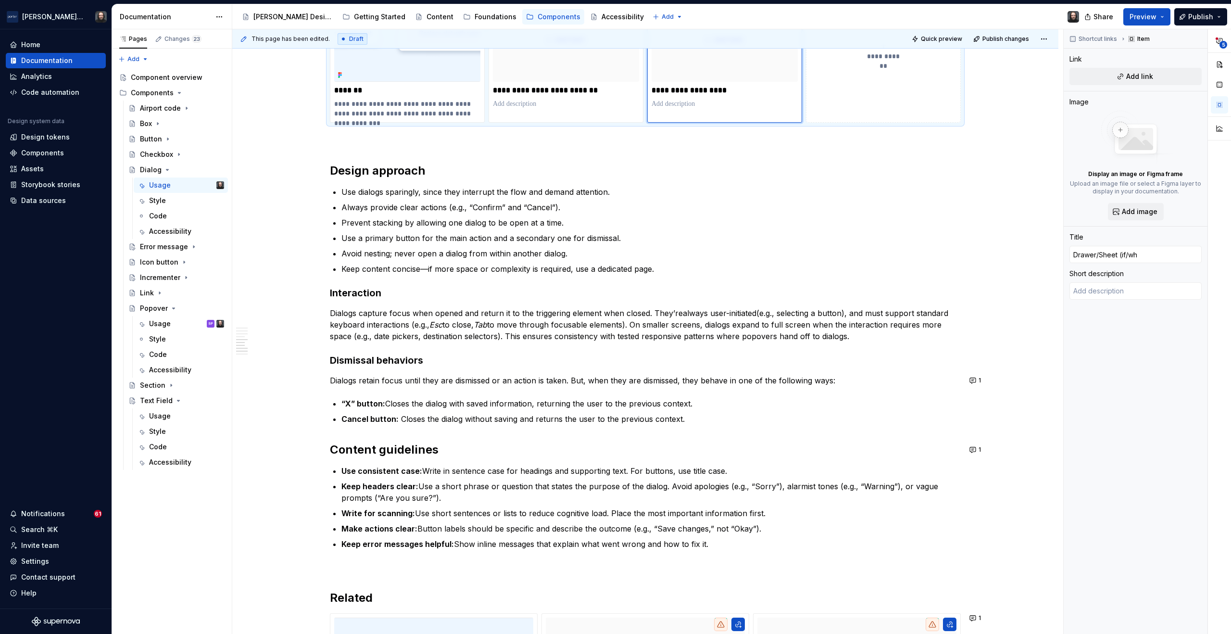
type textarea "*"
type input "Drawer/Sheet (if/whe"
type textarea "*"
type input "Drawer/Sheet (if/when"
type textarea "*"
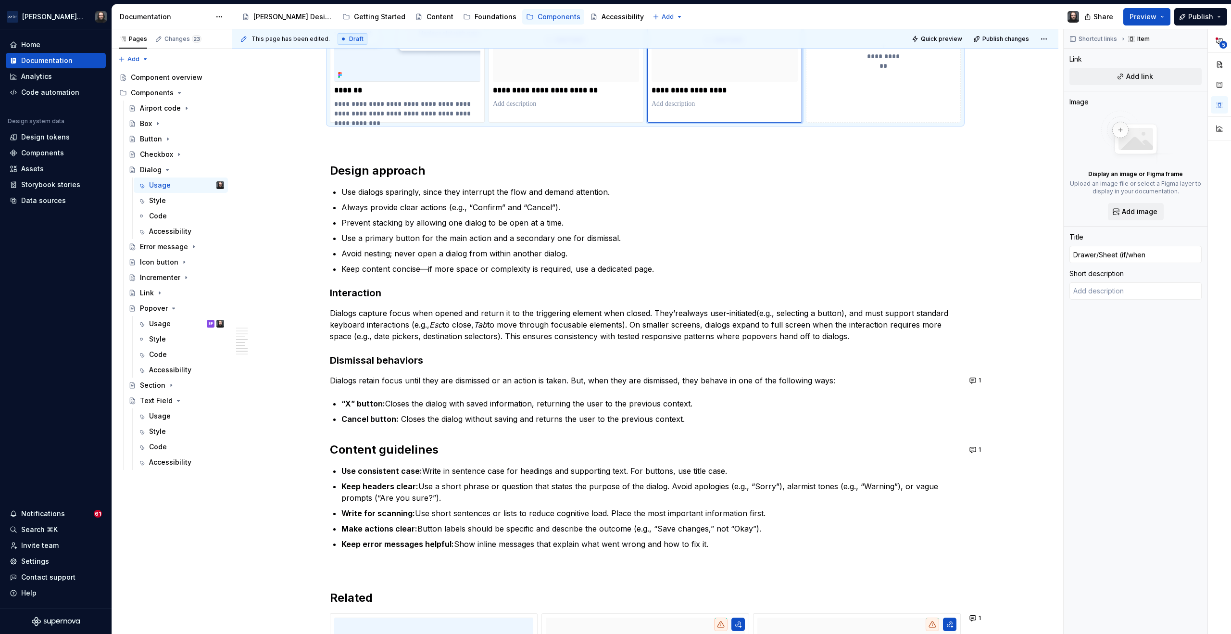
type input "Drawer/Sheet (if/when"
type textarea "*"
type input "Drawer/Sheet (if/when w"
type textarea "*"
type input "Drawer/Sheet (if/when we"
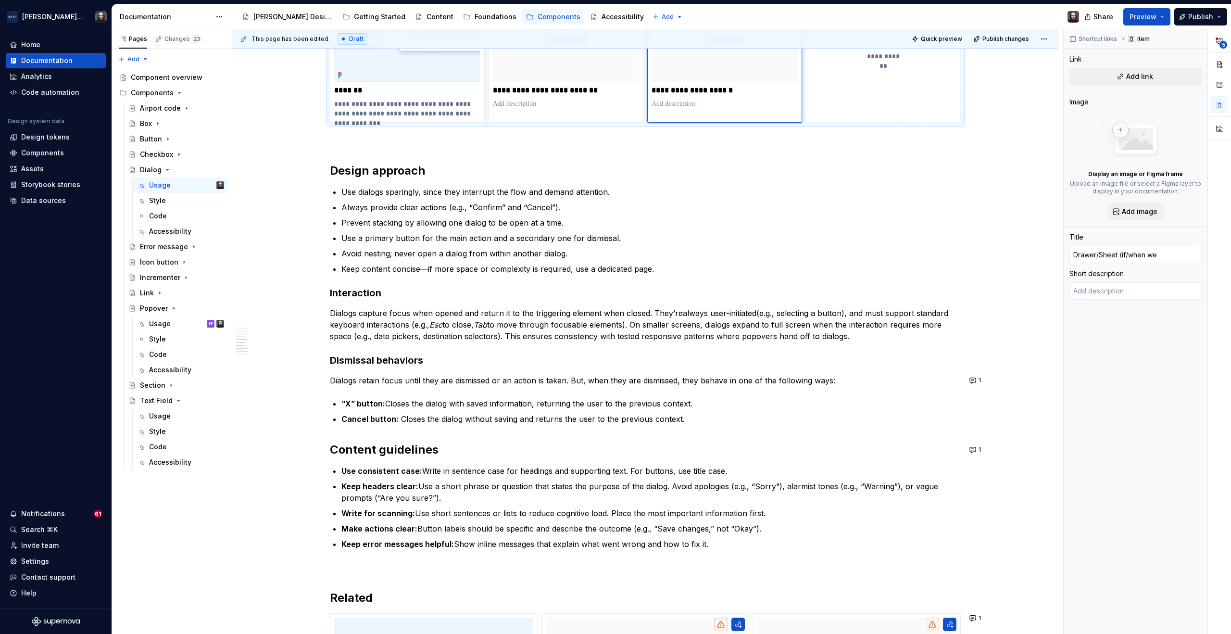
type textarea "*"
type input "Drawer/Sheet (if/when we"
type textarea "*"
type input "Drawer/Sheet (if/when we m"
type textarea "*"
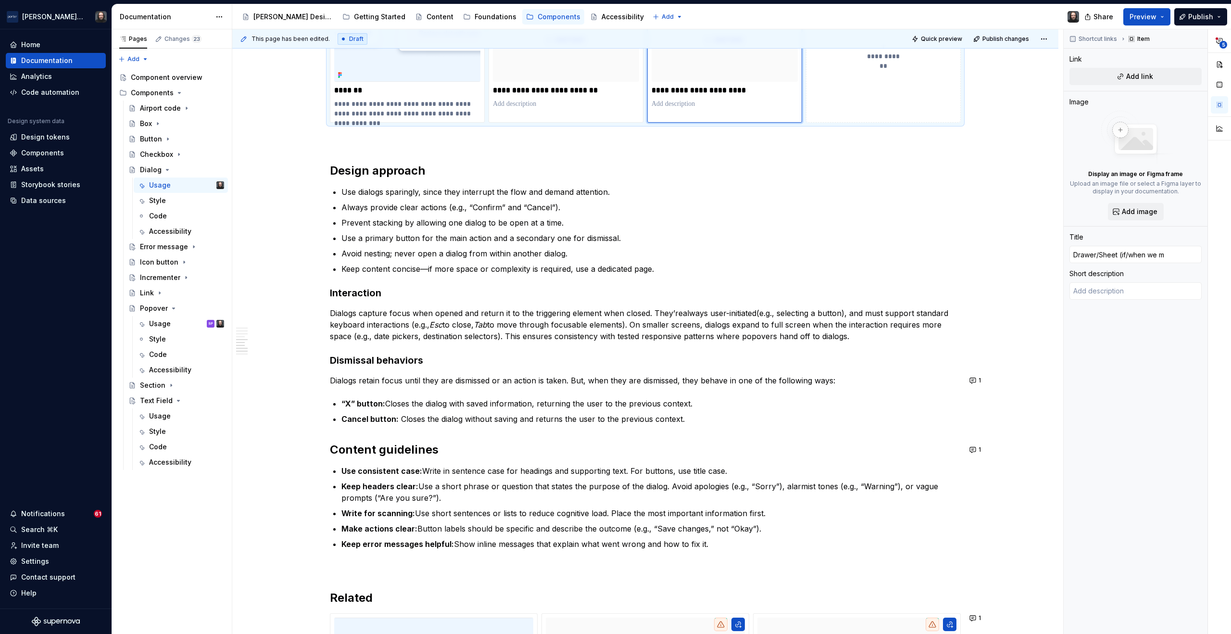
type input "Drawer/Sheet (if/when we ma"
type textarea "*"
type input "Drawer/Sheet (if/when we mak"
type textarea "*"
type input "Drawer/Sheet (if/when we make"
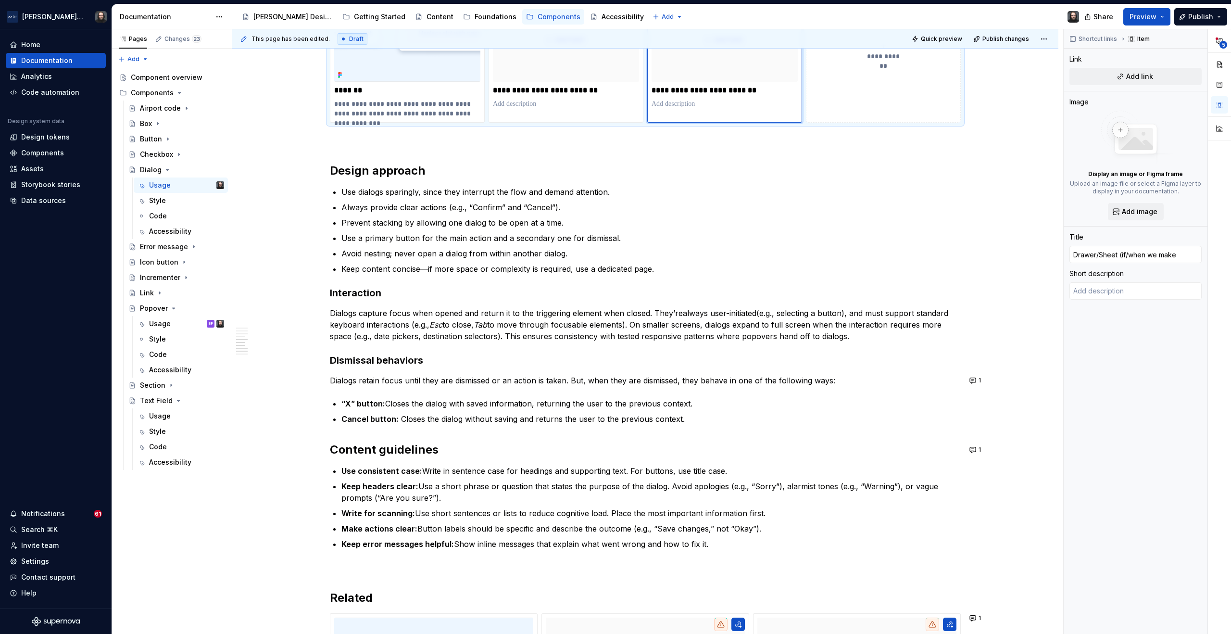
type textarea "*"
type input "Drawer/Sheet (if/when we make"
type textarea "*"
type input "Drawer/Sheet (if/when we make o"
type textarea "*"
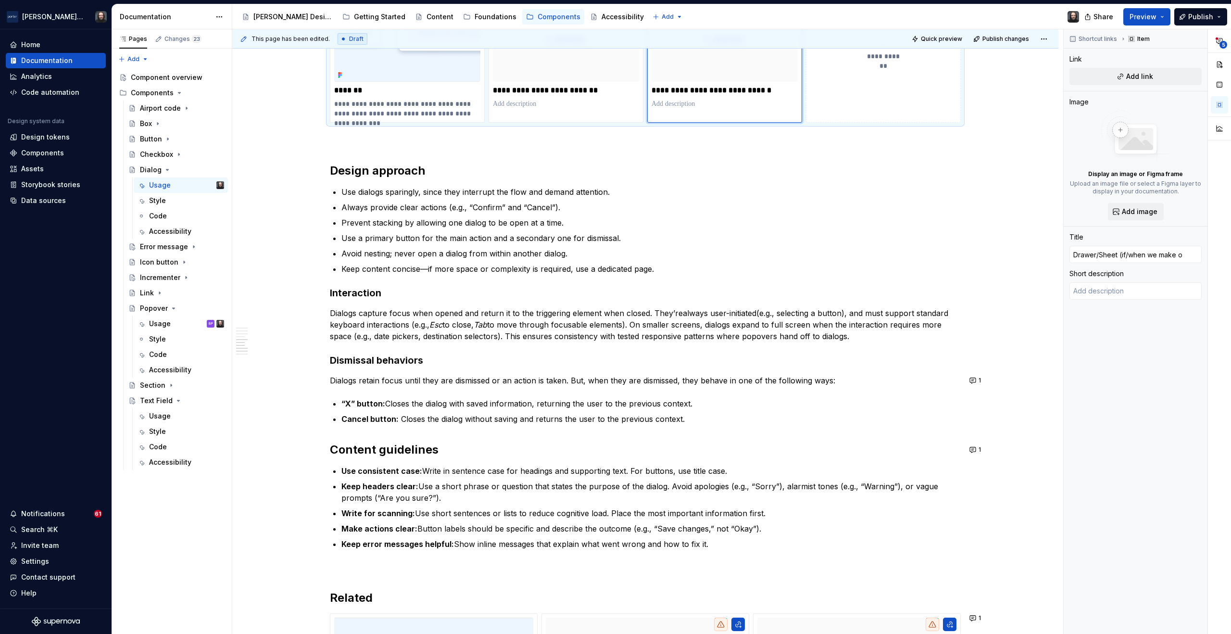
type input "Drawer/Sheet (if/when we make on"
type textarea "*"
type input "Drawer/Sheet (if/when we make one"
type textarea "*"
type input "Drawer/Sheet (if/when we make one)"
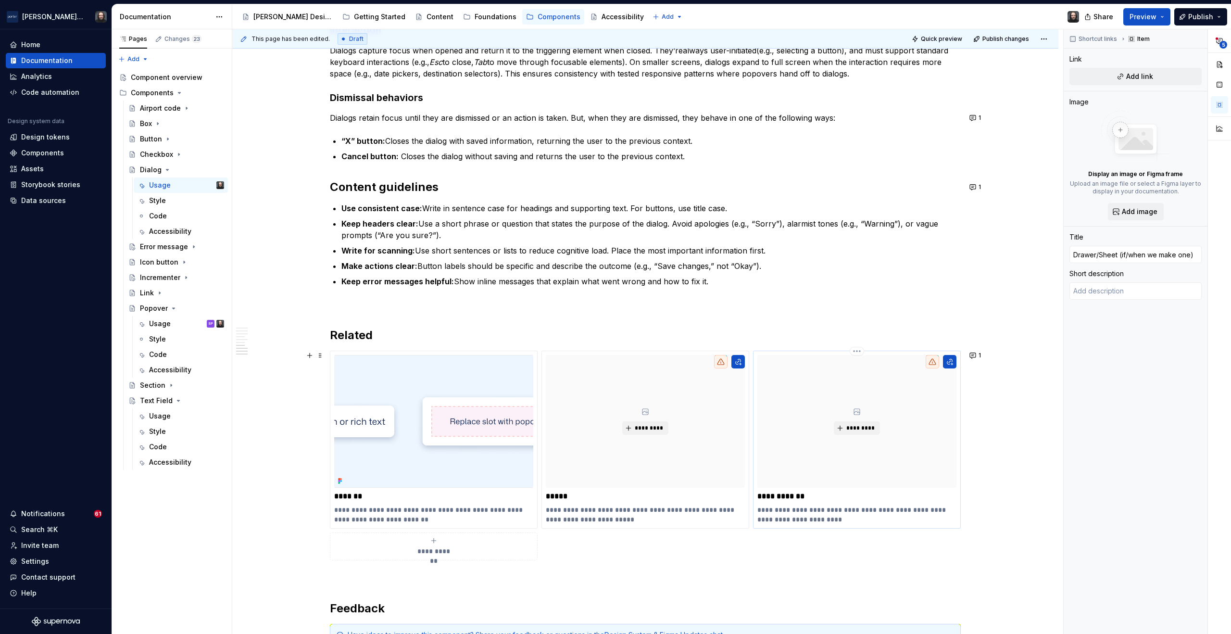
scroll to position [1309, 0]
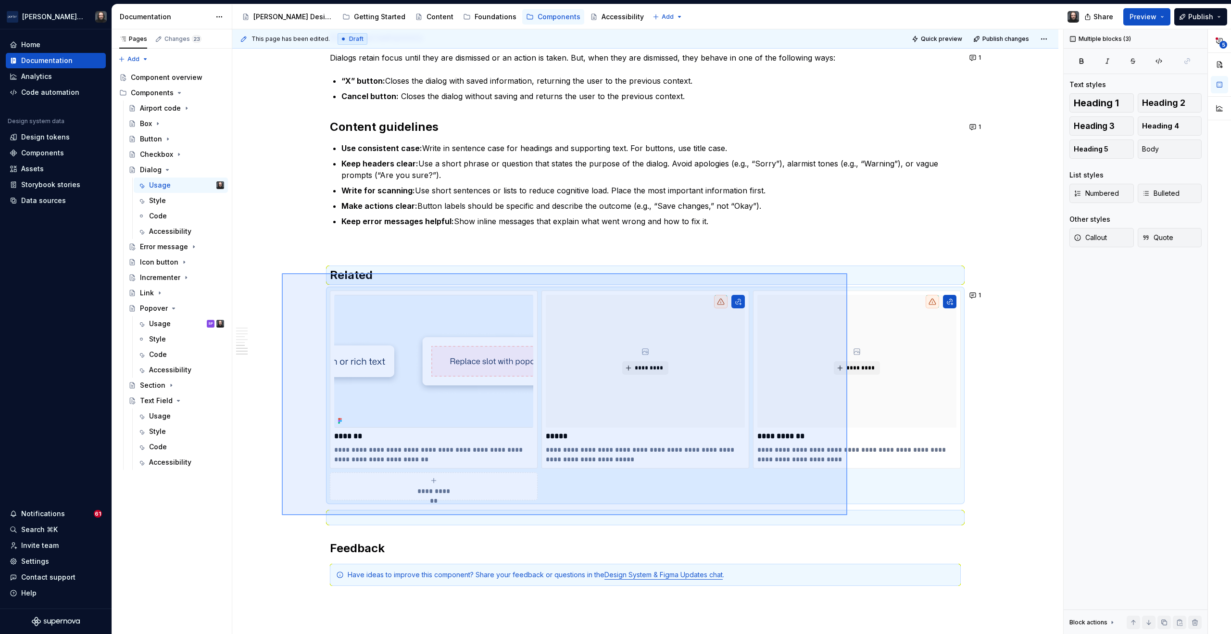
drag, startPoint x: 498, startPoint y: 335, endPoint x: 848, endPoint y: 516, distance: 393.5
click at [848, 516] on div "**********" at bounding box center [647, 331] width 831 height 605
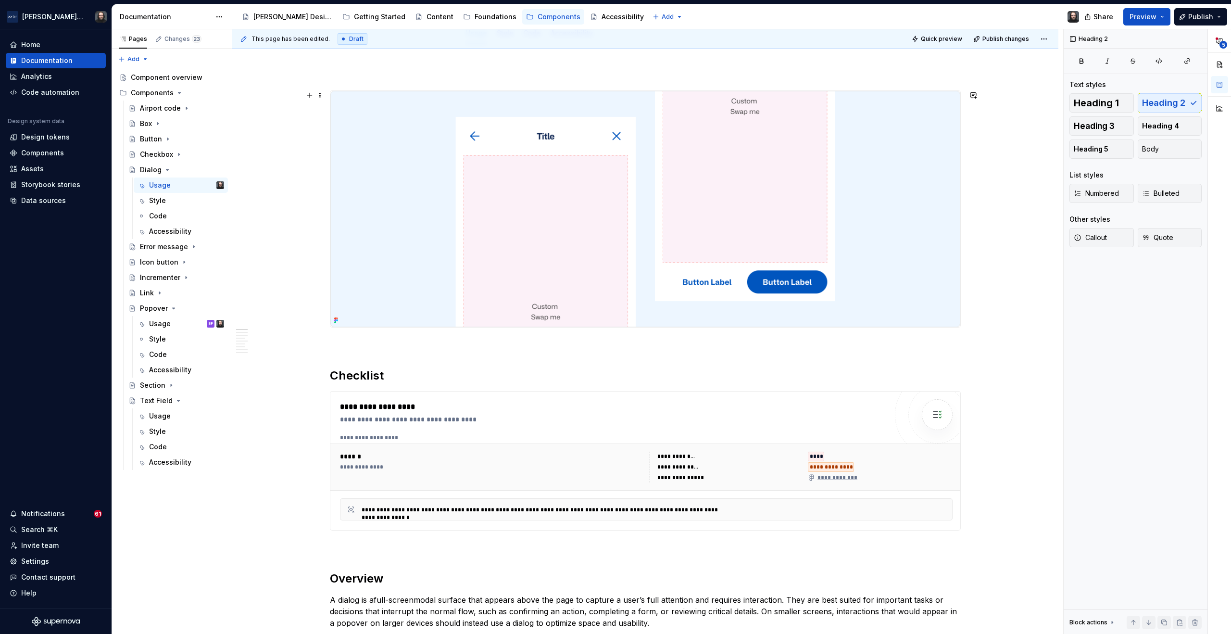
scroll to position [0, 0]
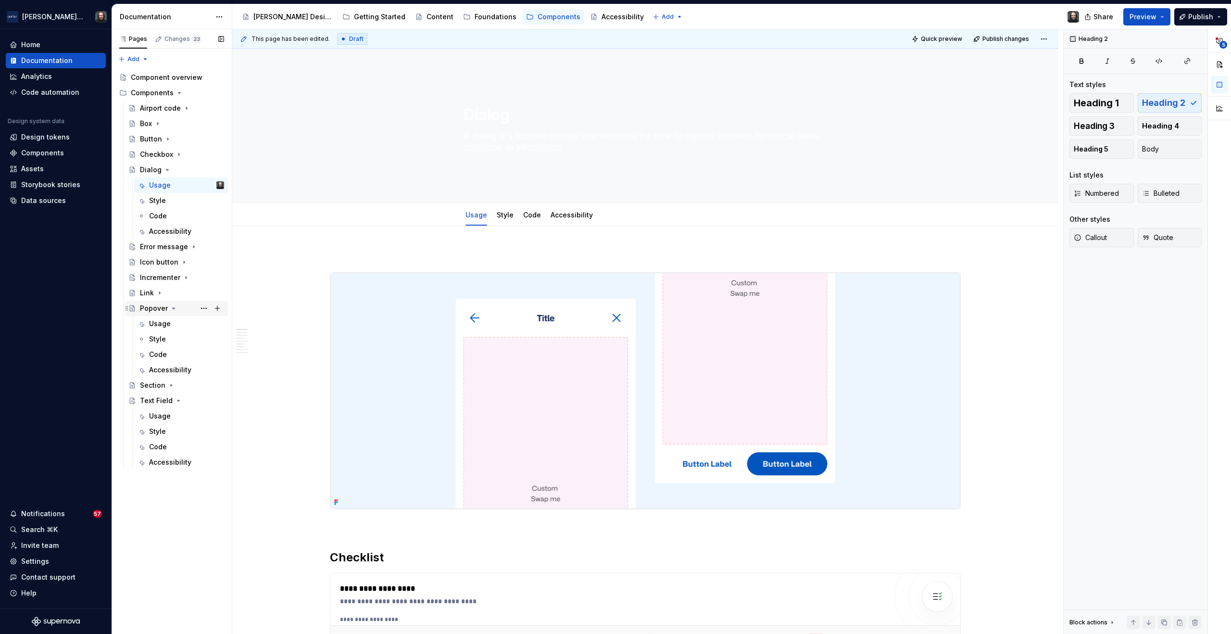
click at [171, 308] on icon "Page tree" at bounding box center [174, 308] width 8 height 8
click at [175, 339] on icon "Page tree" at bounding box center [179, 339] width 8 height 8
click at [166, 170] on icon "Page tree" at bounding box center [167, 169] width 2 height 1
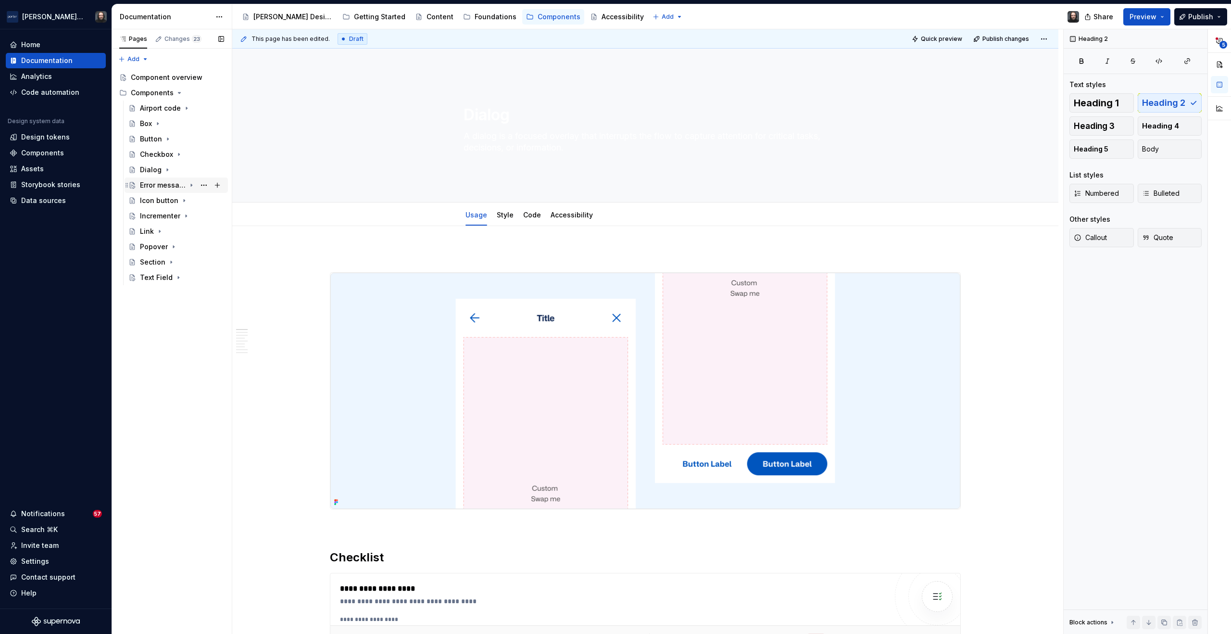
click at [191, 186] on icon "Page tree" at bounding box center [191, 185] width 1 height 2
click at [165, 204] on div "Usage" at bounding box center [160, 201] width 22 height 10
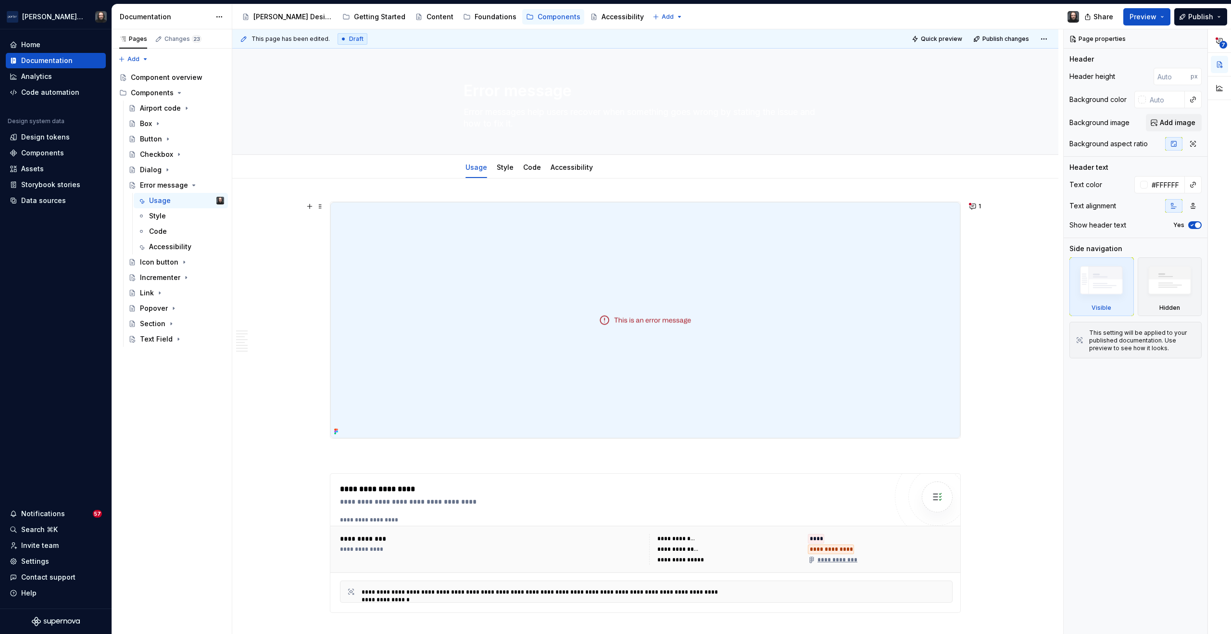
scroll to position [6, 0]
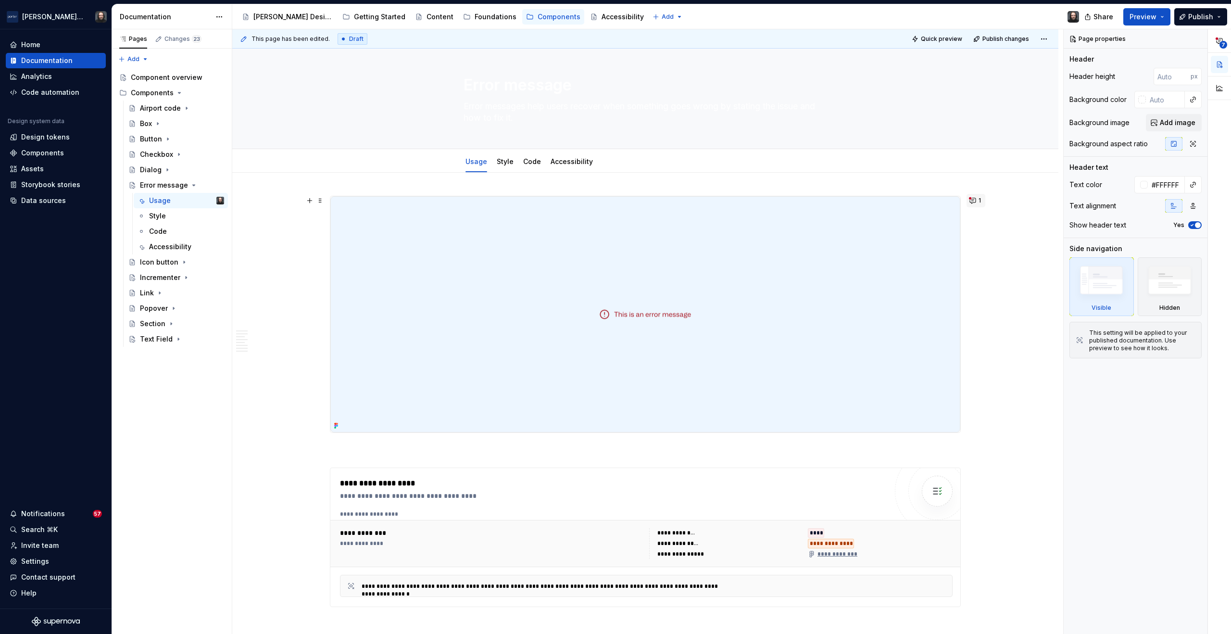
click at [973, 202] on button "1" at bounding box center [975, 200] width 19 height 13
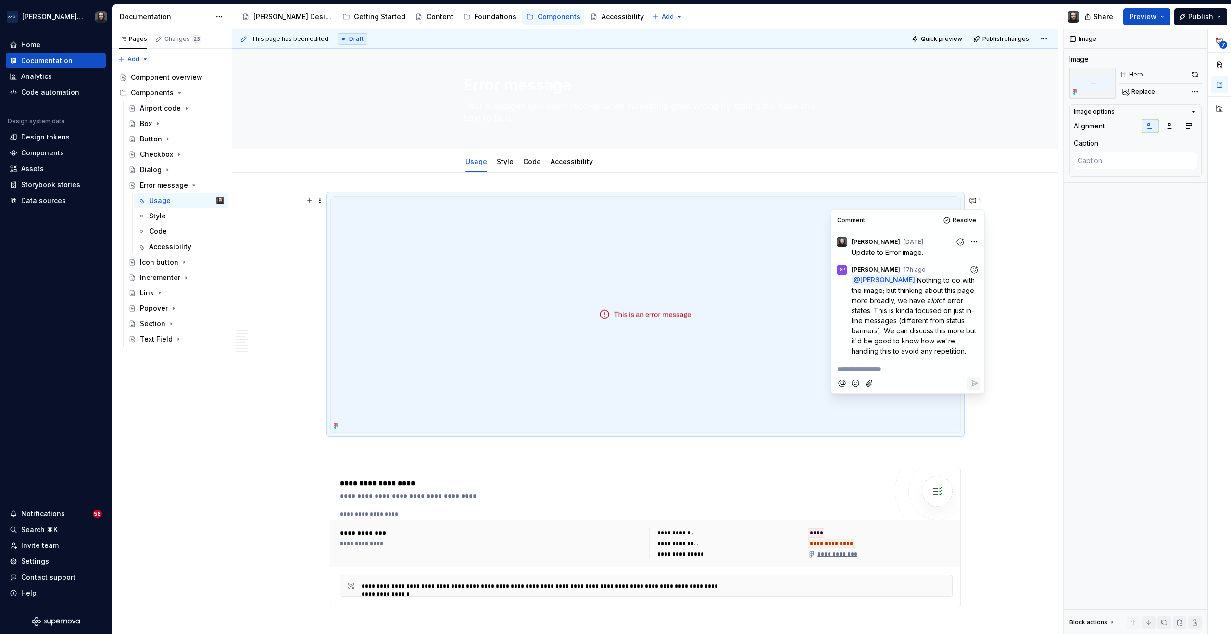
click at [1027, 368] on div "**********" at bounding box center [647, 331] width 831 height 605
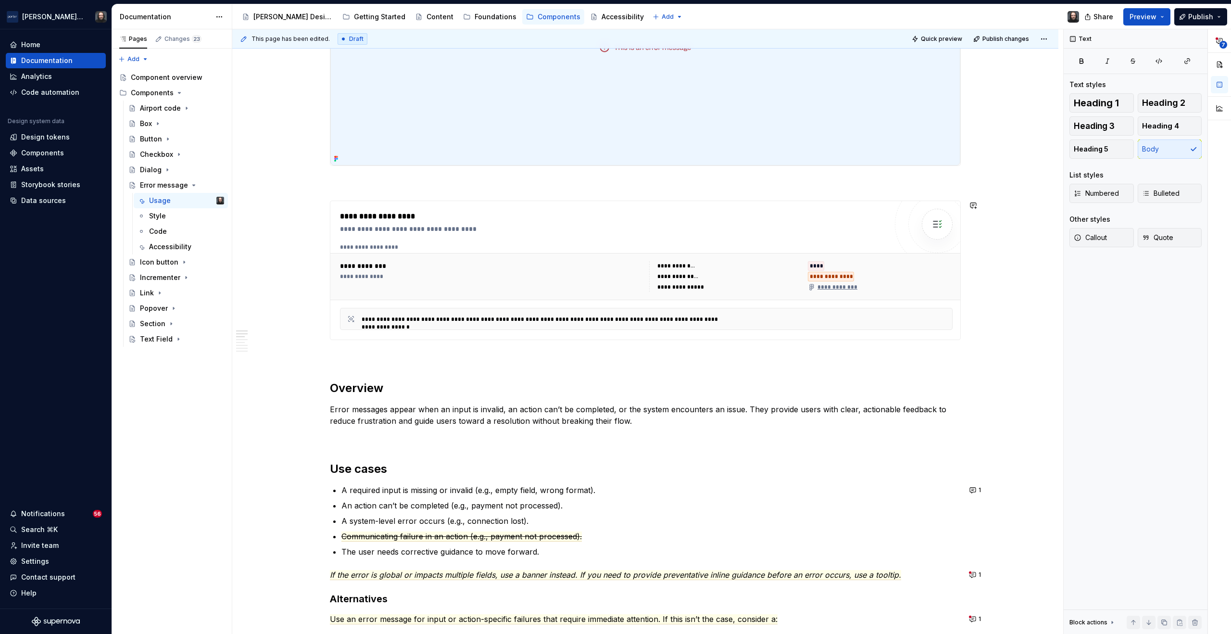
scroll to position [419, 0]
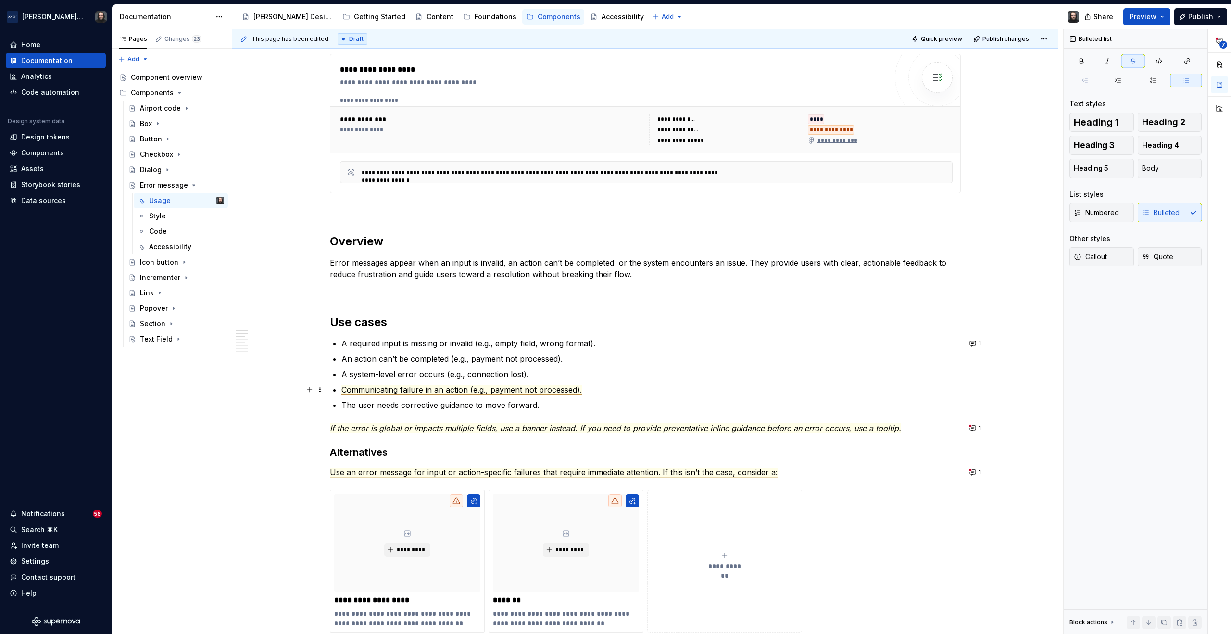
click at [553, 390] on span "Communicating failure in an action (e.g., payment not processed)." at bounding box center [461, 390] width 240 height 10
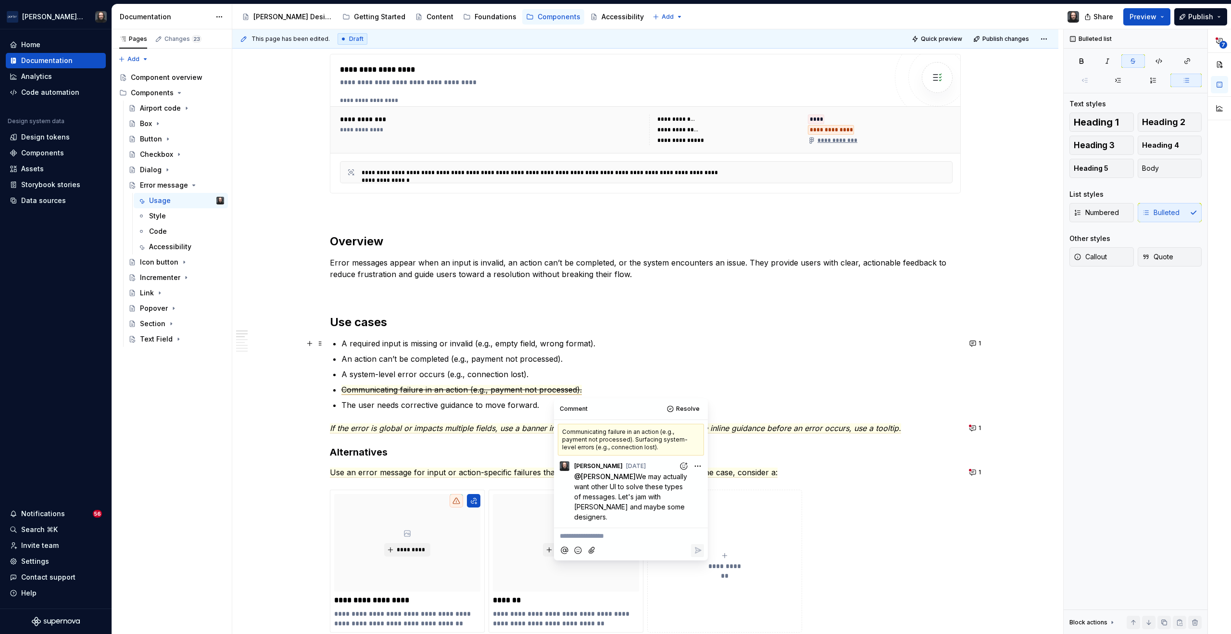
click at [1015, 341] on div "**********" at bounding box center [645, 633] width 826 height 1748
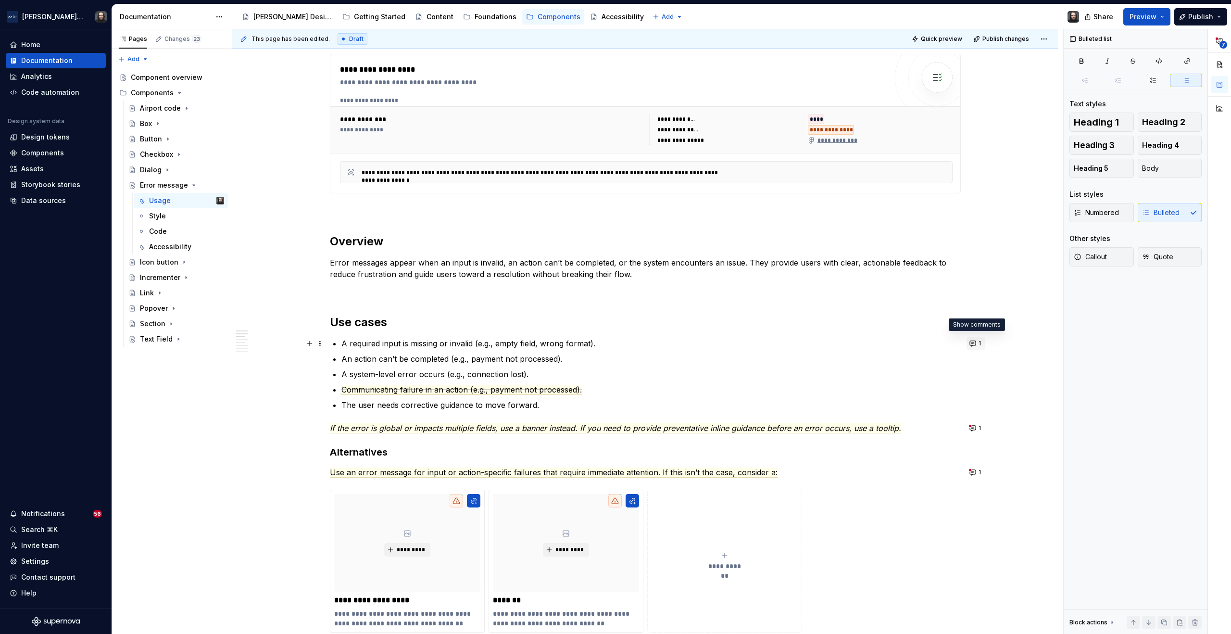
click at [975, 342] on button "1" at bounding box center [975, 343] width 19 height 13
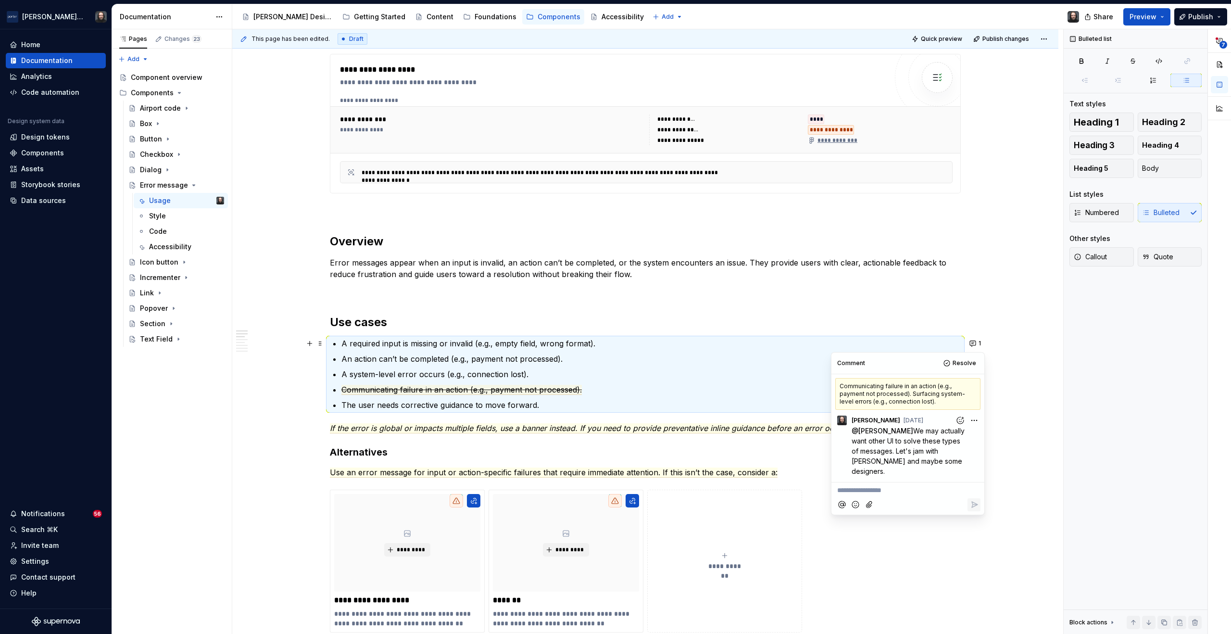
click at [1020, 345] on div "**********" at bounding box center [645, 633] width 826 height 1748
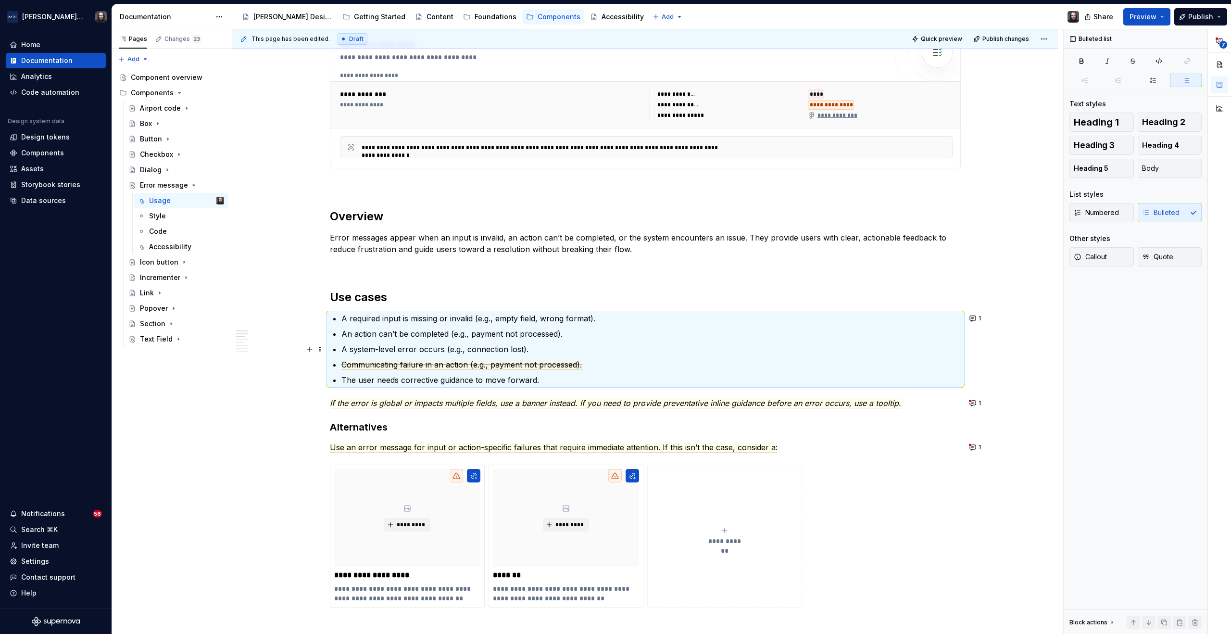
scroll to position [499, 0]
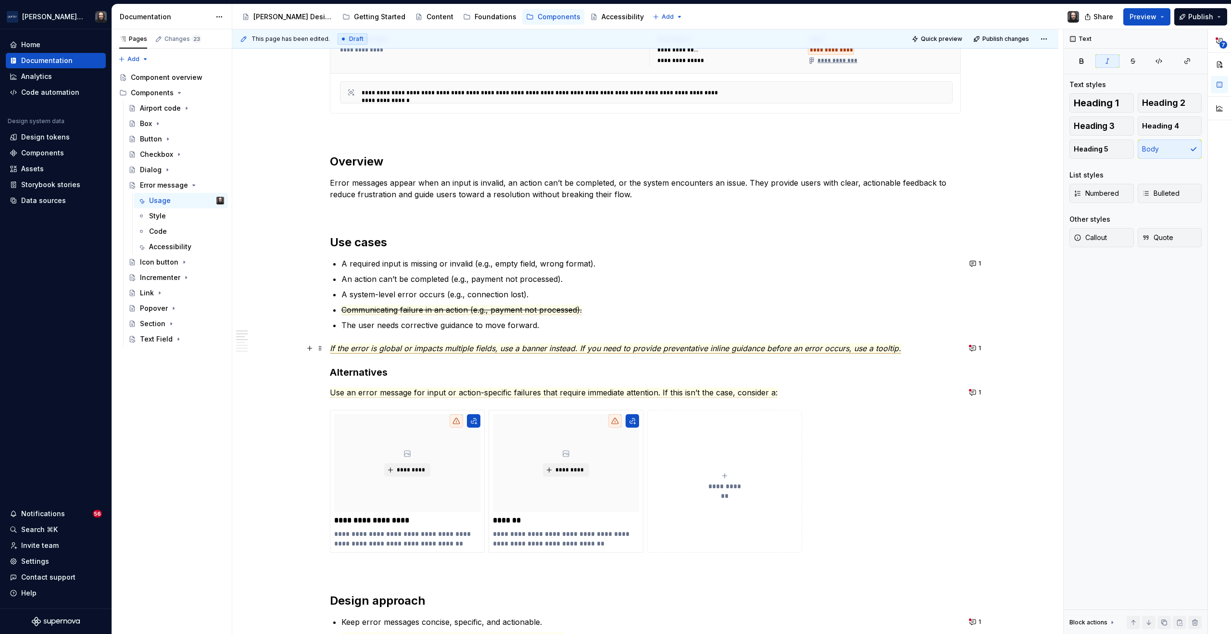
click at [872, 350] on span "If the error is global or impacts multiple fields, use a banner instead. If you…" at bounding box center [615, 348] width 571 height 10
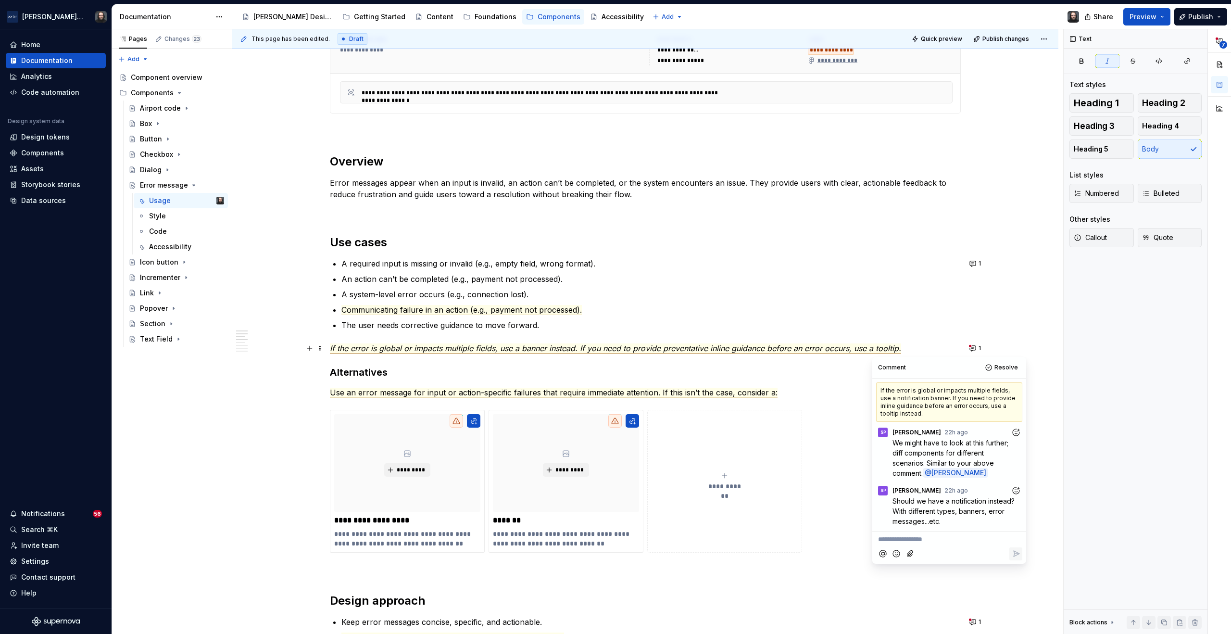
scroll to position [9, 0]
click at [1037, 386] on div "**********" at bounding box center [645, 553] width 826 height 1748
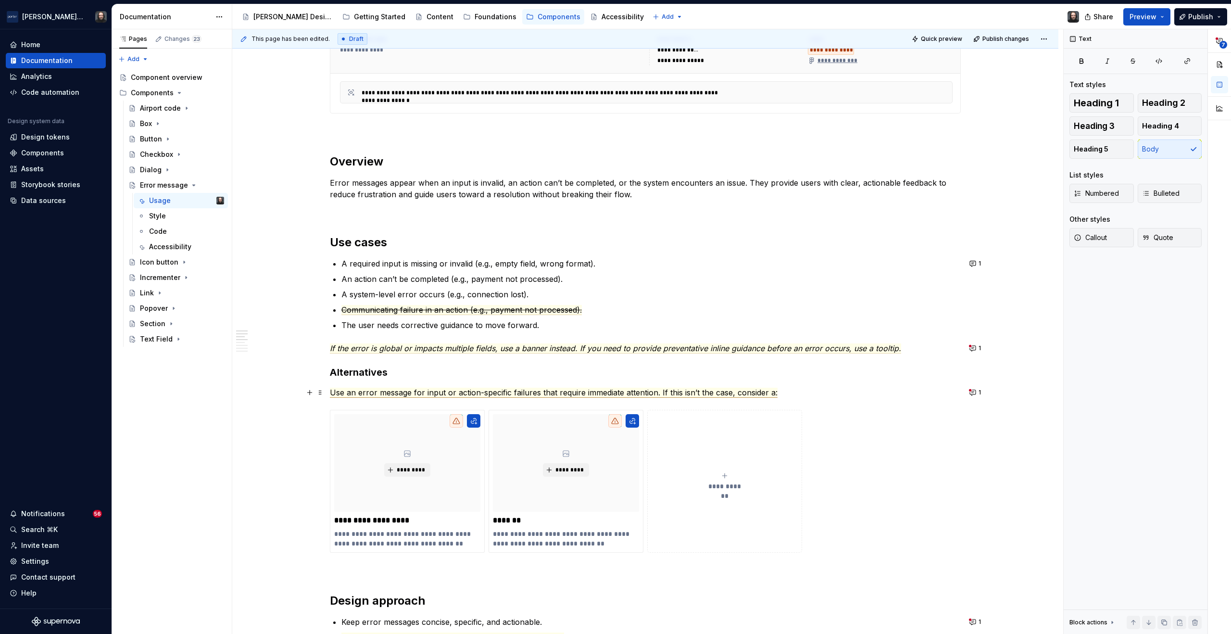
click at [749, 395] on span "Use an error message for input or action-specific failures that require immedia…" at bounding box center [554, 393] width 448 height 10
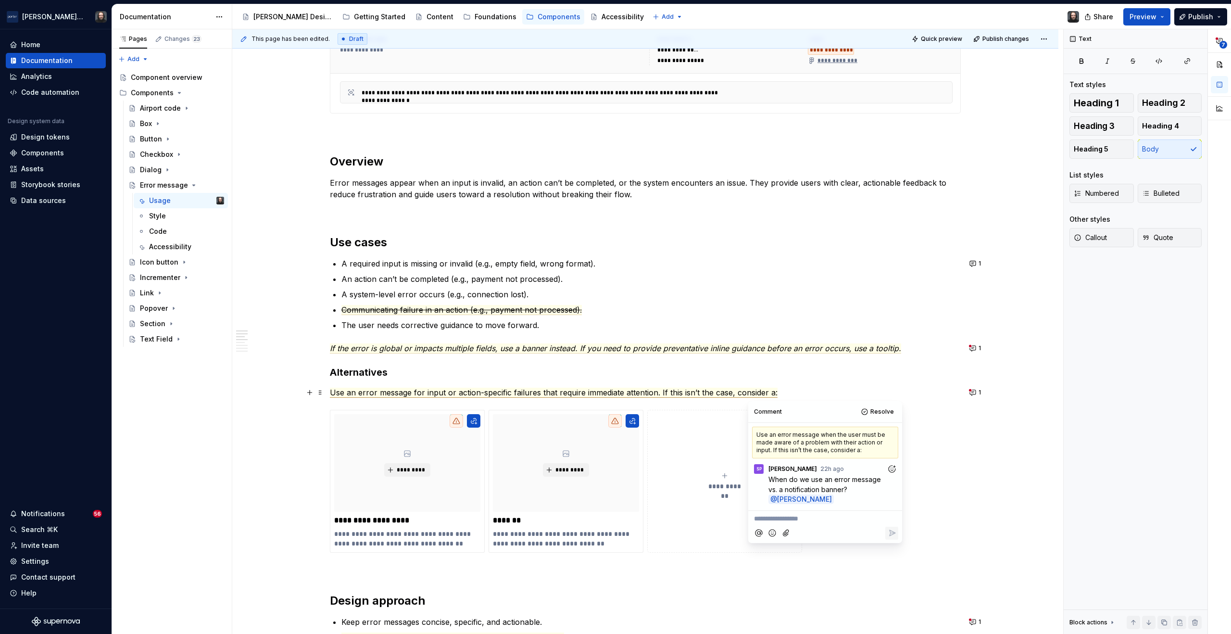
type textarea "*"
click at [767, 518] on p "**********" at bounding box center [825, 518] width 142 height 10
click at [892, 549] on icon "Reply" at bounding box center [892, 544] width 10 height 10
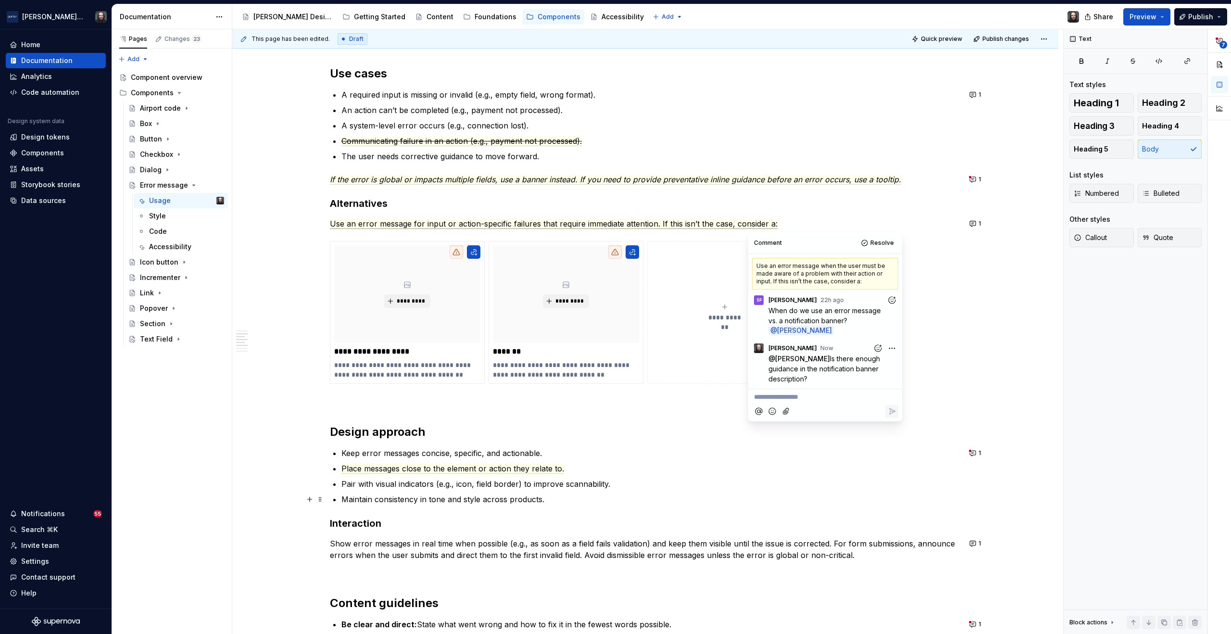
drag, startPoint x: 1025, startPoint y: 498, endPoint x: 1033, endPoint y: 459, distance: 39.2
click at [1025, 498] on div "**********" at bounding box center [645, 385] width 826 height 1748
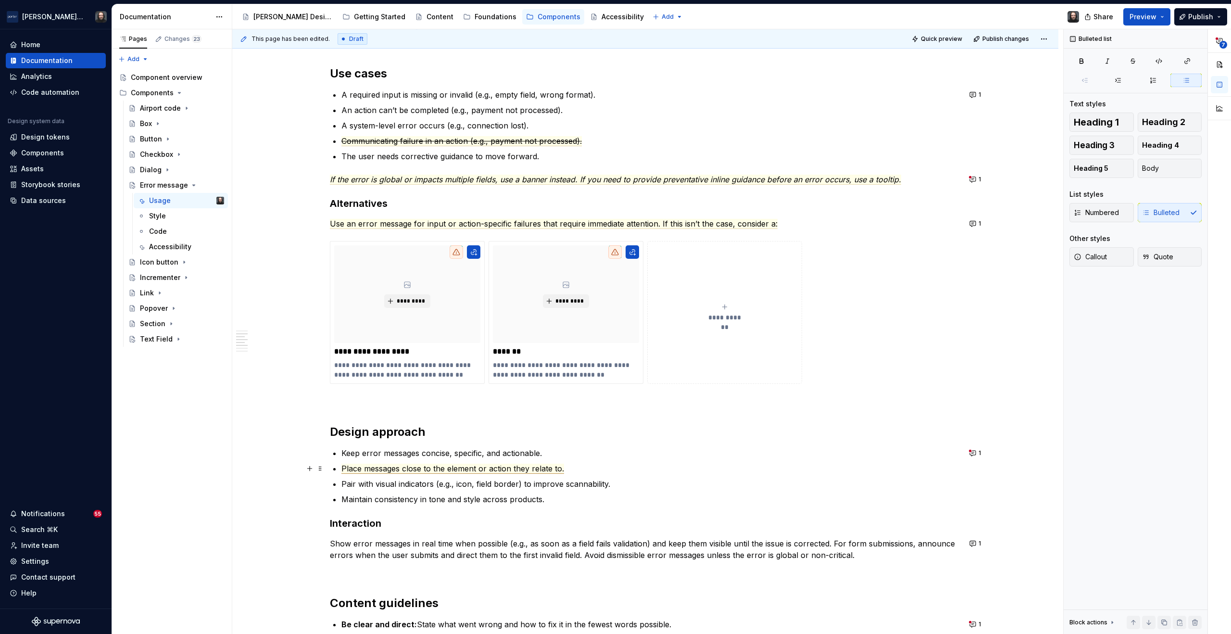
click at [515, 470] on span "Place messages close to the element or action they relate to." at bounding box center [452, 468] width 223 height 10
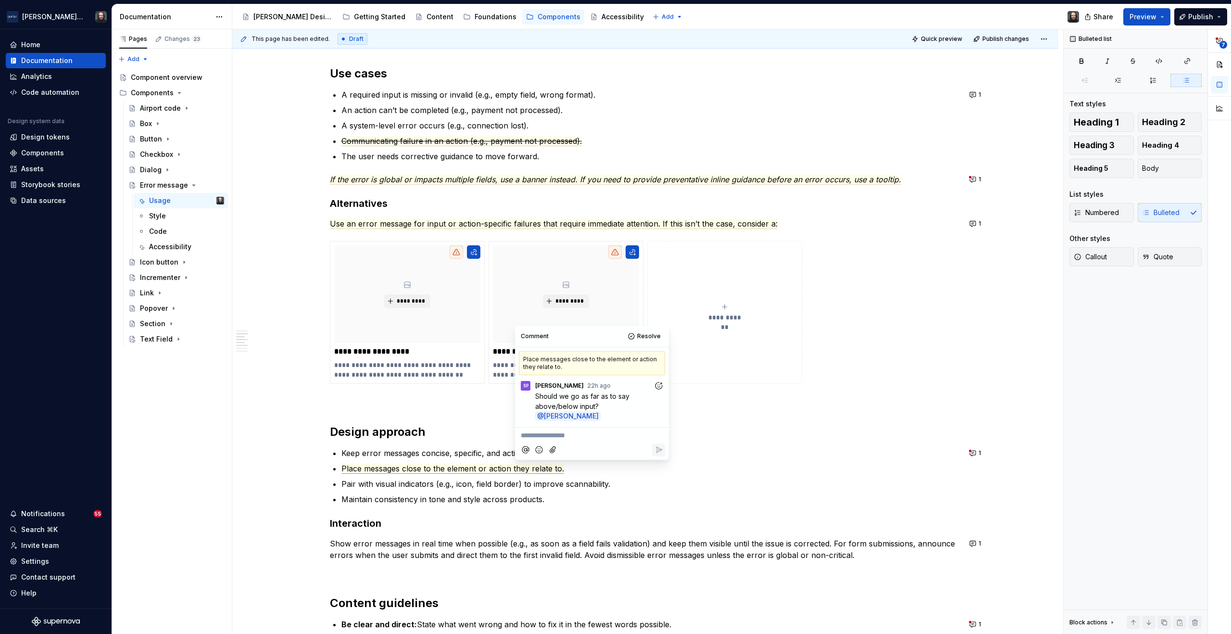
click at [554, 437] on p "**********" at bounding box center [592, 435] width 142 height 10
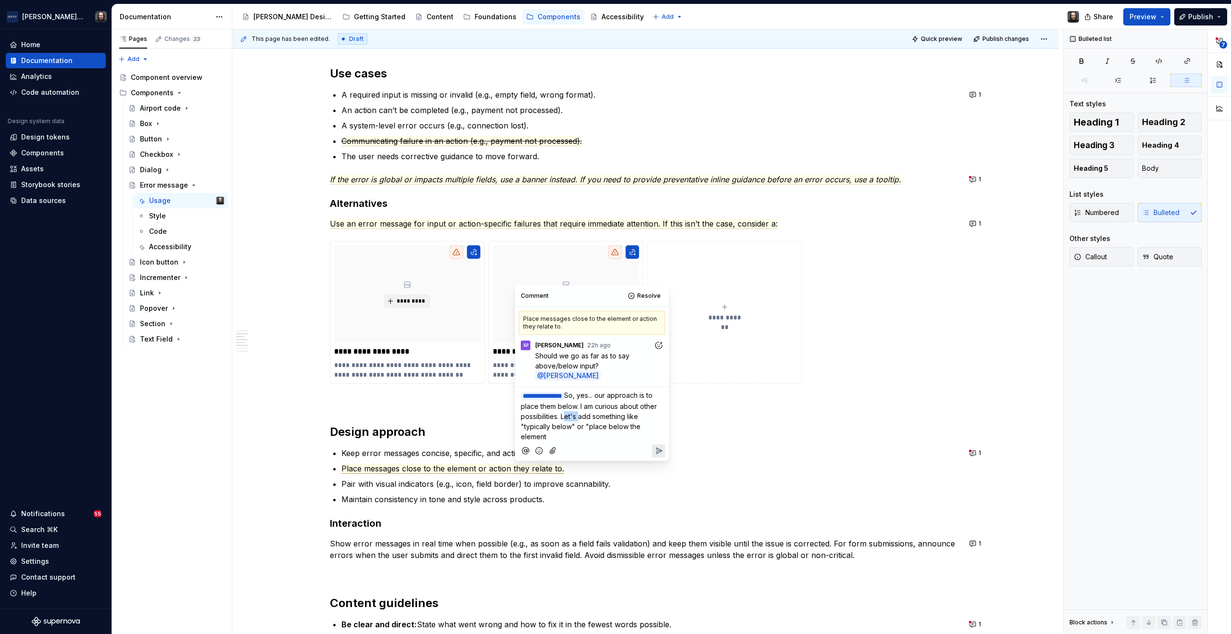
drag, startPoint x: 596, startPoint y: 417, endPoint x: 581, endPoint y: 419, distance: 15.1
click at [581, 419] on p "**********" at bounding box center [592, 415] width 142 height 51
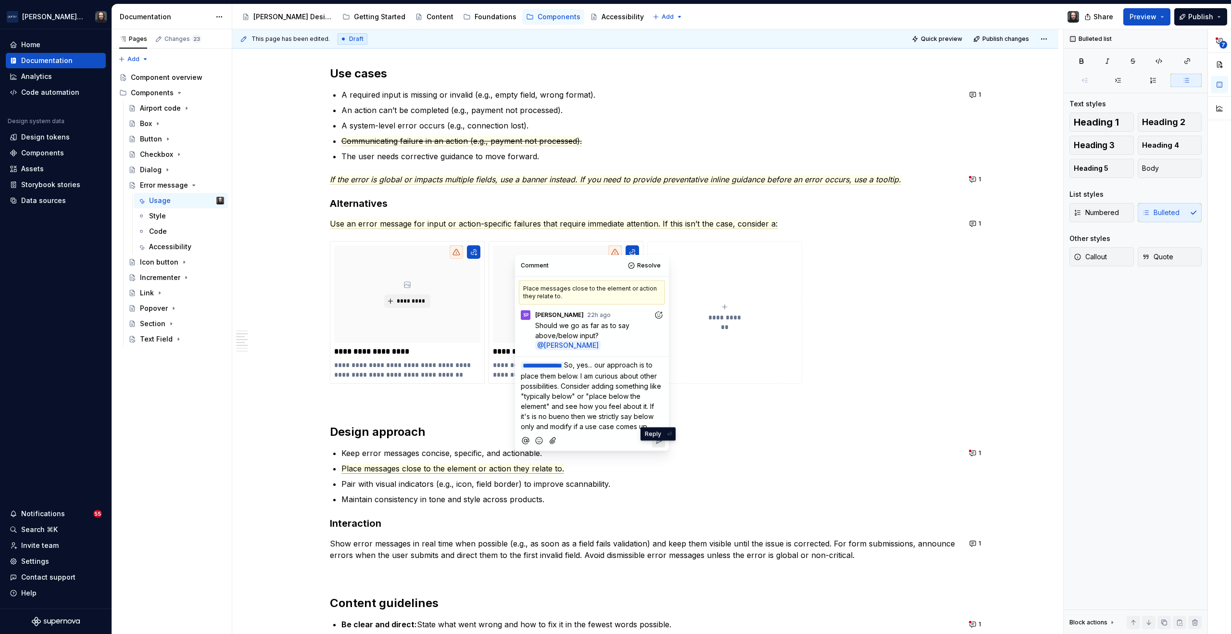
click at [655, 445] on icon "Reply" at bounding box center [659, 441] width 10 height 10
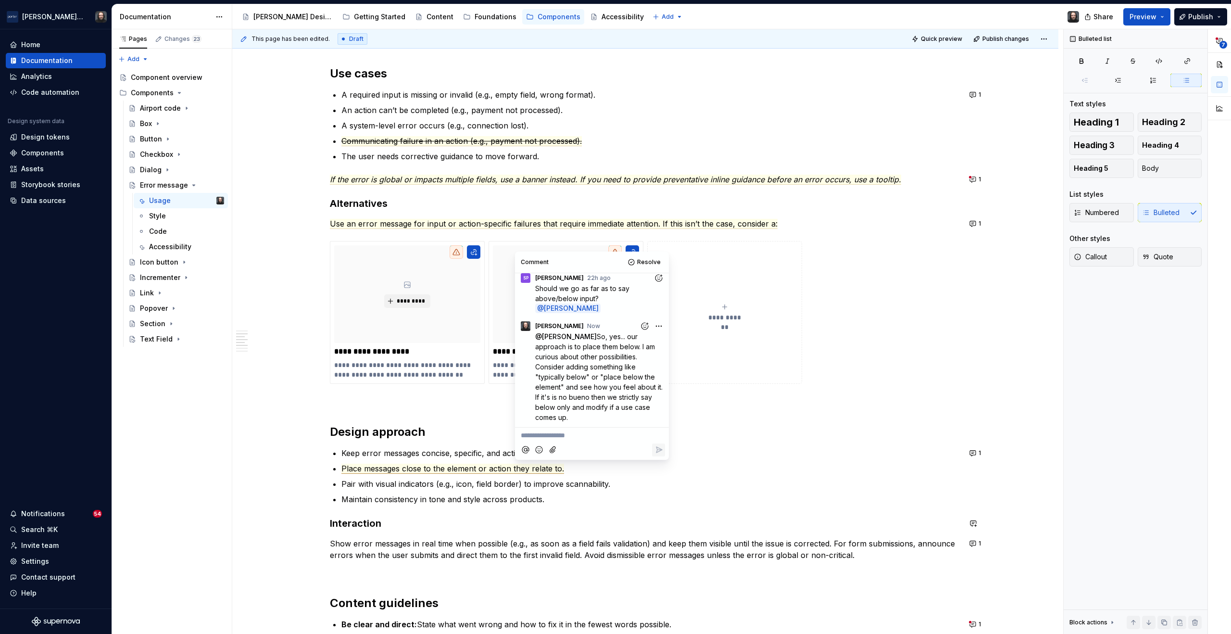
scroll to position [787, 0]
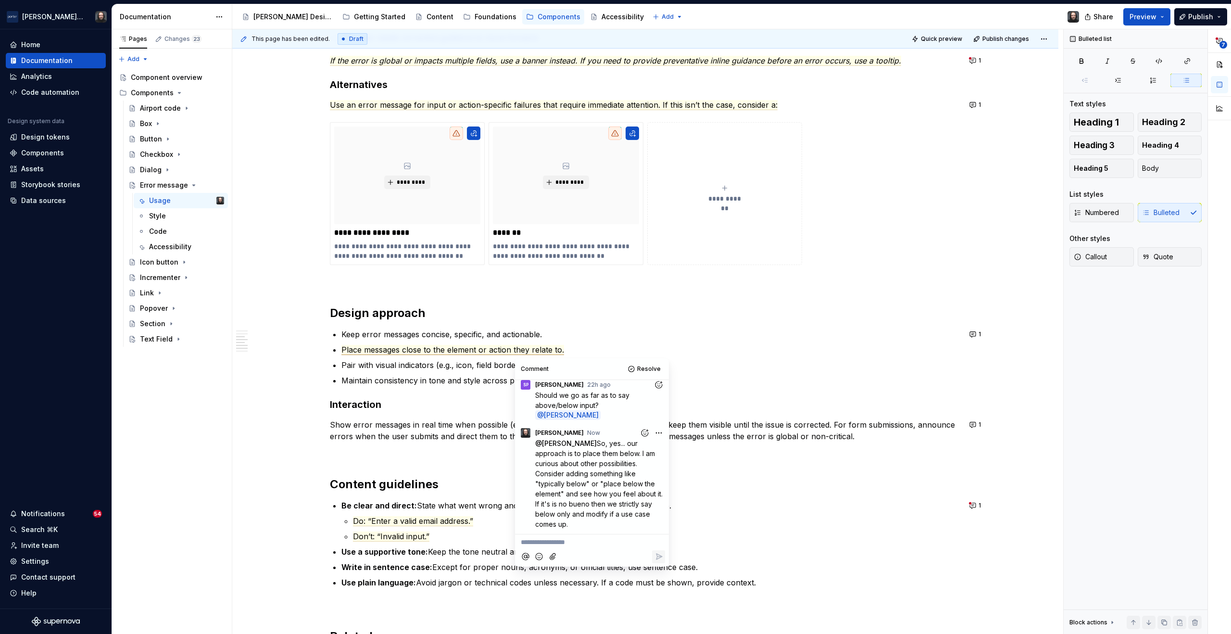
click at [441, 436] on p "Show error messages in real time when possible (e.g., as soon as a field fails …" at bounding box center [645, 430] width 631 height 23
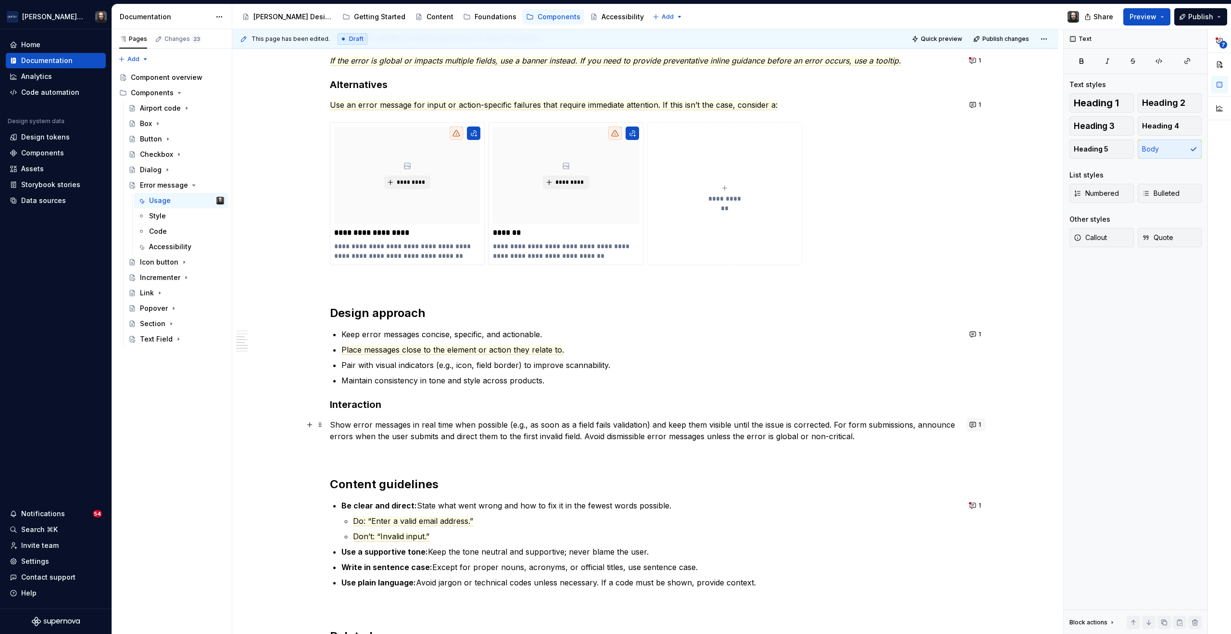
click at [972, 425] on button "1" at bounding box center [975, 424] width 19 height 13
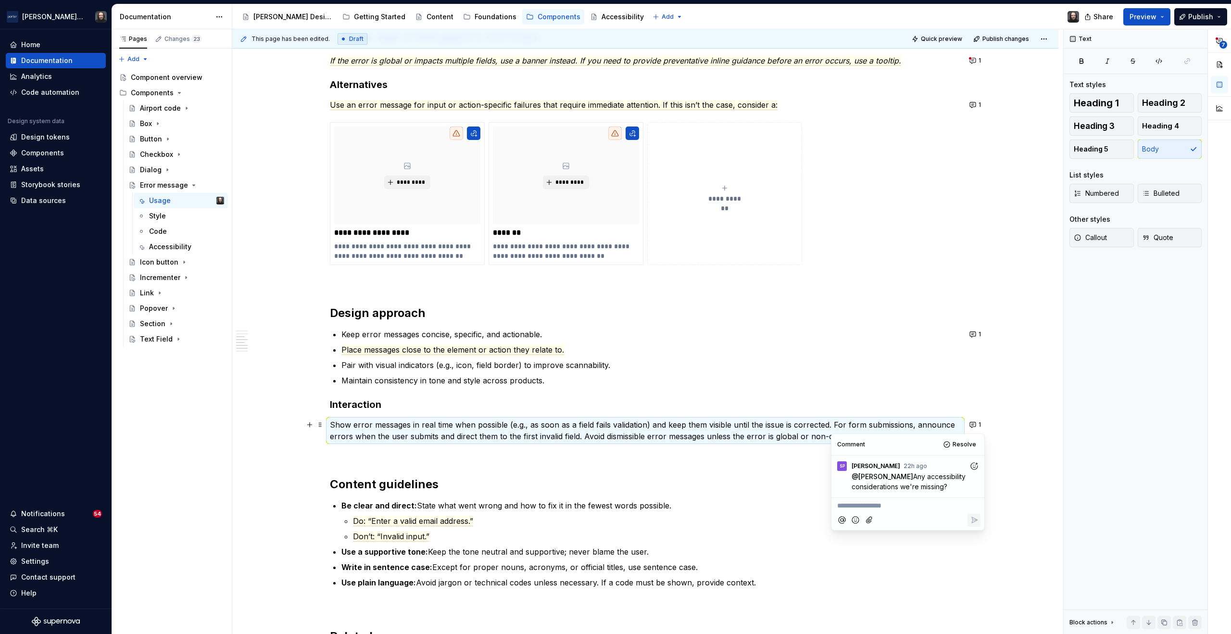
click at [1035, 429] on div "**********" at bounding box center [647, 331] width 831 height 605
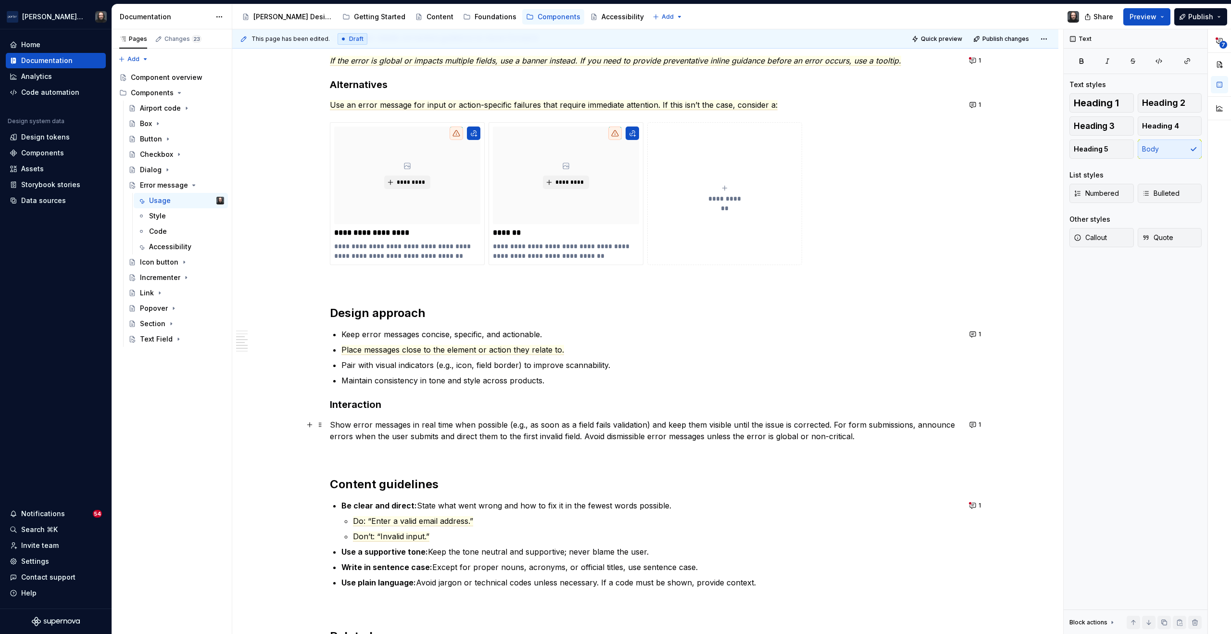
scroll to position [984, 0]
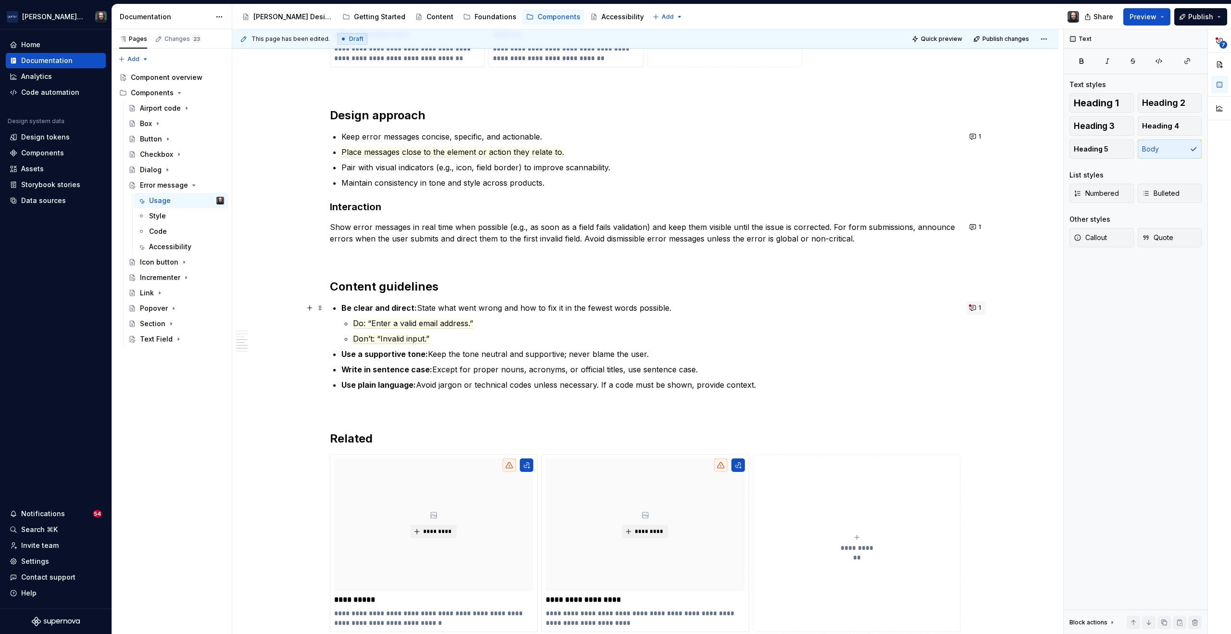
click at [975, 308] on button "1" at bounding box center [975, 307] width 19 height 13
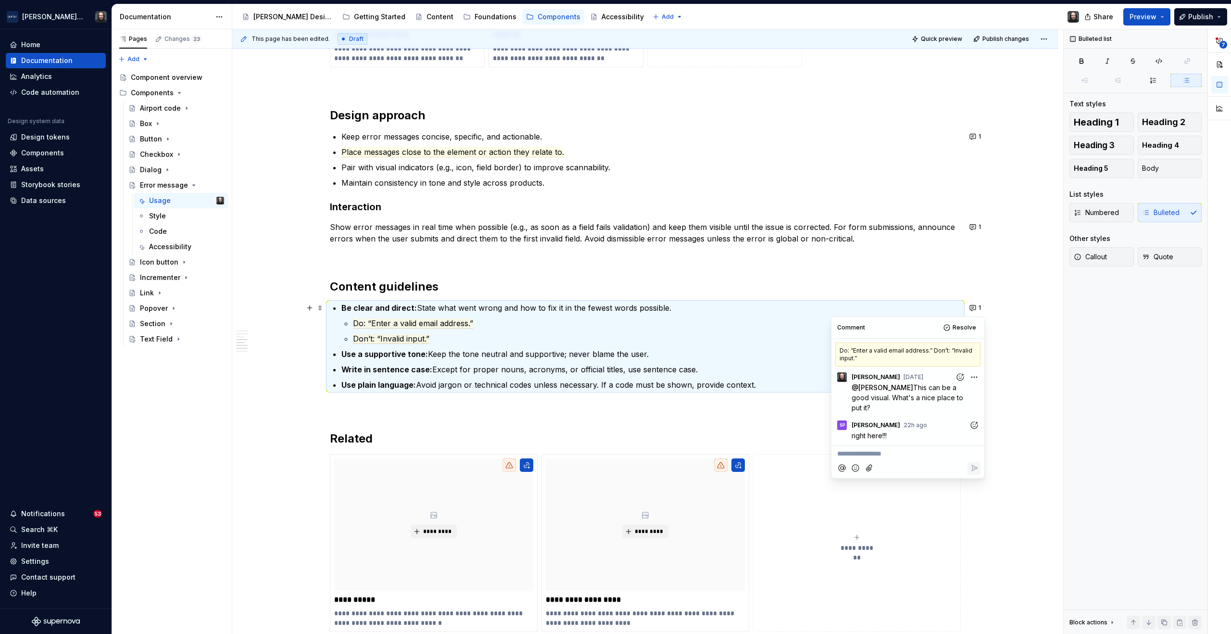
type textarea "*"
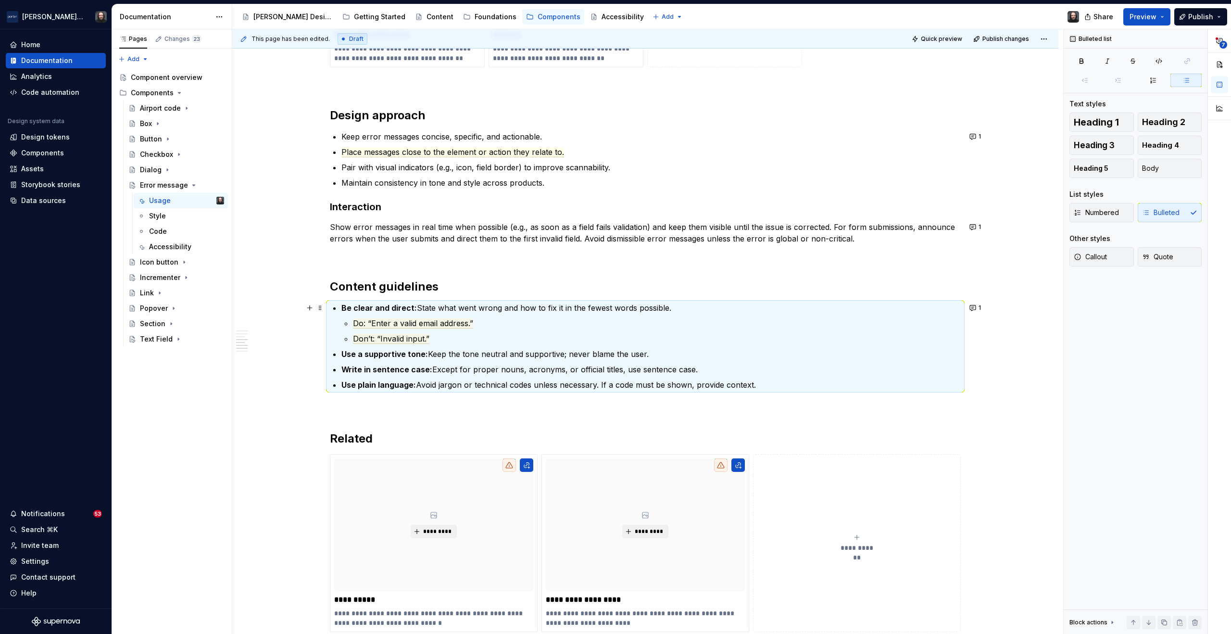
click at [1021, 342] on div "**********" at bounding box center [645, 68] width 826 height 1748
click at [976, 307] on button "1" at bounding box center [975, 307] width 19 height 13
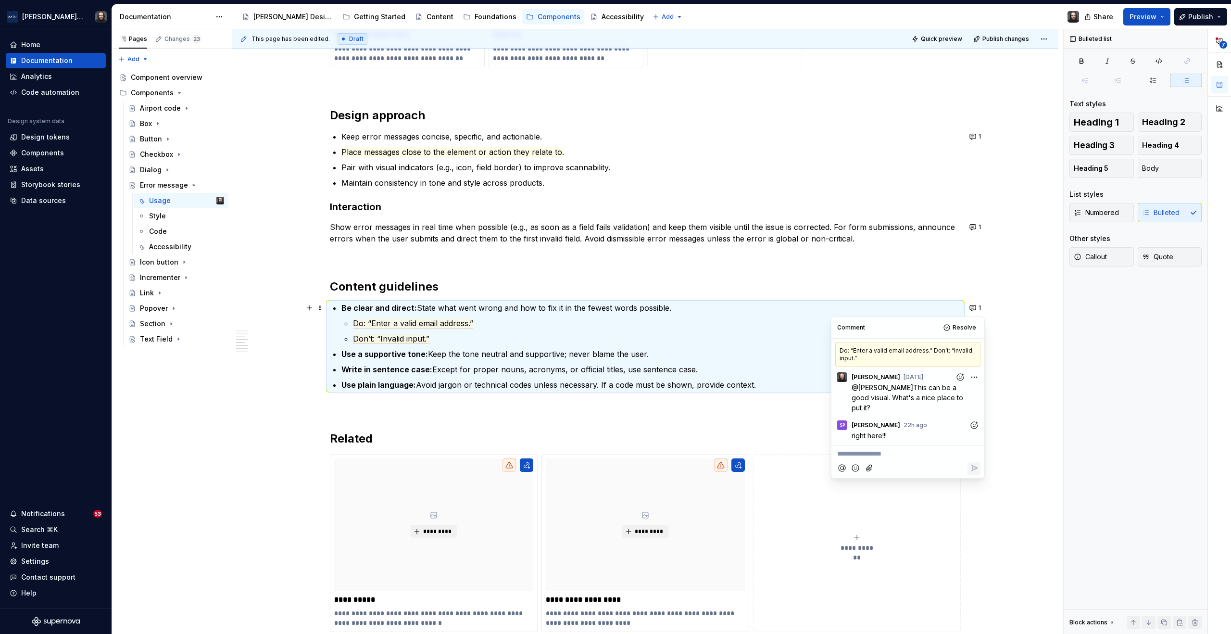
click at [851, 454] on p "**********" at bounding box center [907, 454] width 141 height 10
click at [976, 521] on icon "Reply" at bounding box center [974, 519] width 10 height 10
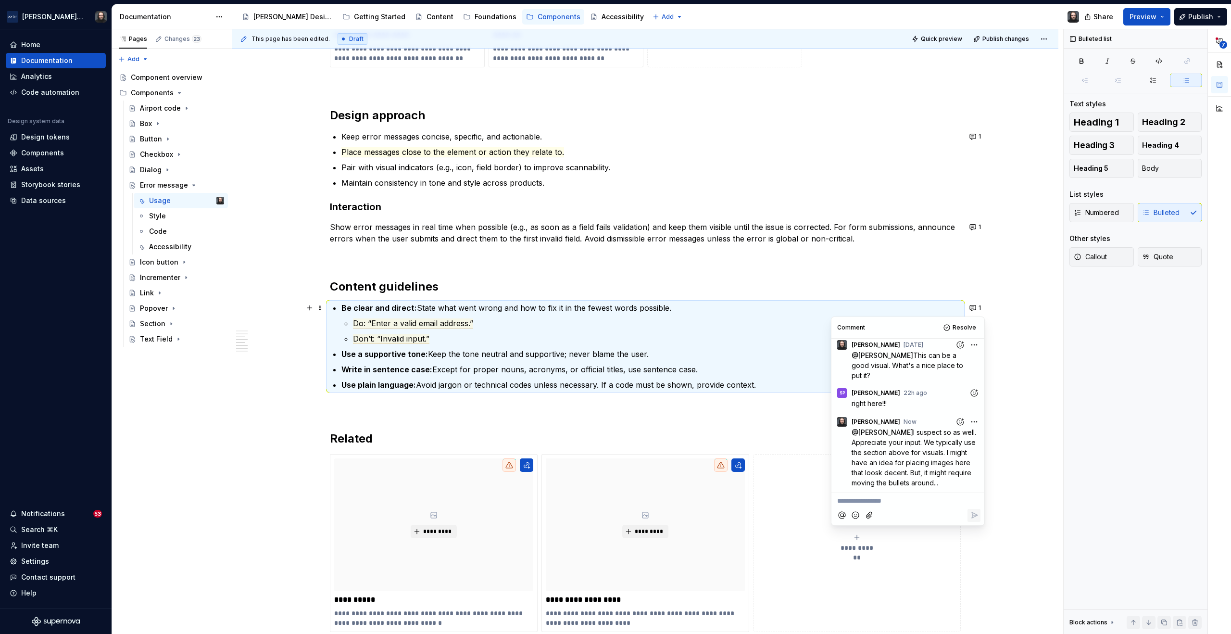
click at [1010, 434] on div "**********" at bounding box center [645, 68] width 826 height 1748
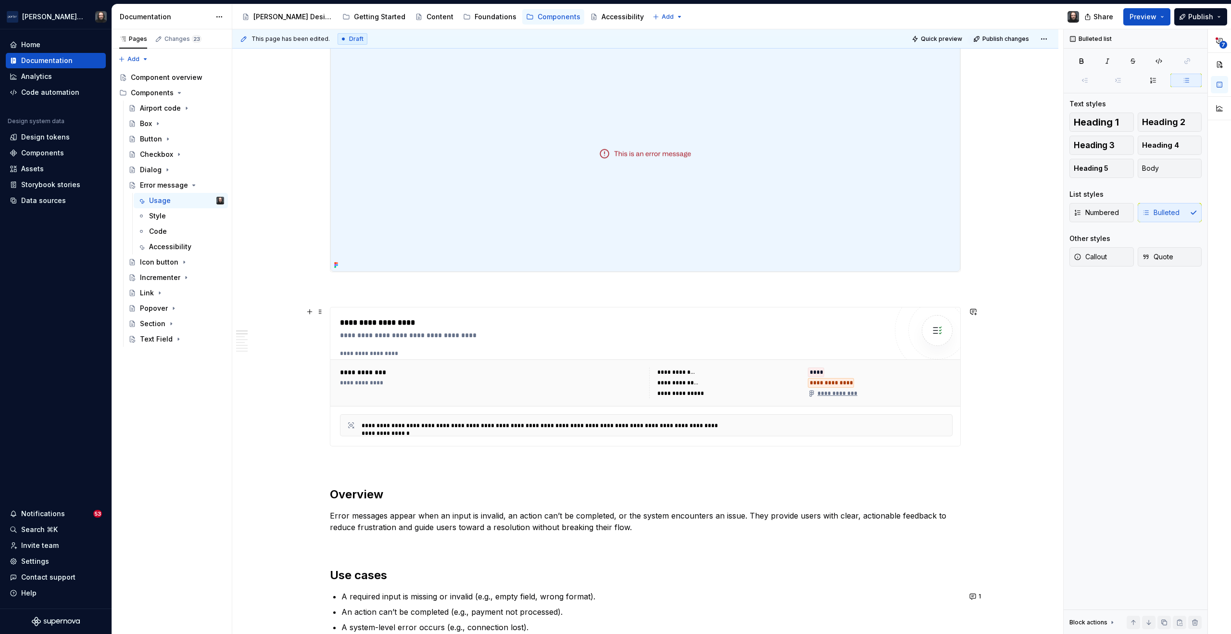
scroll to position [0, 0]
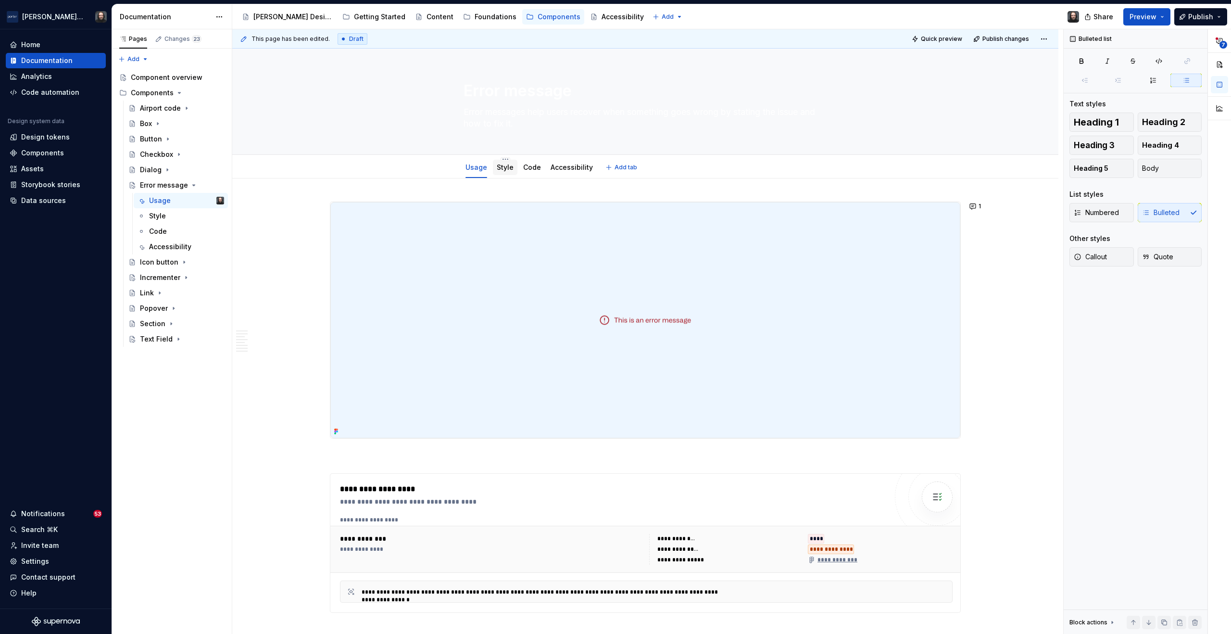
click at [509, 169] on link "Style" at bounding box center [505, 167] width 17 height 8
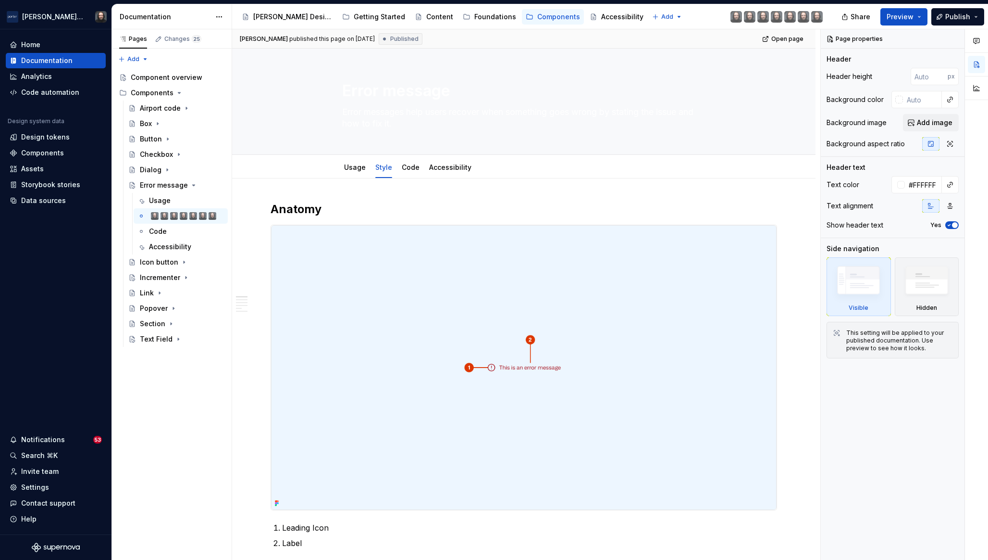
type textarea "*"
